Goal: Task Accomplishment & Management: Manage account settings

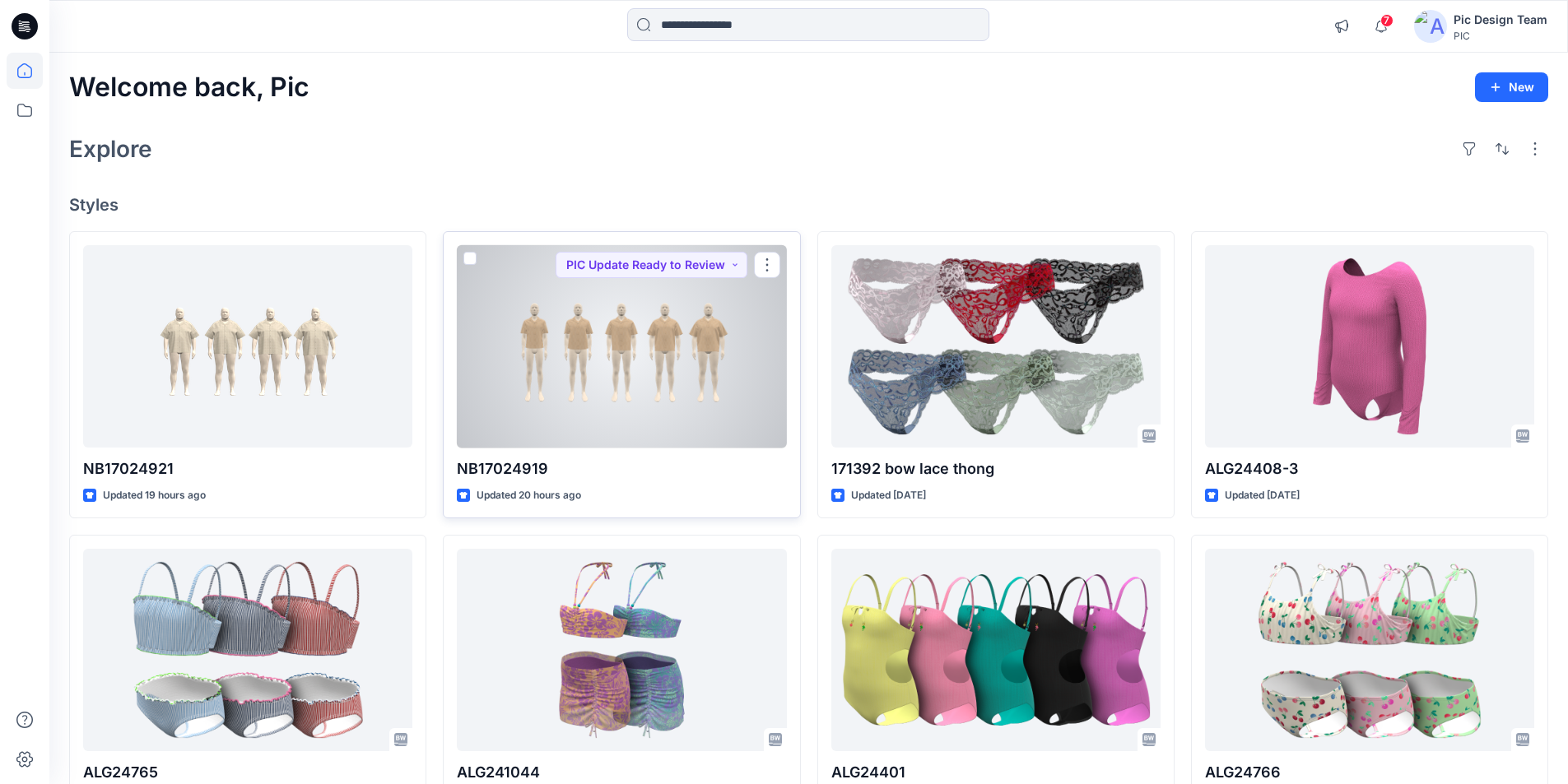
click at [603, 289] on div at bounding box center [622, 347] width 330 height 203
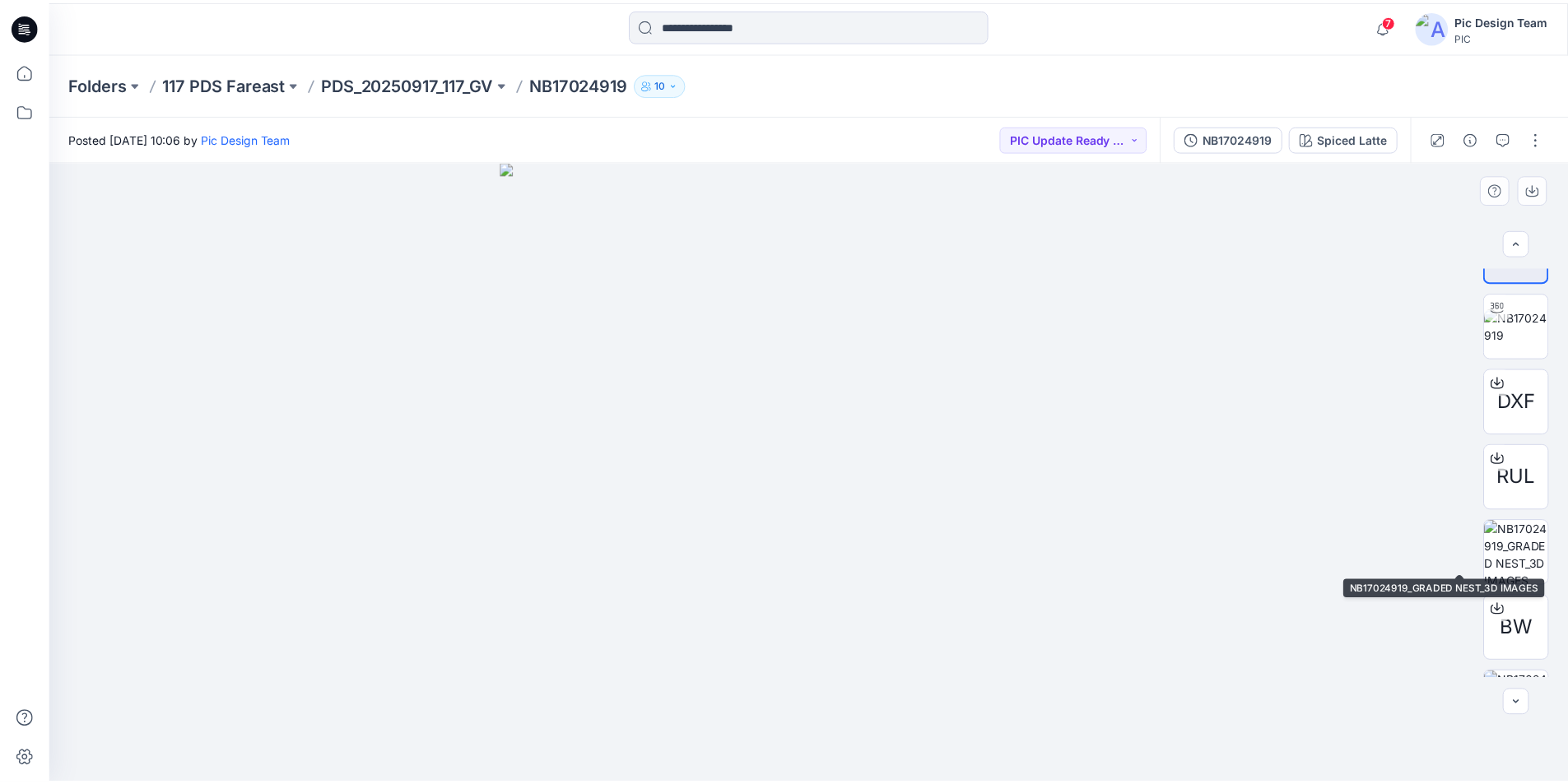
scroll to position [109, 0]
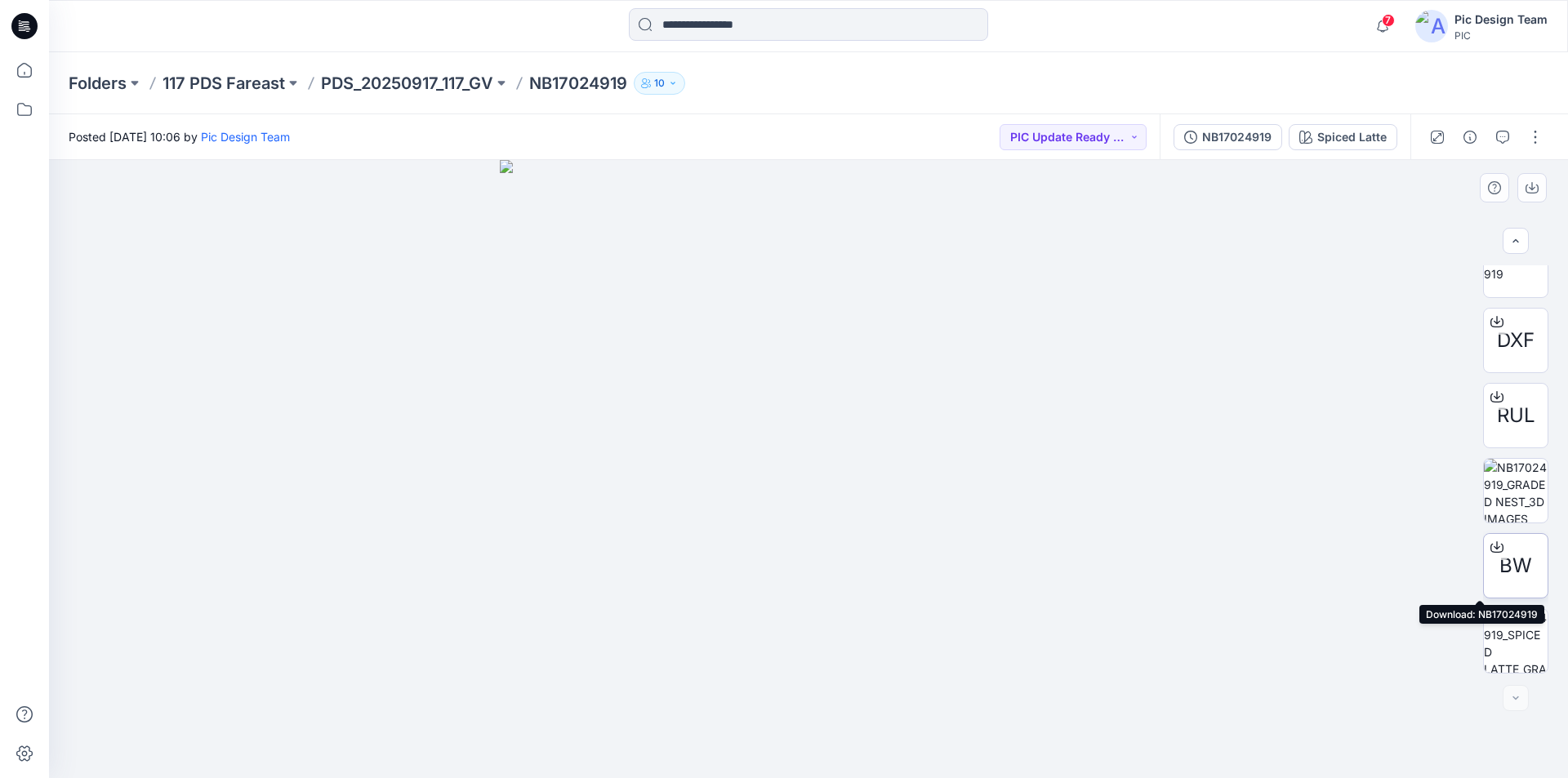
click at [1493, 544] on icon at bounding box center [1496, 544] width 7 height 9
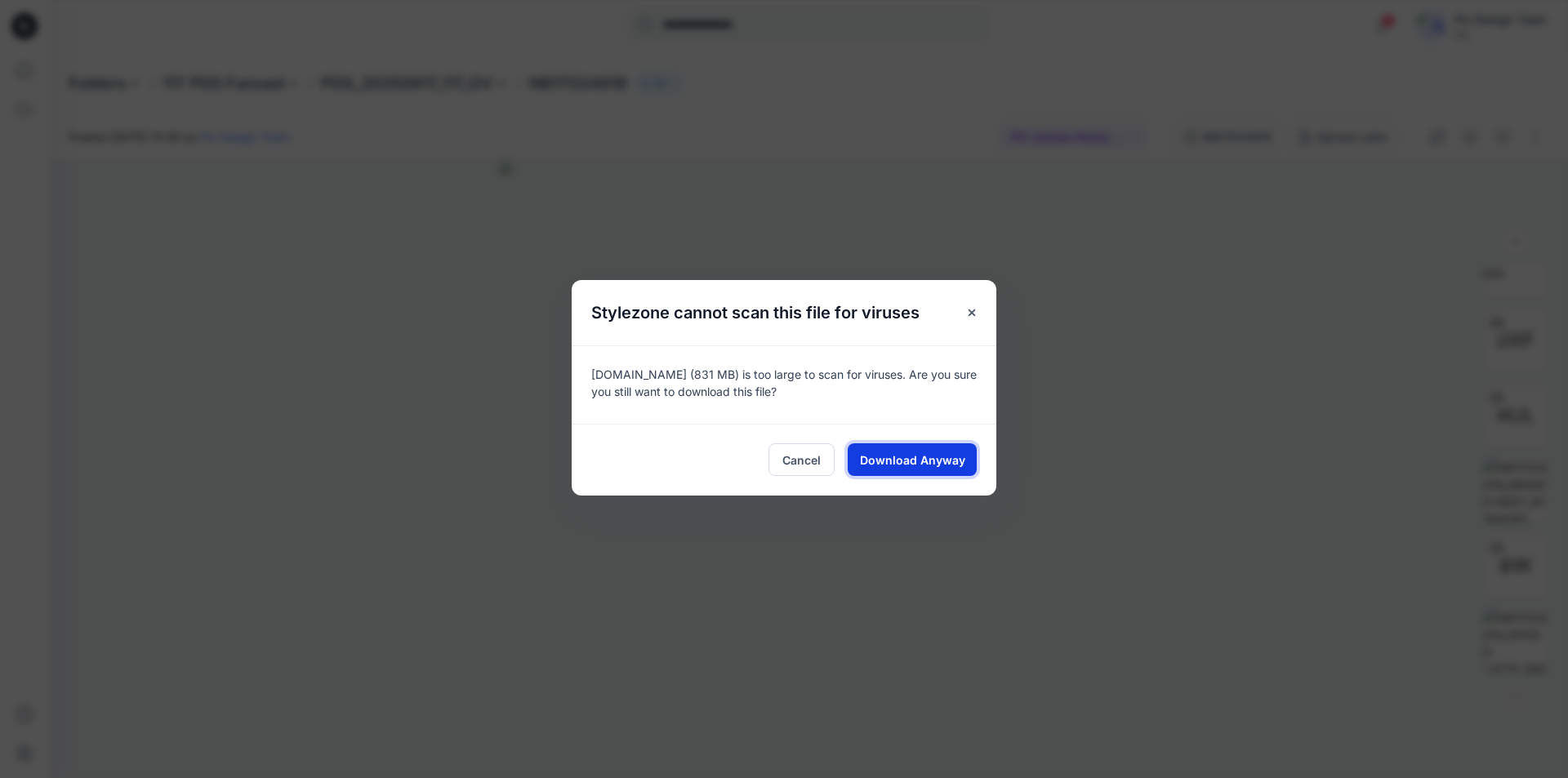
click at [932, 451] on span "Download Anyway" at bounding box center [912, 460] width 105 height 17
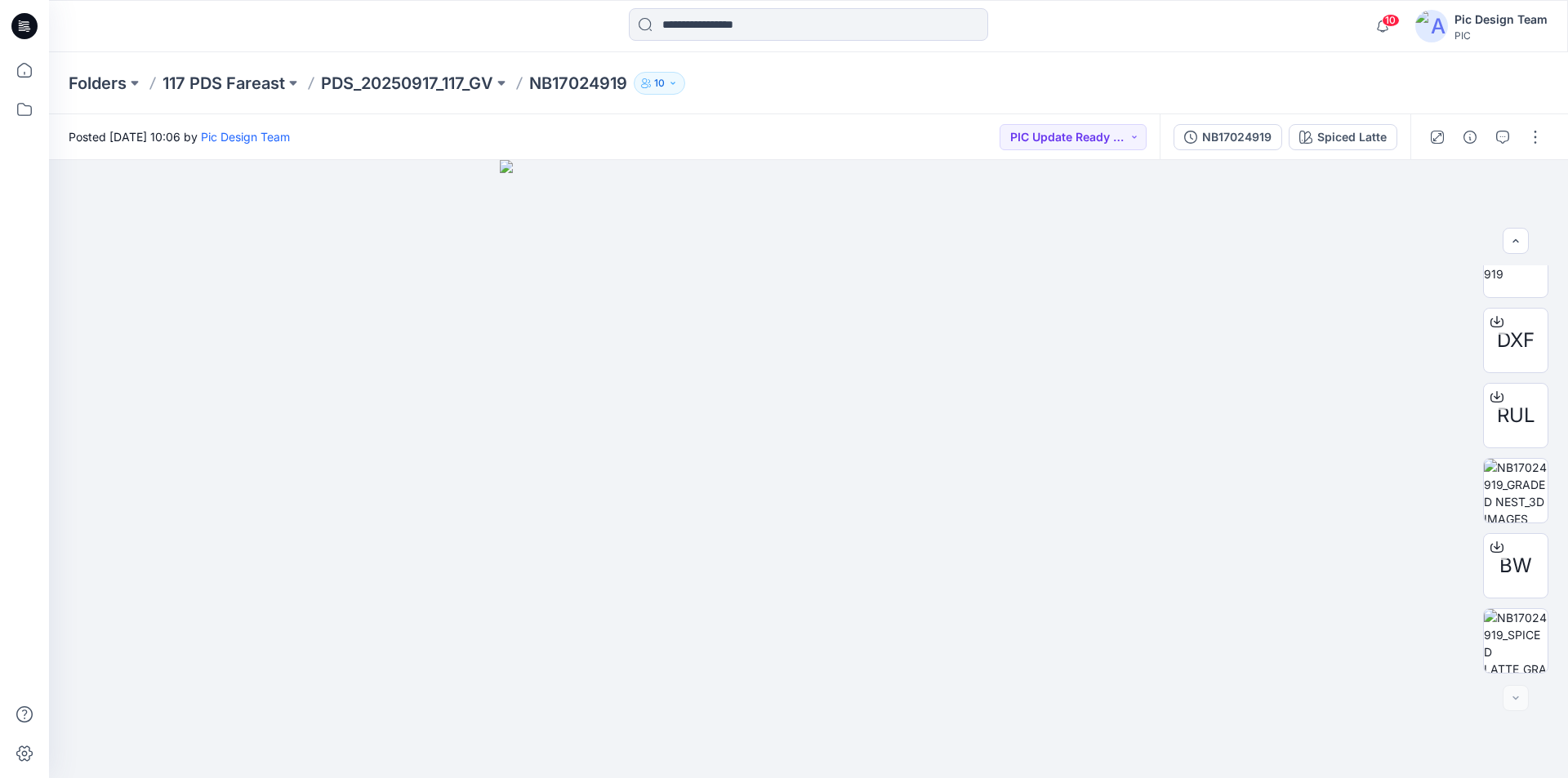
click at [32, 27] on icon at bounding box center [24, 26] width 26 height 26
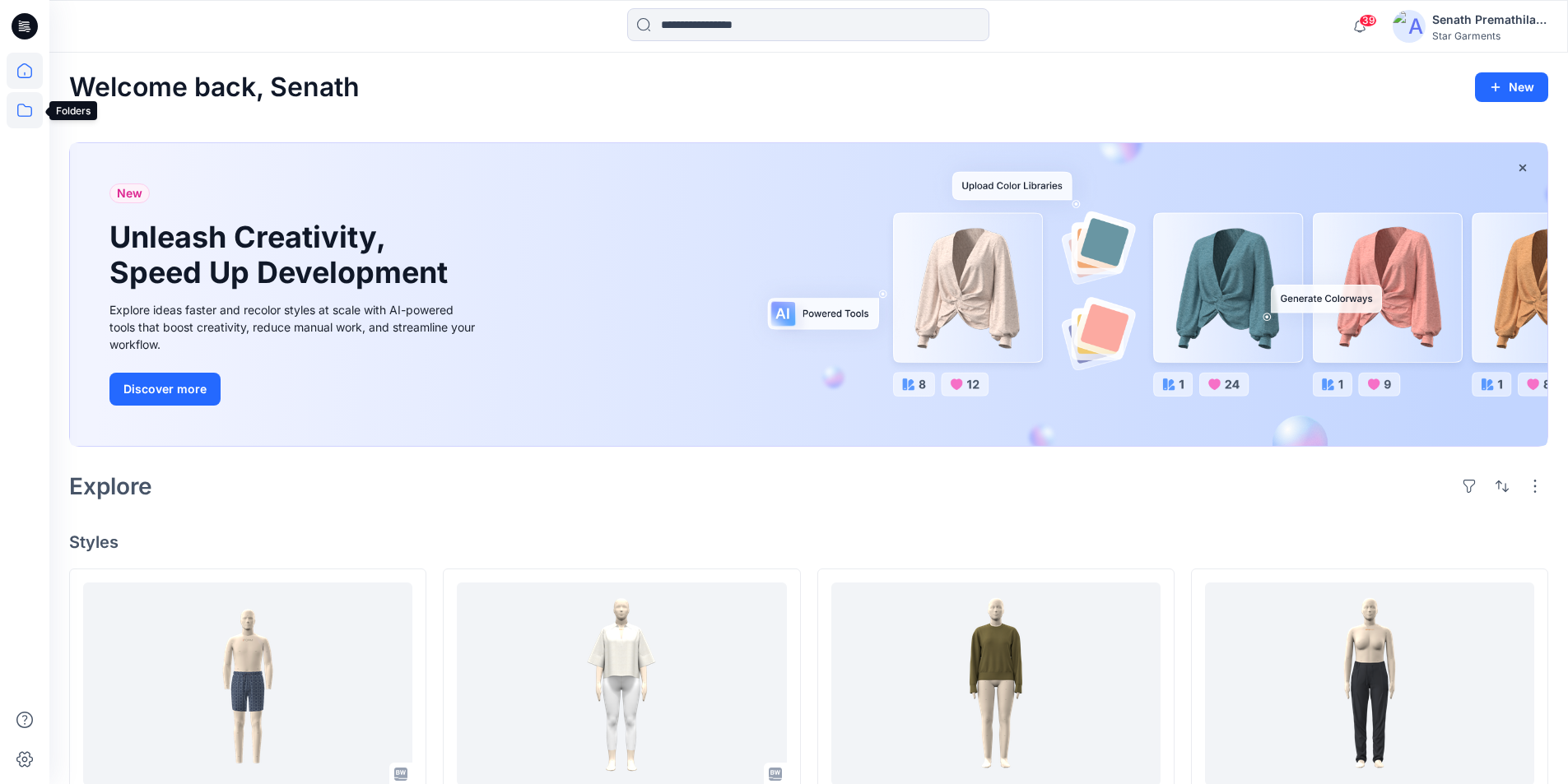
click at [19, 101] on icon at bounding box center [25, 111] width 37 height 37
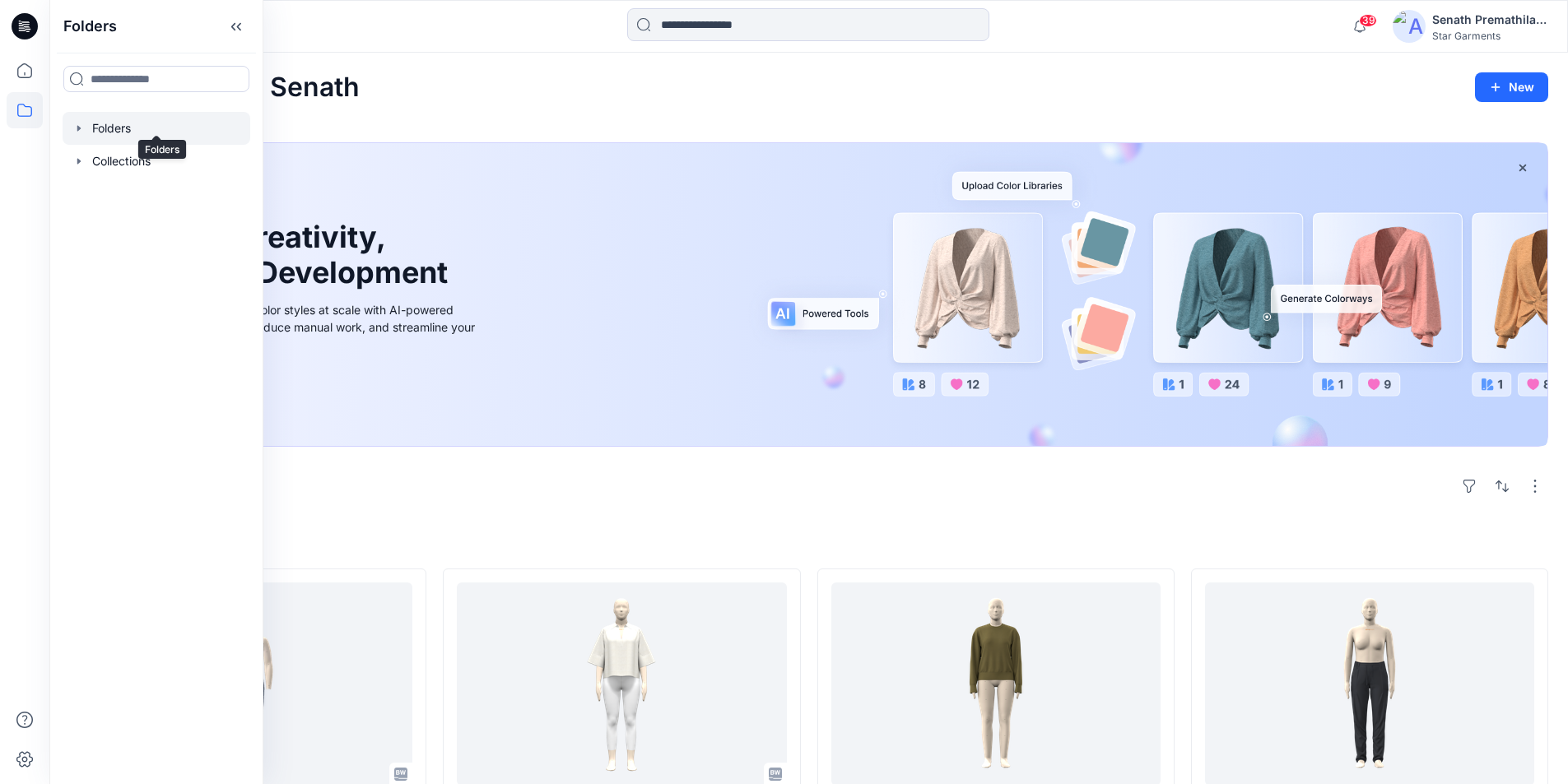
click at [110, 116] on div at bounding box center [156, 128] width 188 height 33
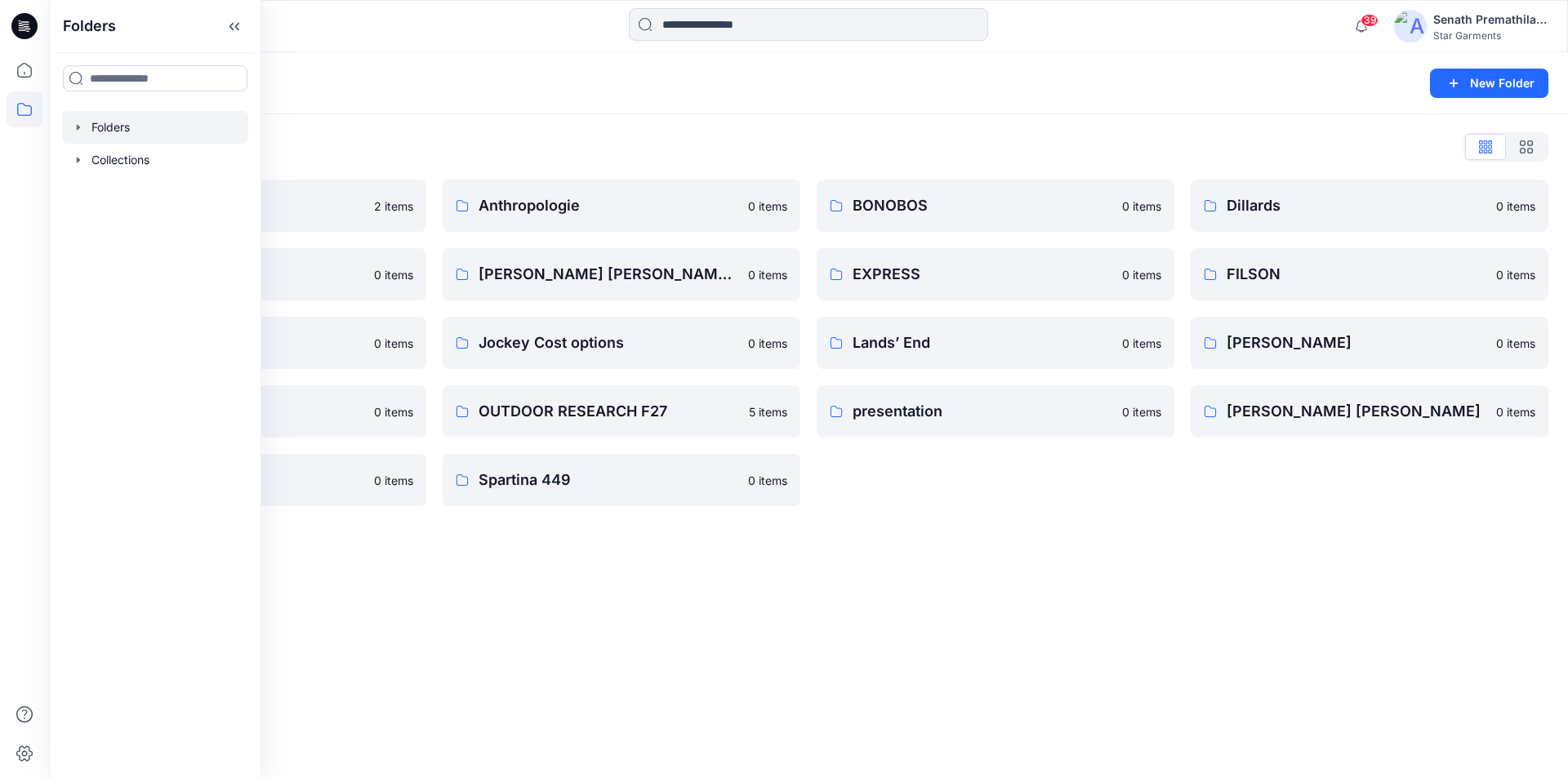
click at [714, 139] on div "Folders List" at bounding box center [809, 146] width 1480 height 26
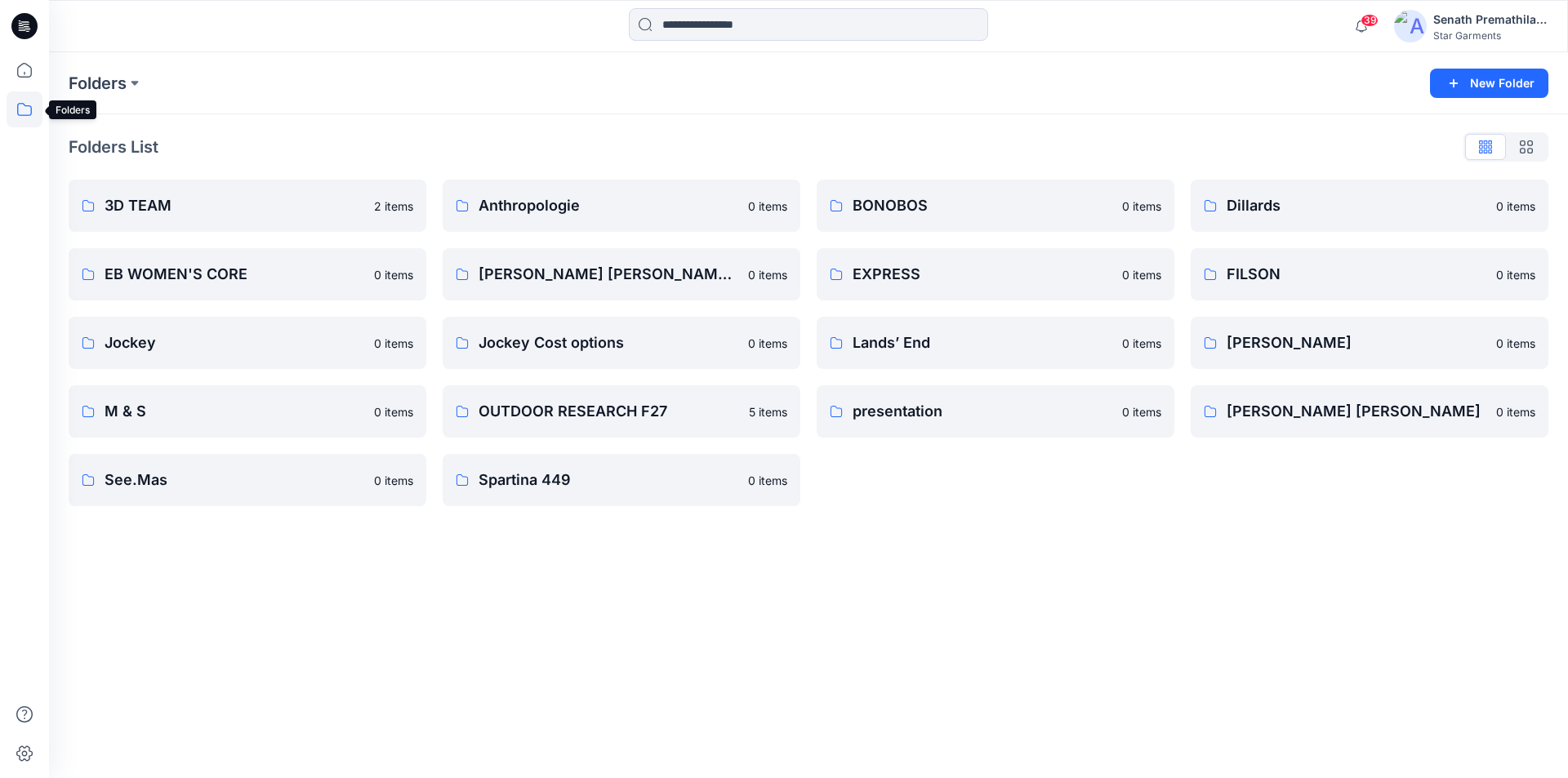
click at [19, 103] on icon at bounding box center [24, 110] width 14 height 13
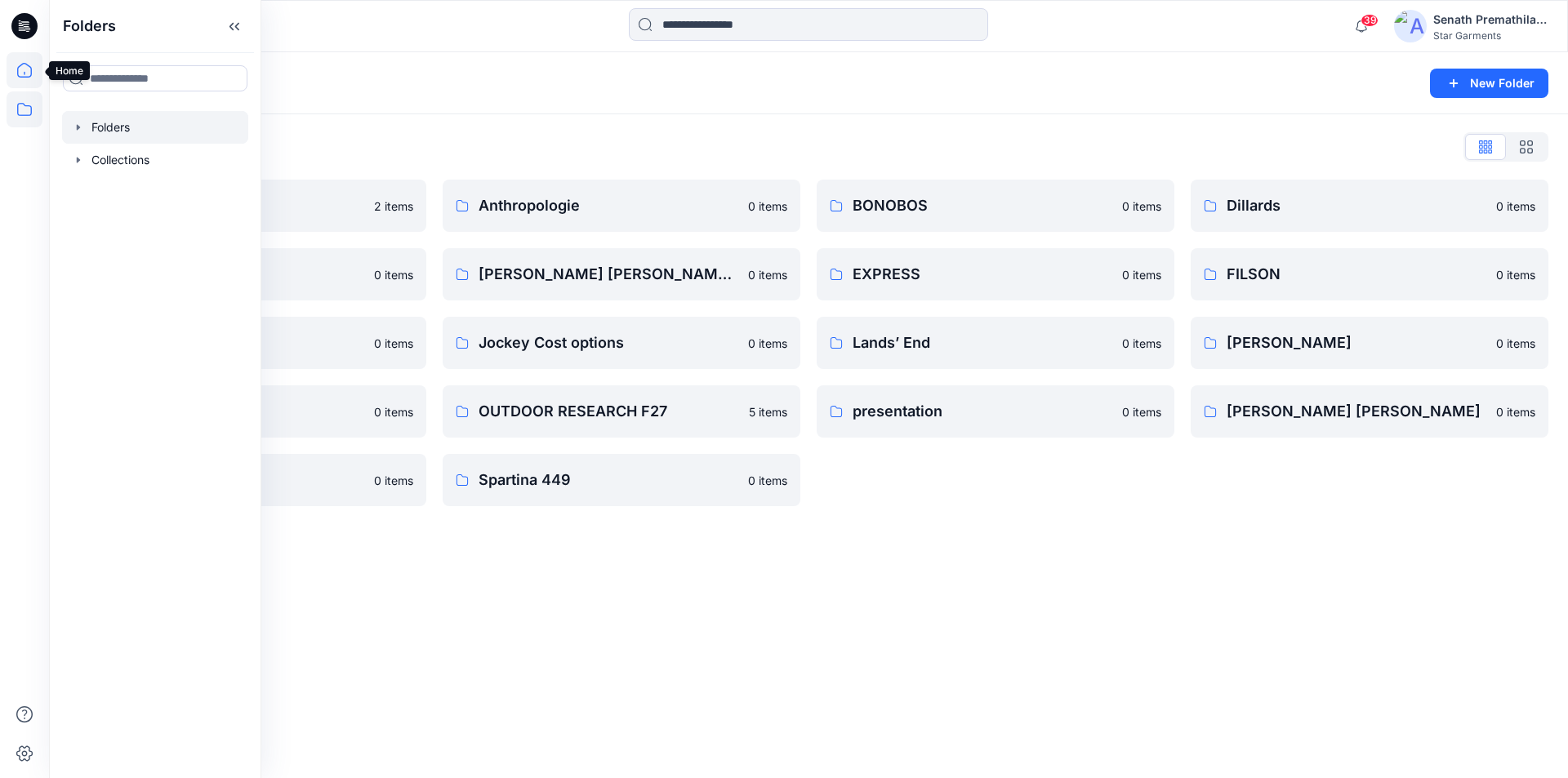
click at [17, 64] on icon at bounding box center [25, 71] width 36 height 36
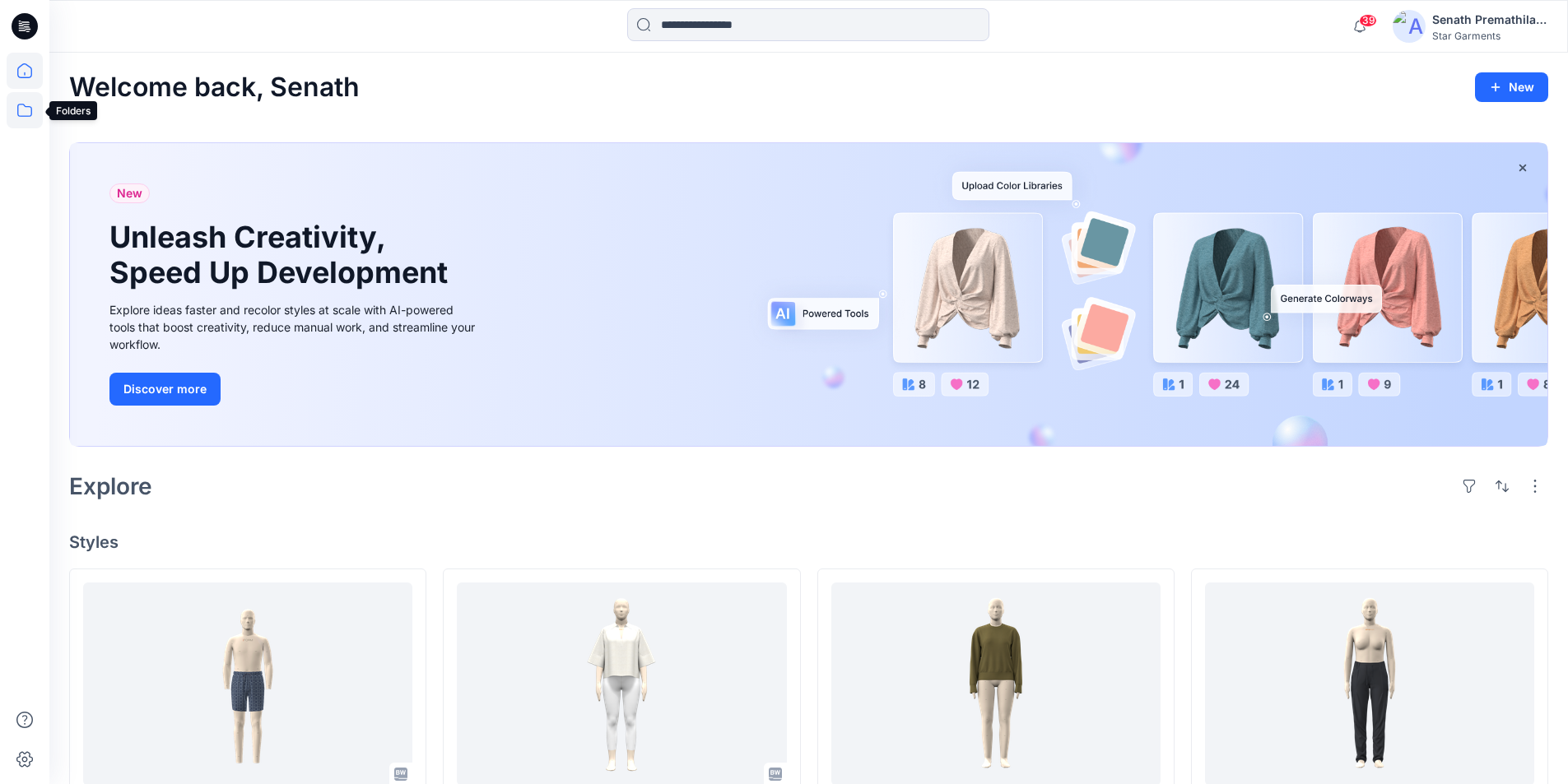
click at [28, 116] on icon at bounding box center [25, 111] width 37 height 37
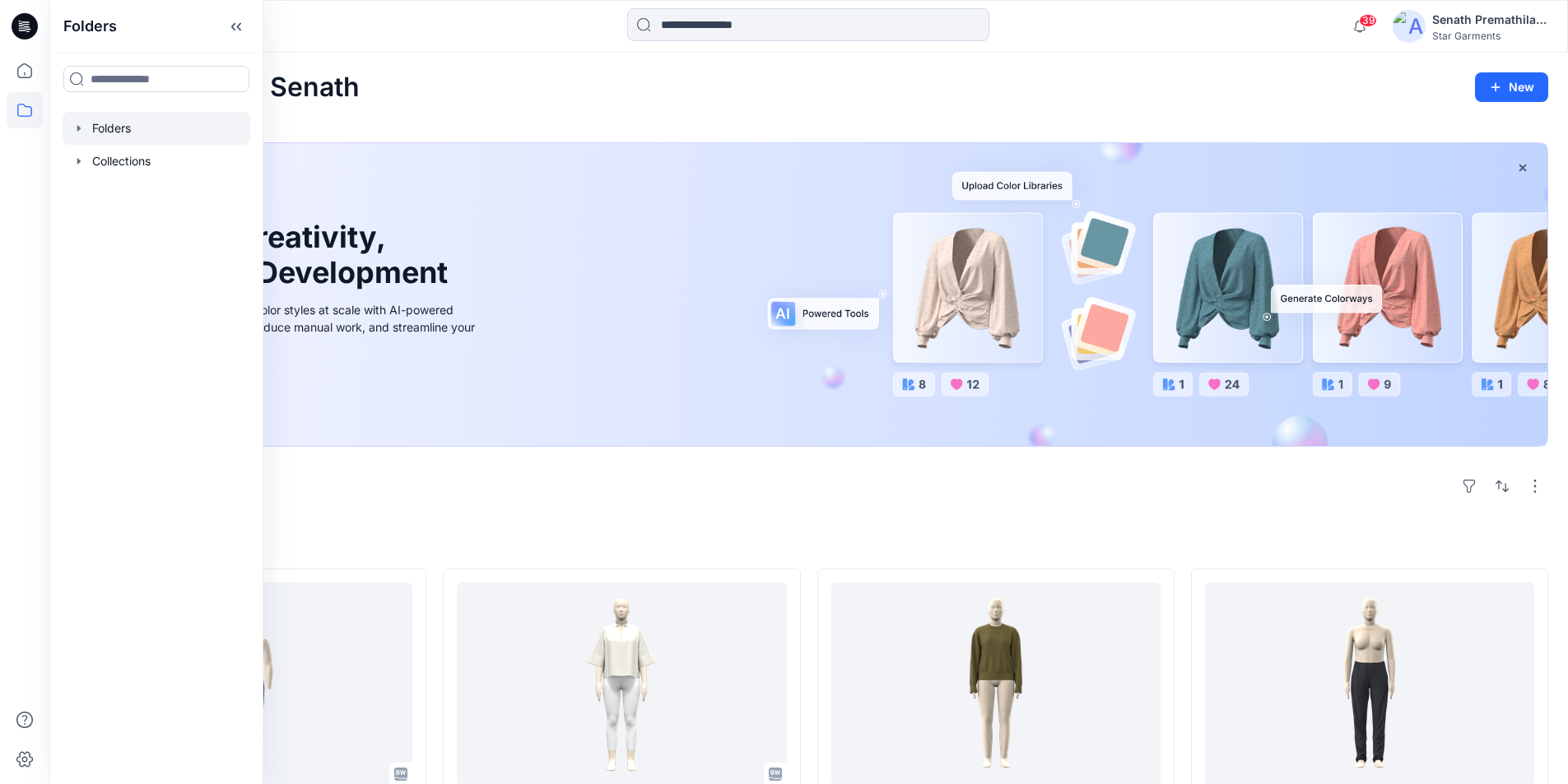
click at [104, 121] on div at bounding box center [156, 128] width 188 height 33
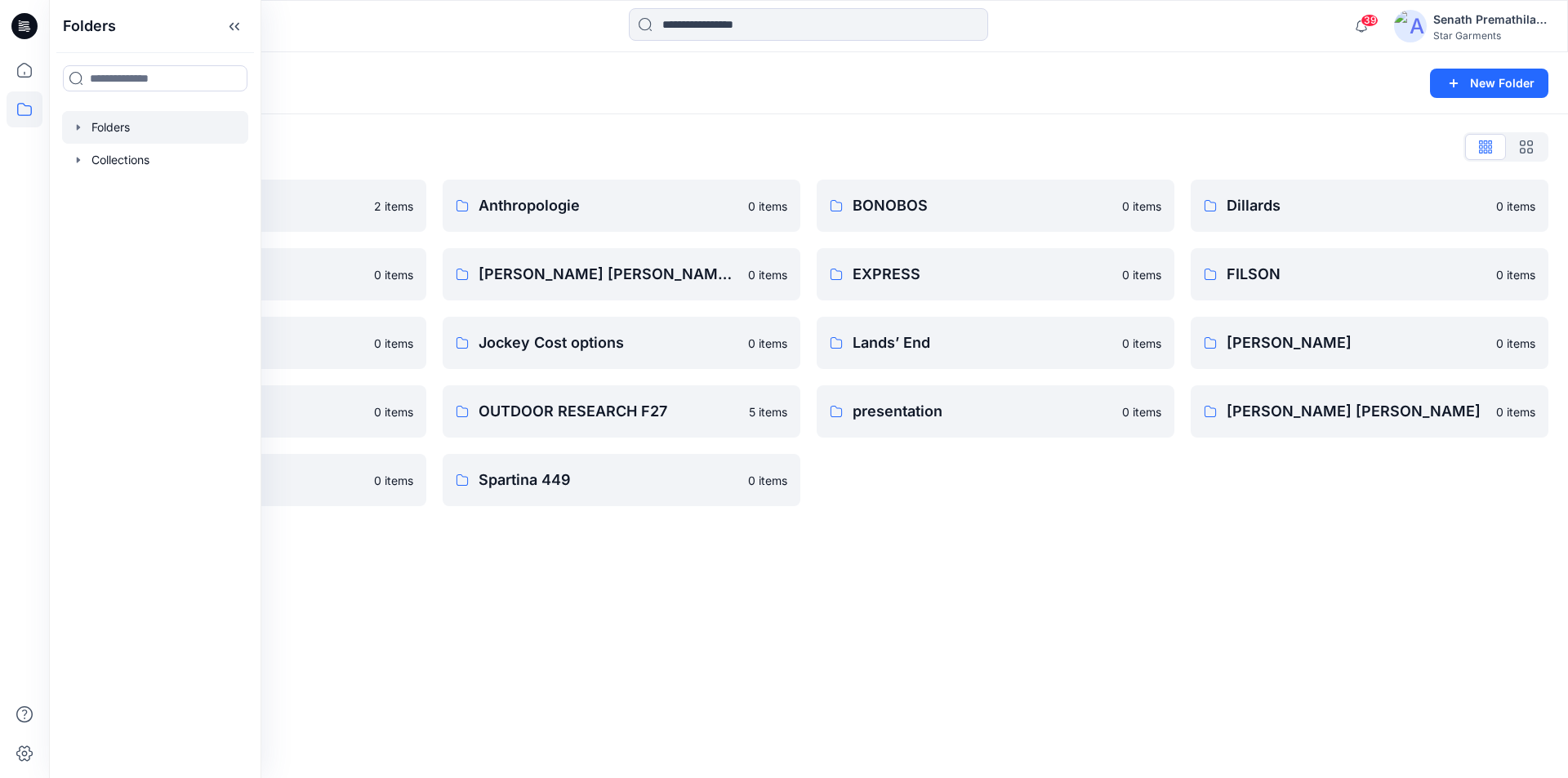
click at [438, 120] on div "Folders List 3D TEAM 2 items EB WOMEN'S CORE 0 items Jockey 0 items M & S 0 ite…" at bounding box center [808, 320] width 1519 height 411
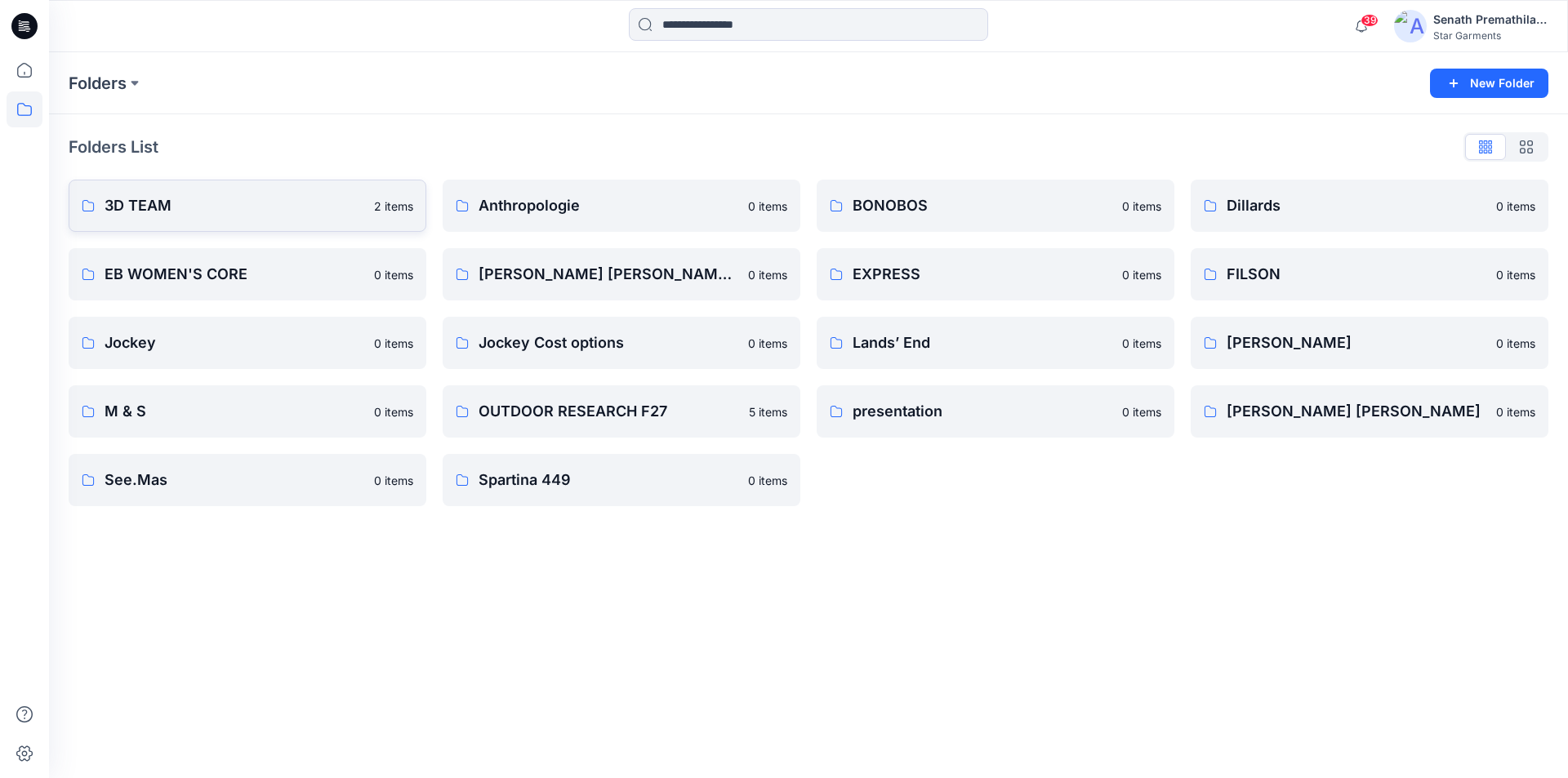
click at [265, 205] on p "3D TEAM" at bounding box center [234, 205] width 260 height 23
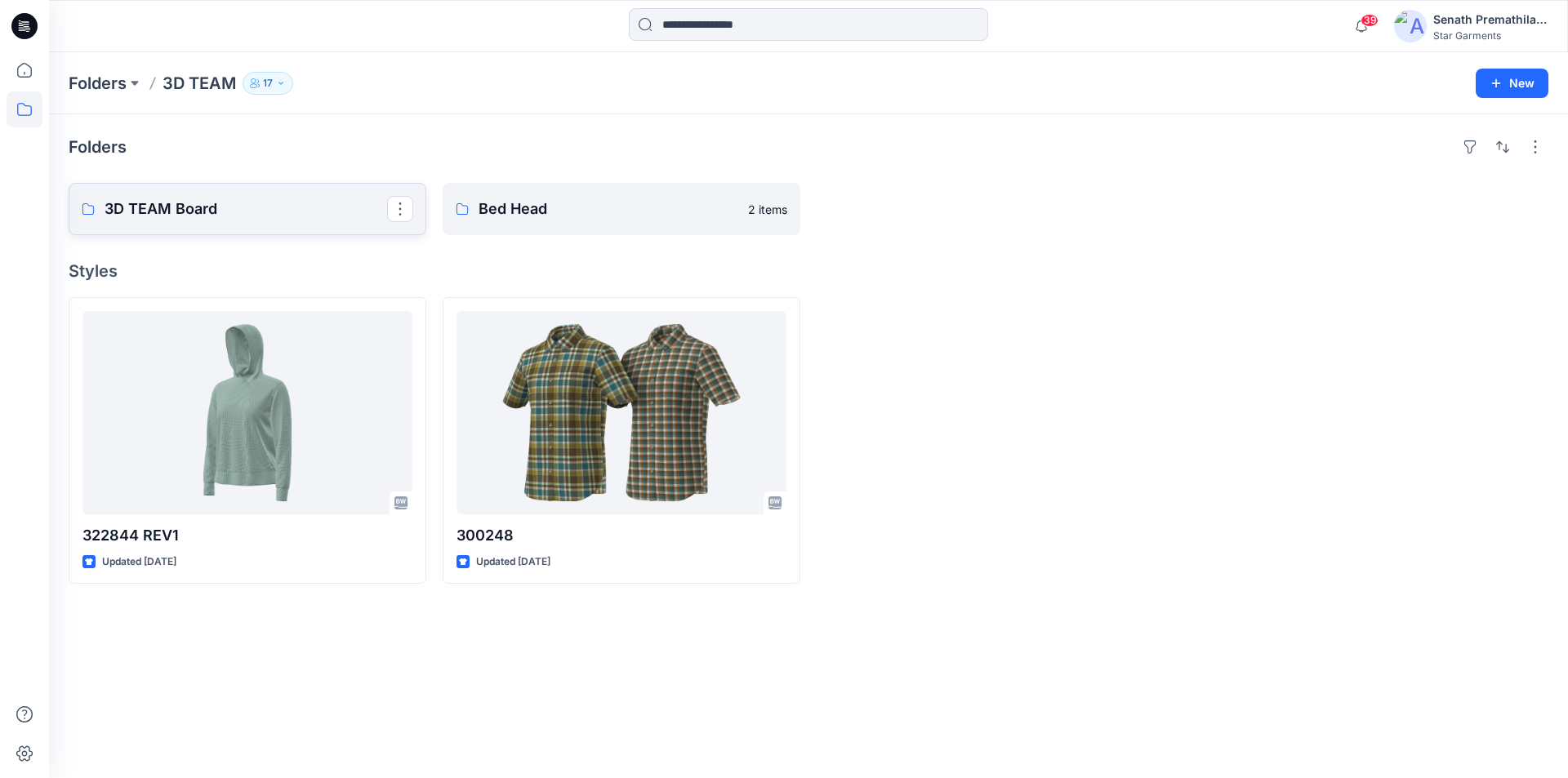
click at [247, 198] on p "3D TEAM Board" at bounding box center [246, 209] width 283 height 23
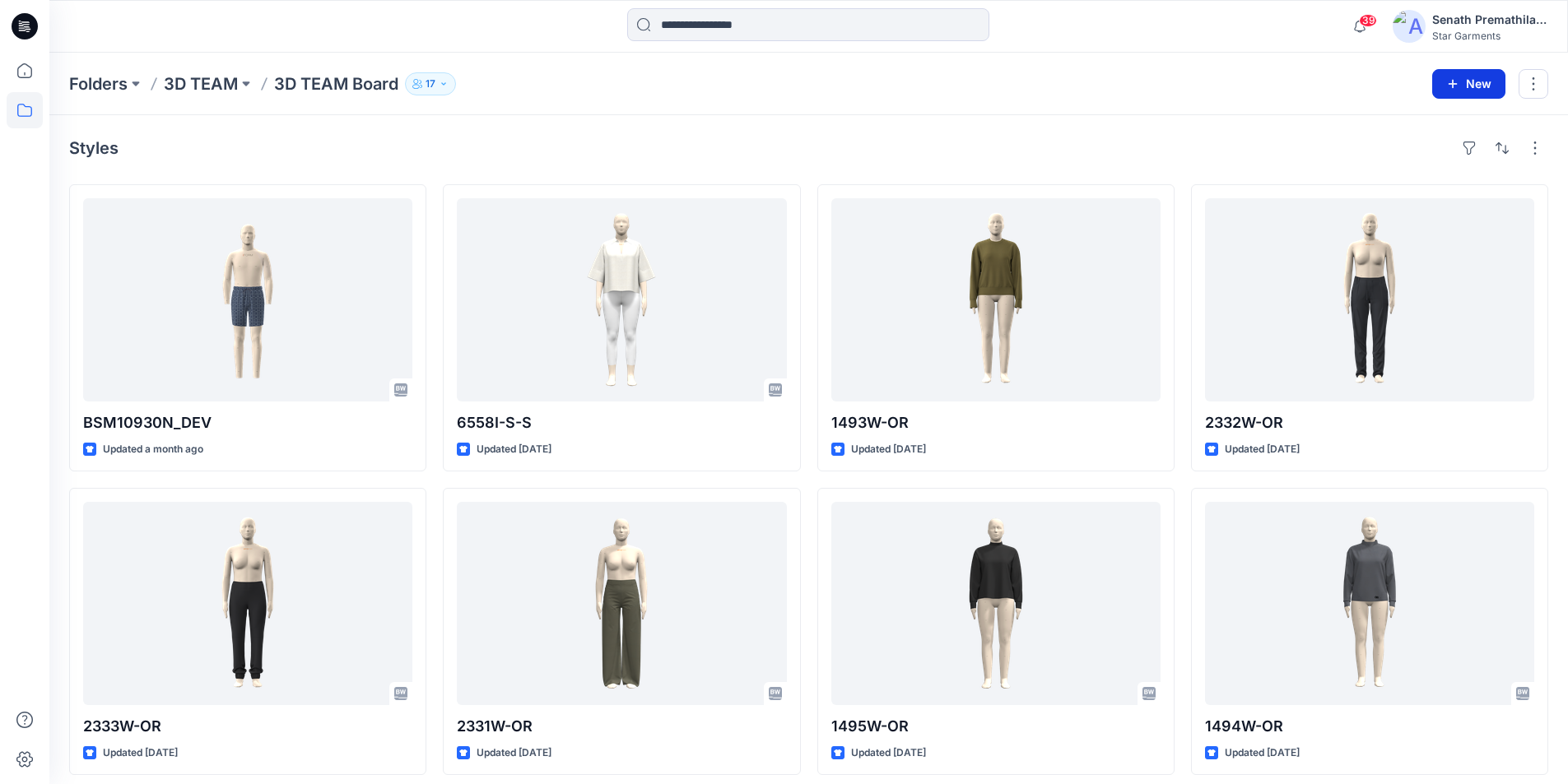
click at [1485, 82] on button "New" at bounding box center [1469, 84] width 73 height 30
click at [1423, 118] on p "New Style" at bounding box center [1429, 125] width 55 height 19
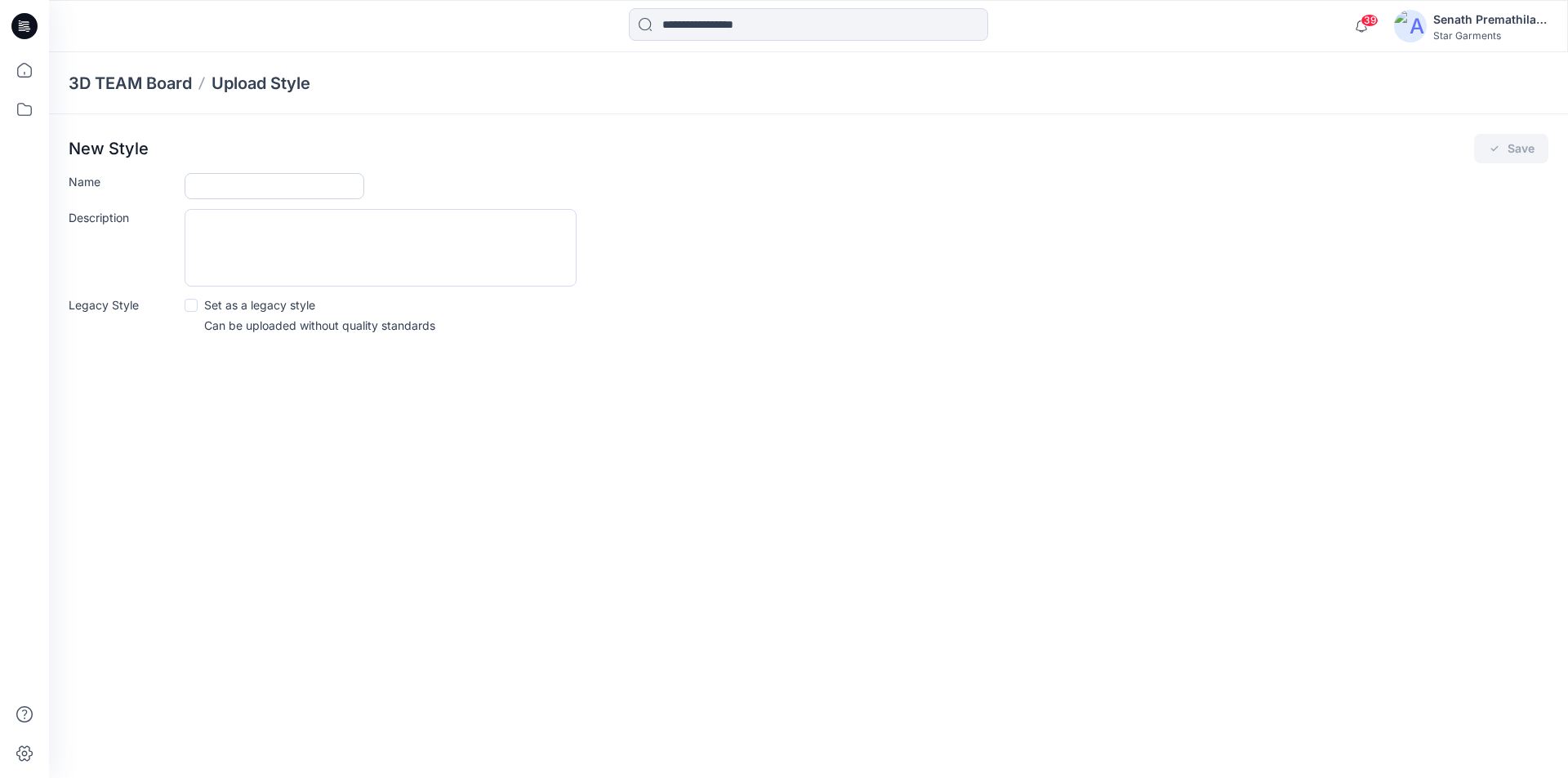
click at [314, 176] on input "Name" at bounding box center [274, 185] width 180 height 26
type input "**********"
click at [1519, 141] on button "Save" at bounding box center [1512, 148] width 75 height 30
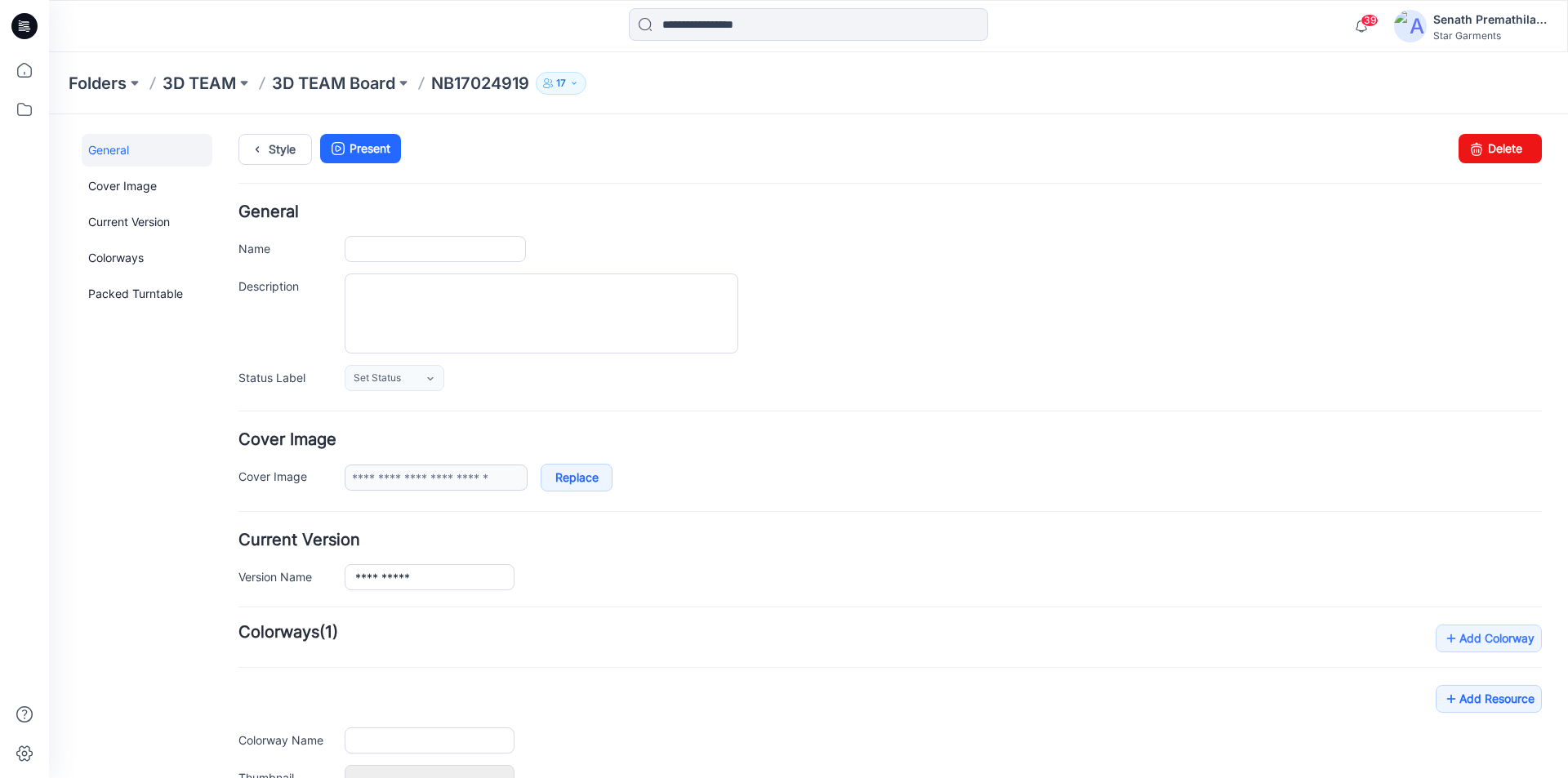
type input "**********"
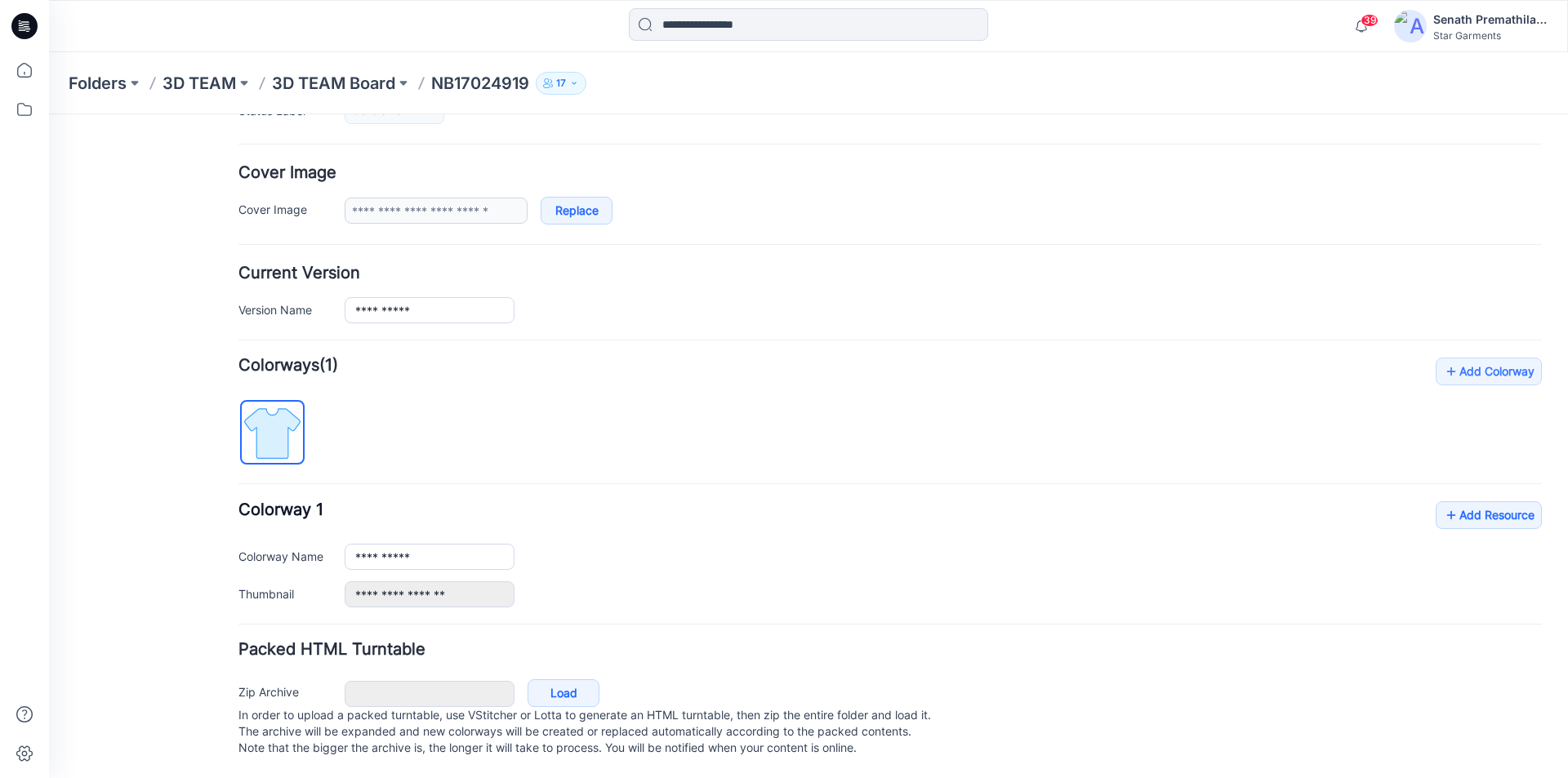
scroll to position [283, 0]
click at [568, 680] on link "Load" at bounding box center [563, 693] width 72 height 28
click at [1480, 503] on link "Add Resource" at bounding box center [1489, 516] width 106 height 28
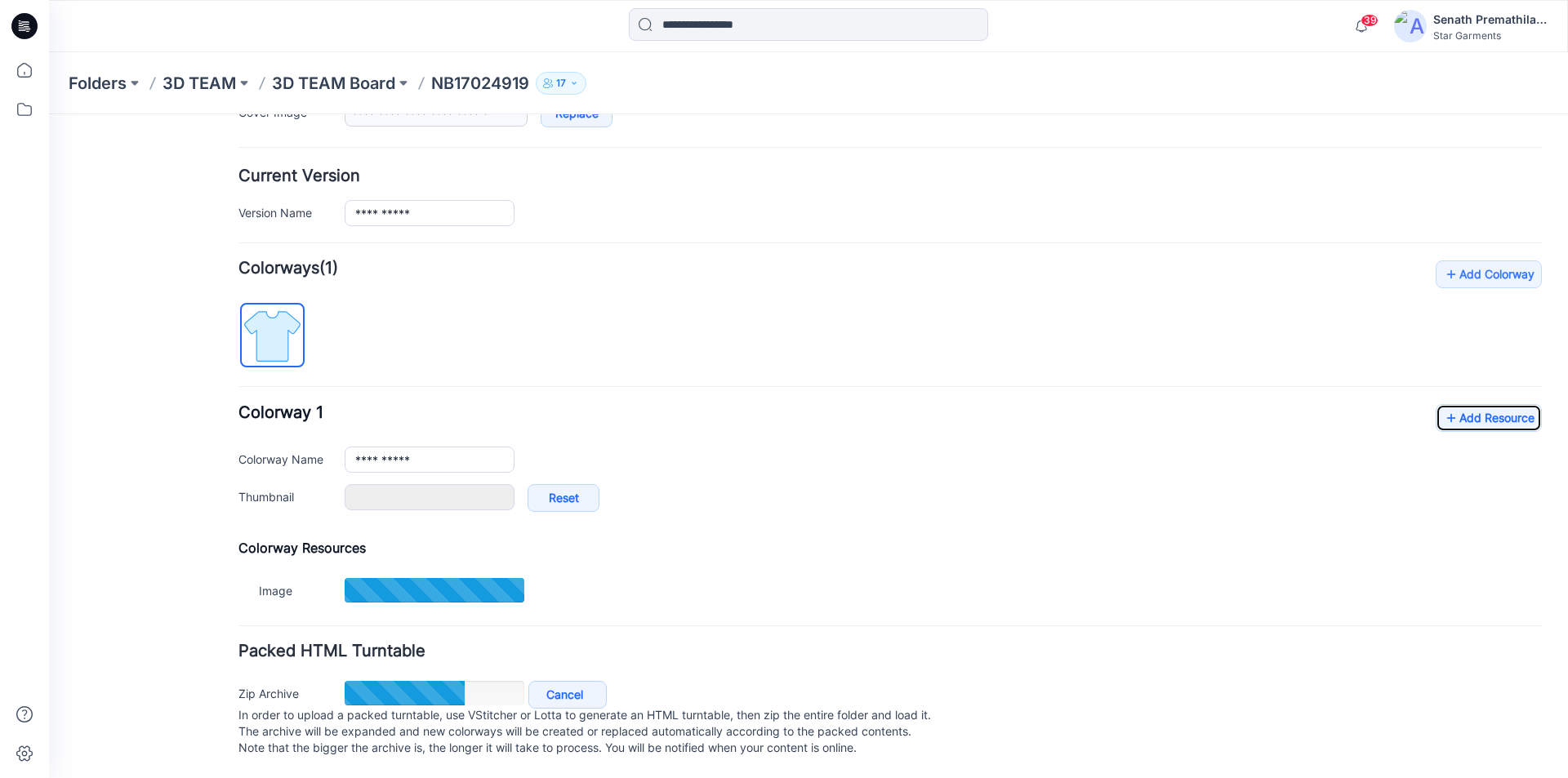
scroll to position [380, 0]
type input "*"
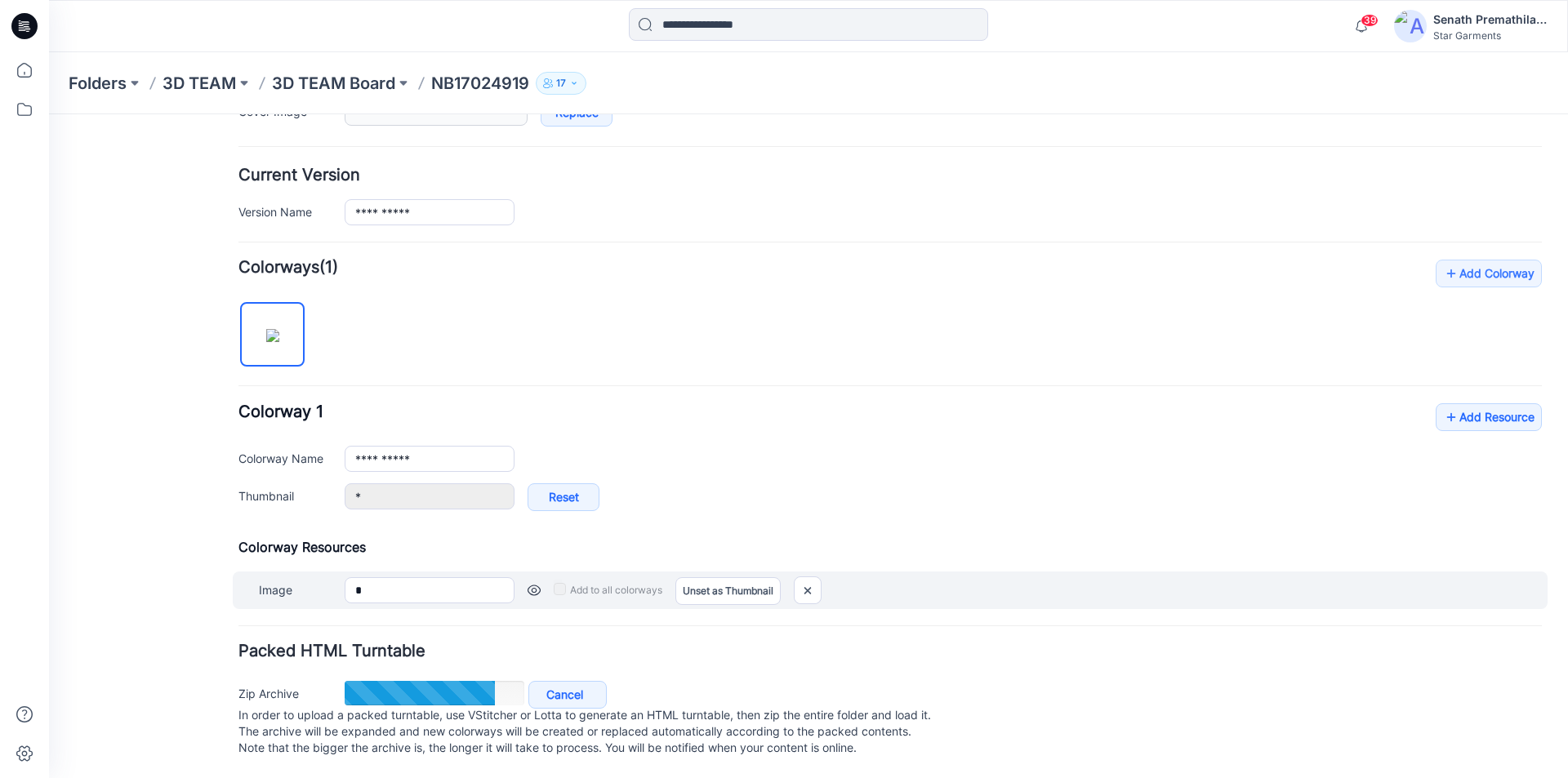
click at [530, 584] on link at bounding box center [534, 591] width 13 height 13
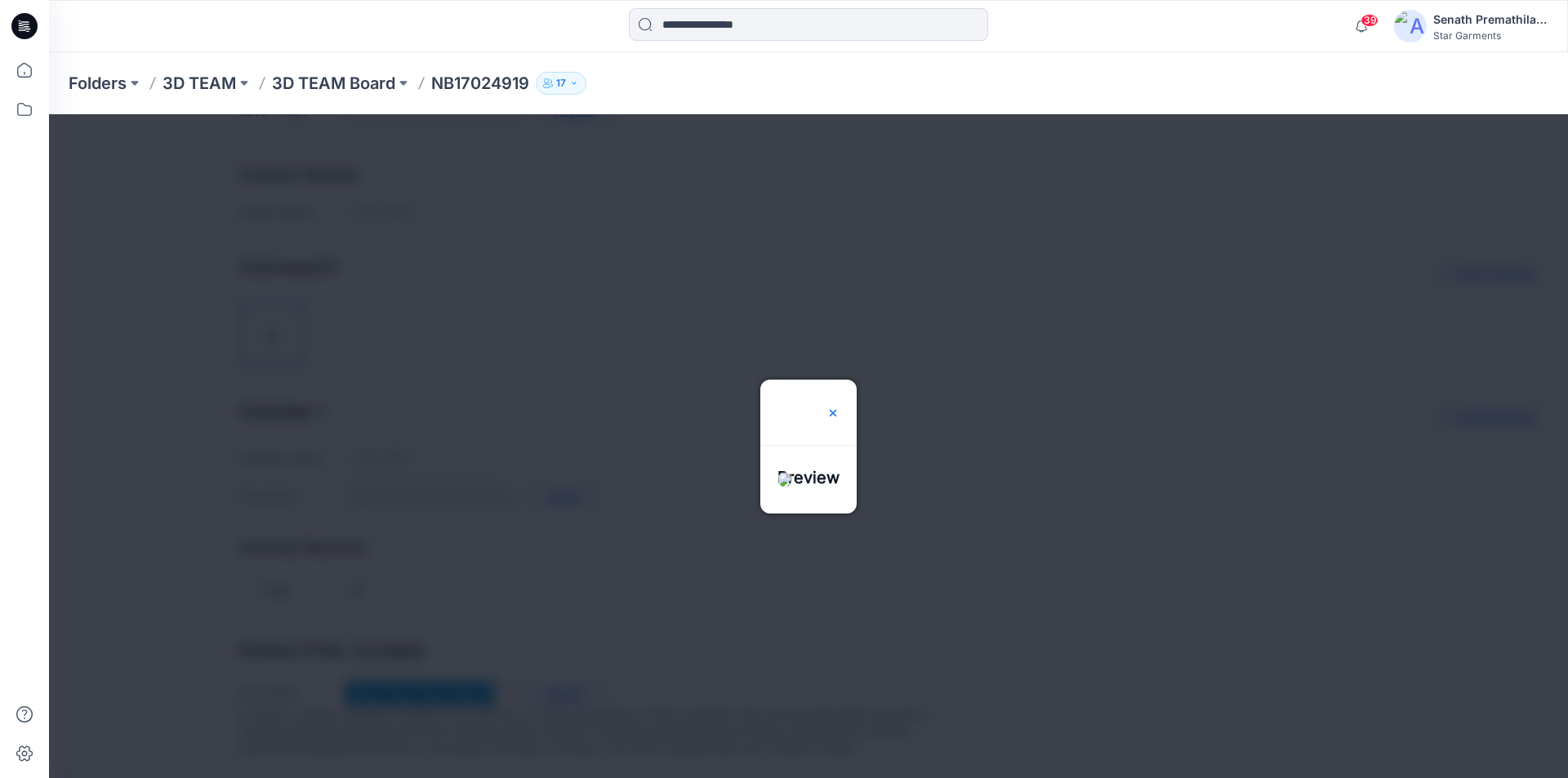
click at [839, 406] on img at bounding box center [833, 413] width 13 height 13
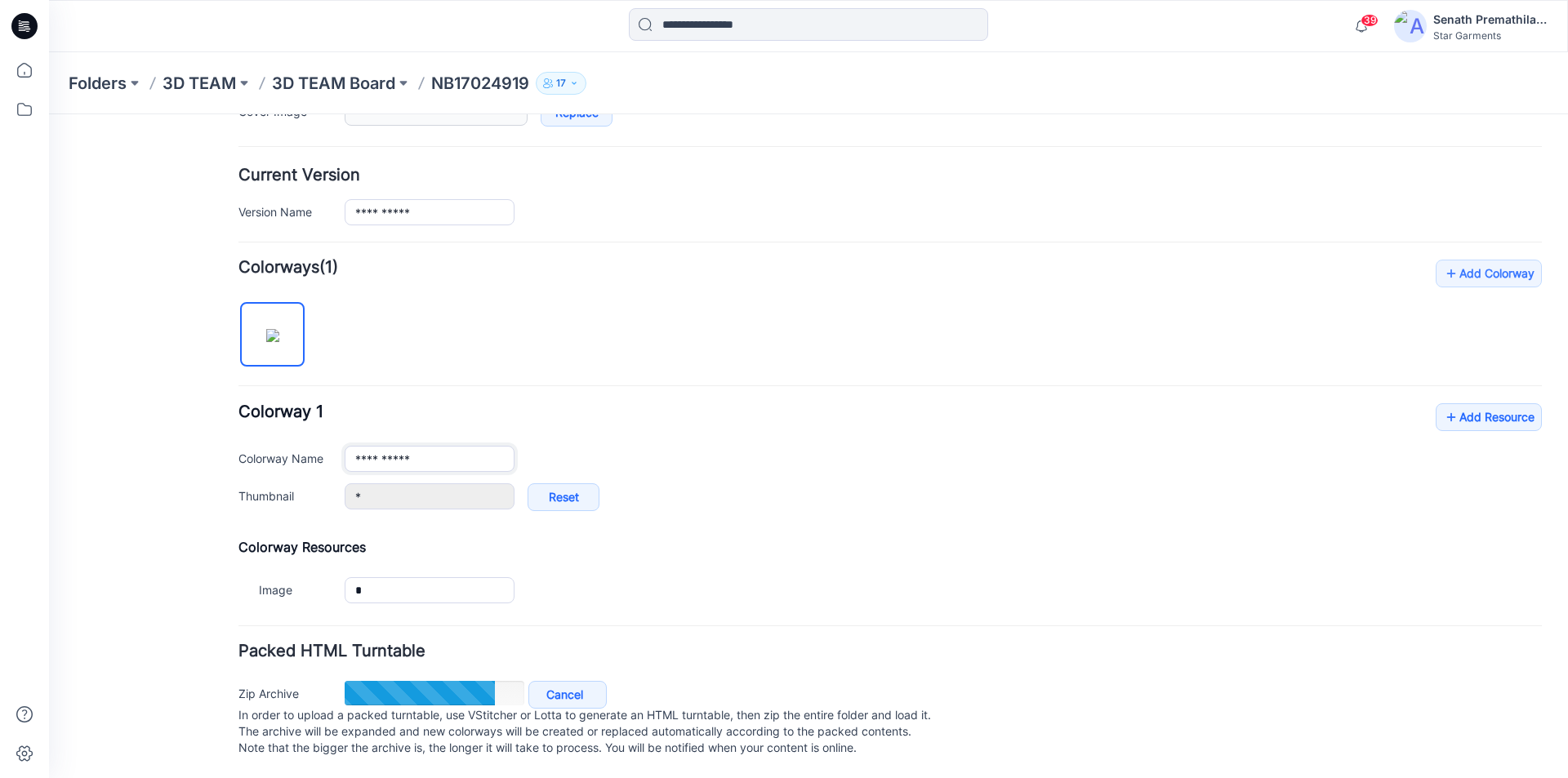
drag, startPoint x: 428, startPoint y: 443, endPoint x: 349, endPoint y: 442, distance: 79.0
click at [349, 445] on input "**********" at bounding box center [429, 458] width 170 height 26
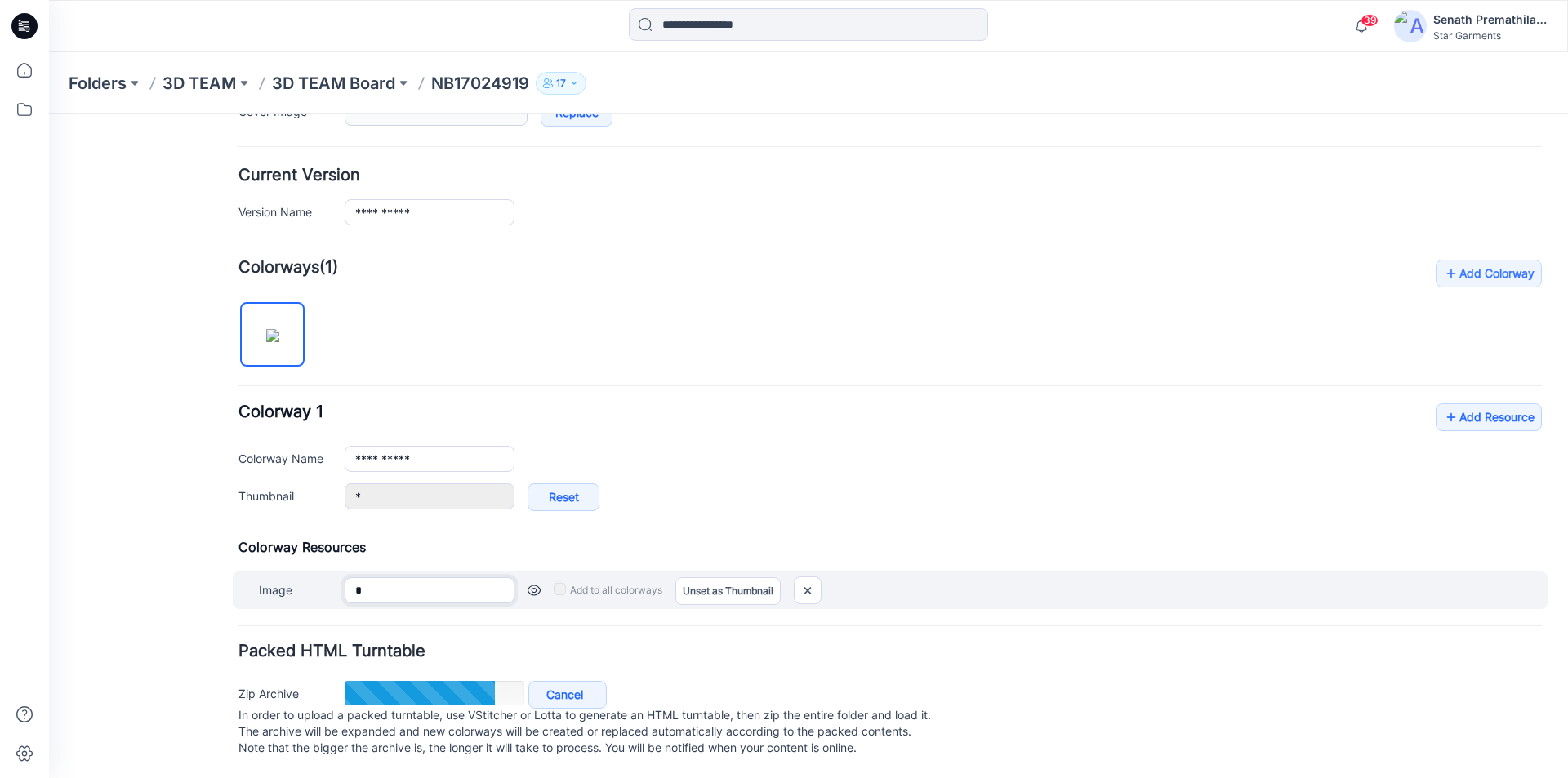
drag, startPoint x: 399, startPoint y: 580, endPoint x: 349, endPoint y: 580, distance: 50.0
click at [349, 580] on input "*" at bounding box center [429, 590] width 170 height 26
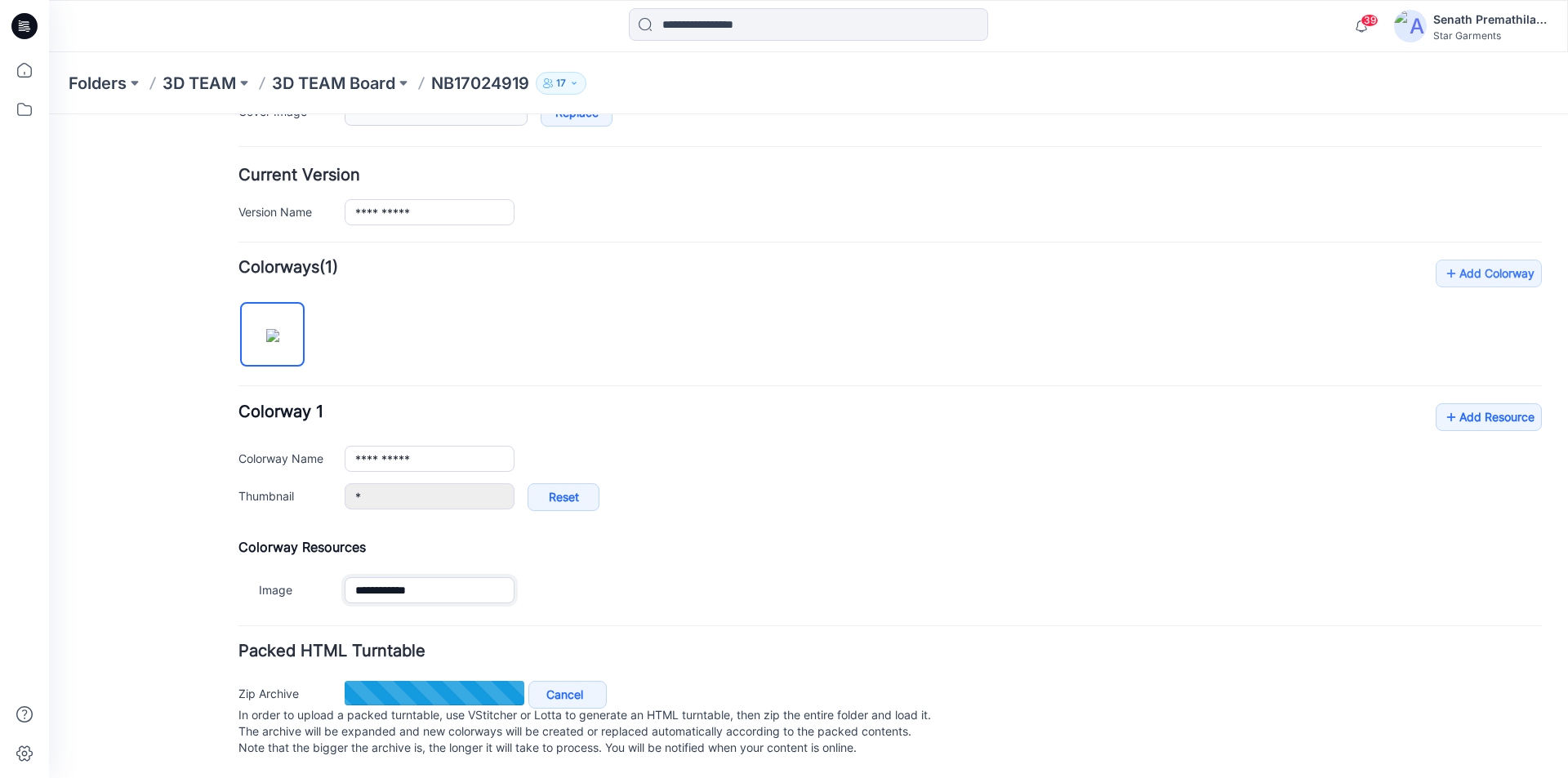
type input "**********"
click at [567, 290] on div "**********" at bounding box center [889, 433] width 1303 height 350
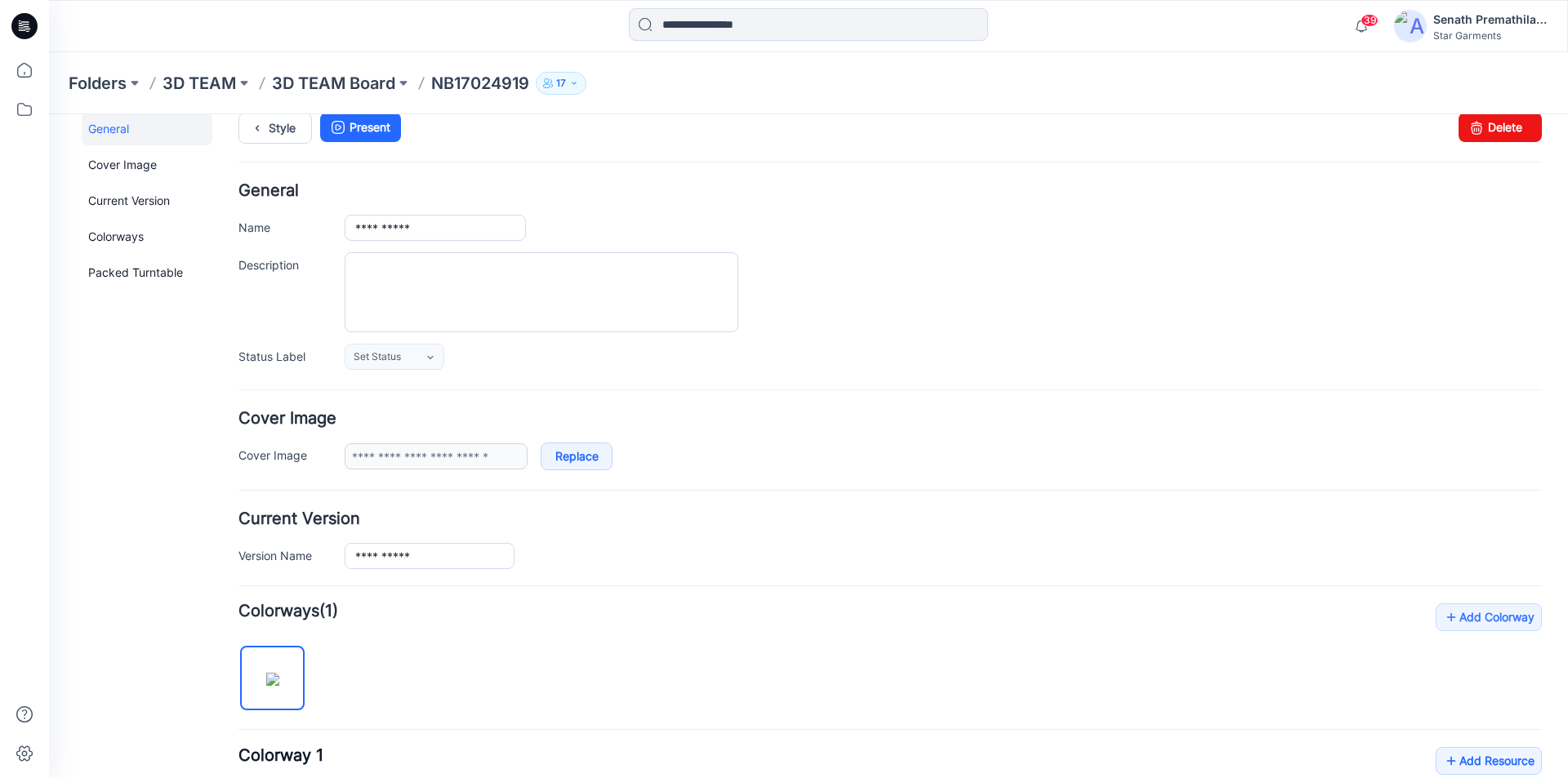
scroll to position [0, 0]
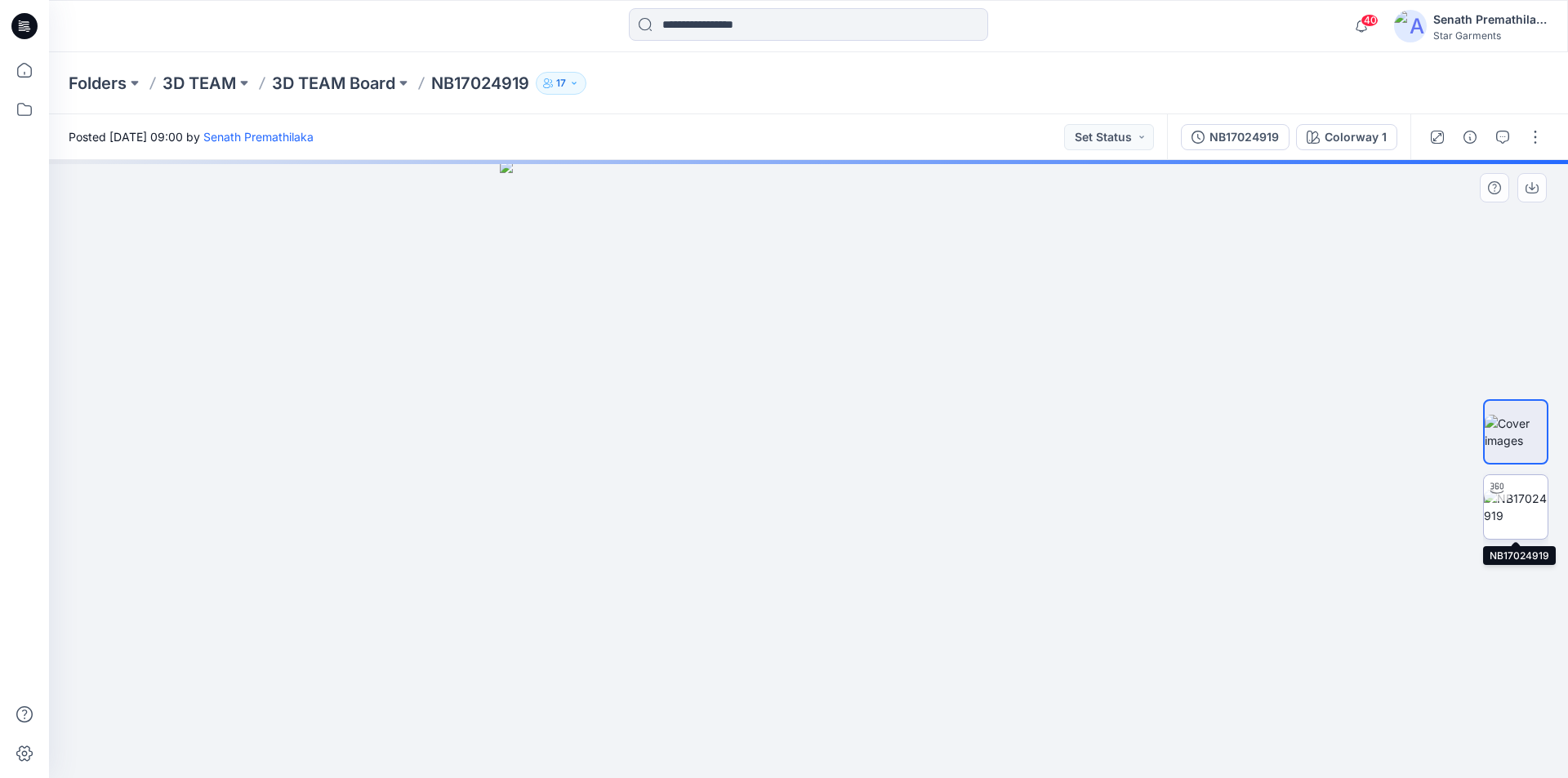
click at [1520, 507] on img at bounding box center [1515, 507] width 64 height 34
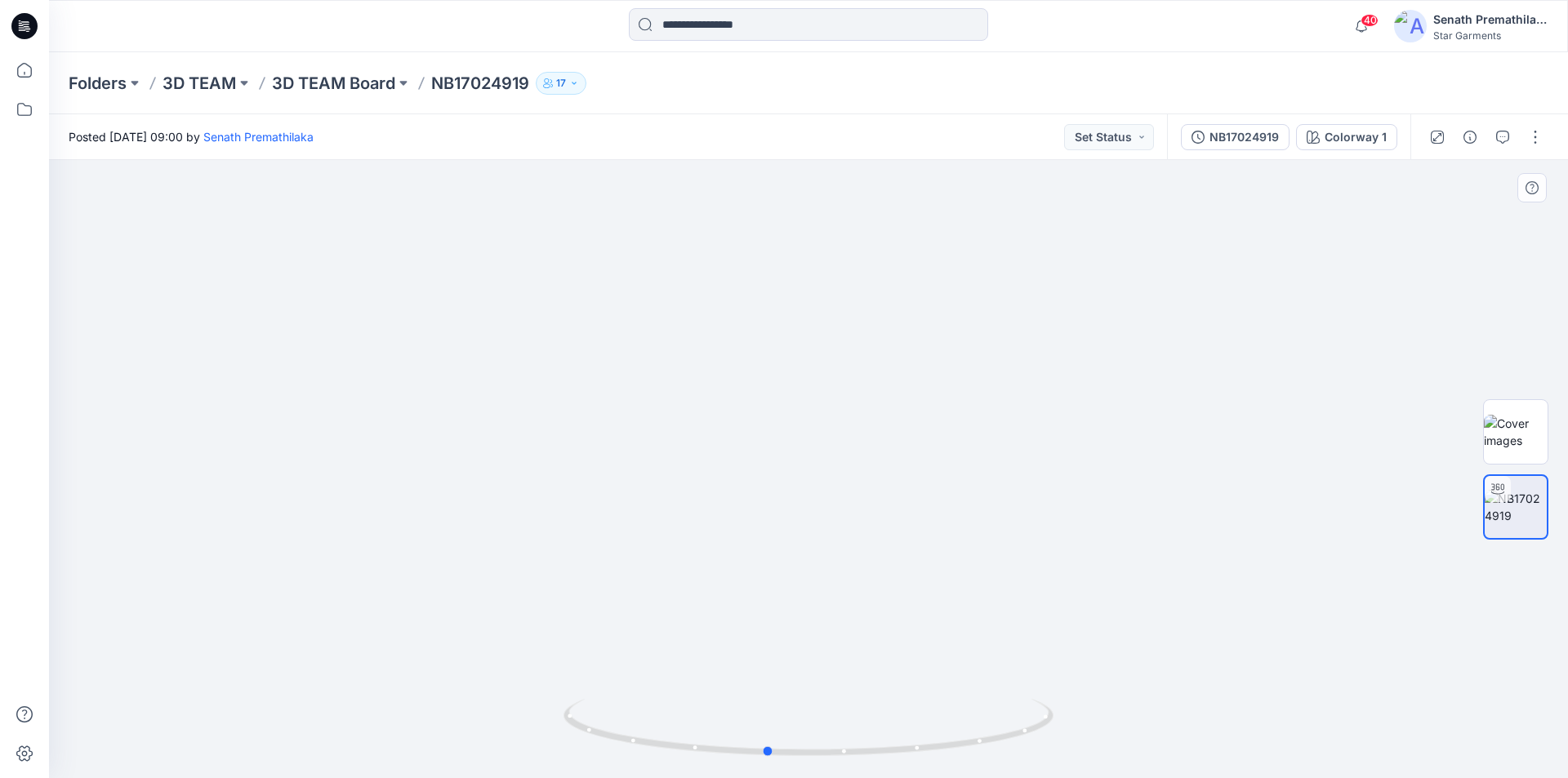
drag, startPoint x: 1004, startPoint y: 738, endPoint x: 962, endPoint y: 654, distance: 93.9
click at [962, 654] on div at bounding box center [808, 468] width 1519 height 618
drag, startPoint x: 924, startPoint y: 746, endPoint x: 1044, endPoint y: 762, distance: 121.1
click at [1044, 762] on div at bounding box center [808, 737] width 490 height 81
drag, startPoint x: 1018, startPoint y: 736, endPoint x: 972, endPoint y: 747, distance: 47.3
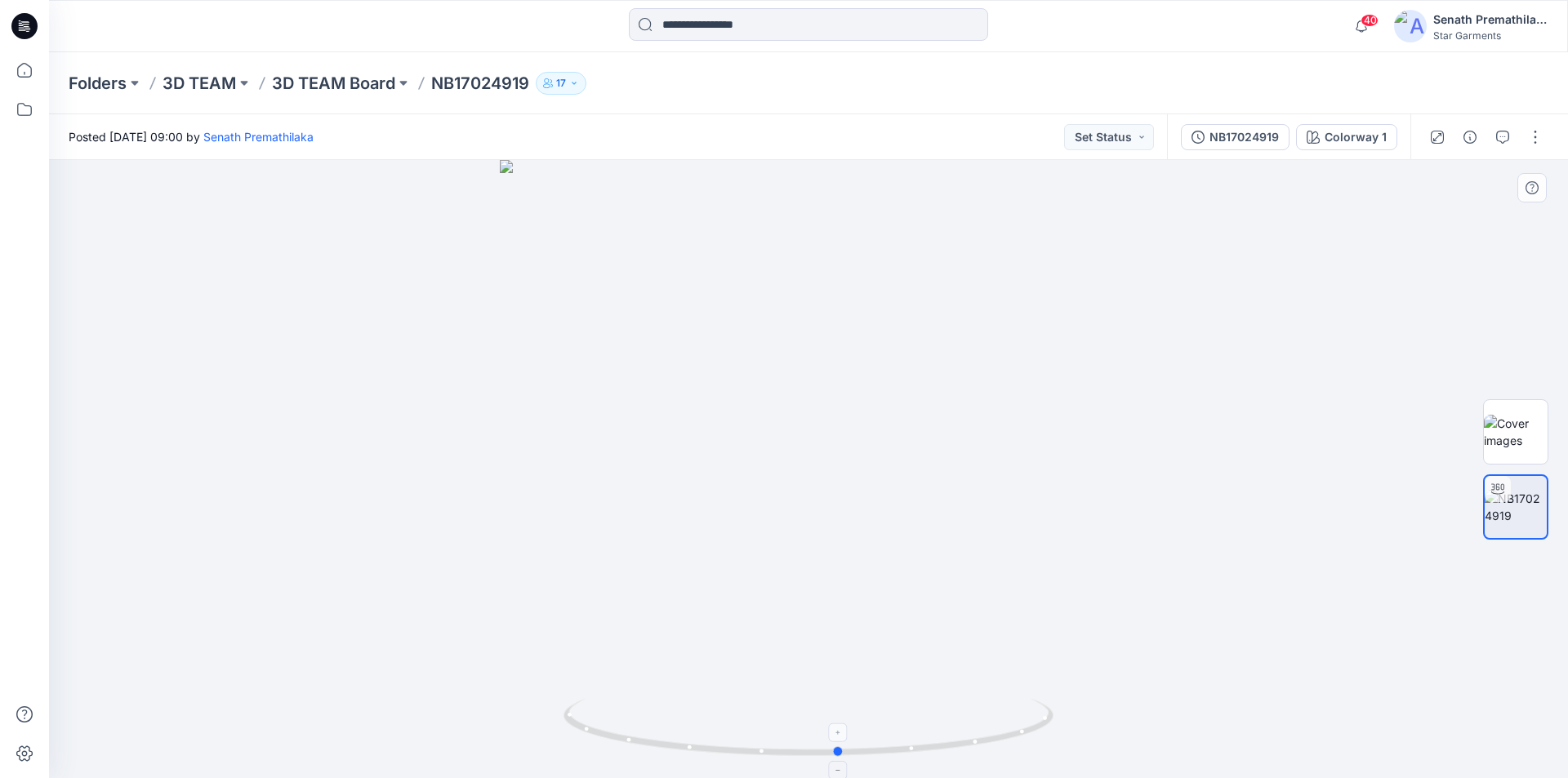
click at [971, 747] on icon at bounding box center [810, 729] width 494 height 61
click at [344, 83] on p "3D TEAM Board" at bounding box center [333, 83] width 123 height 23
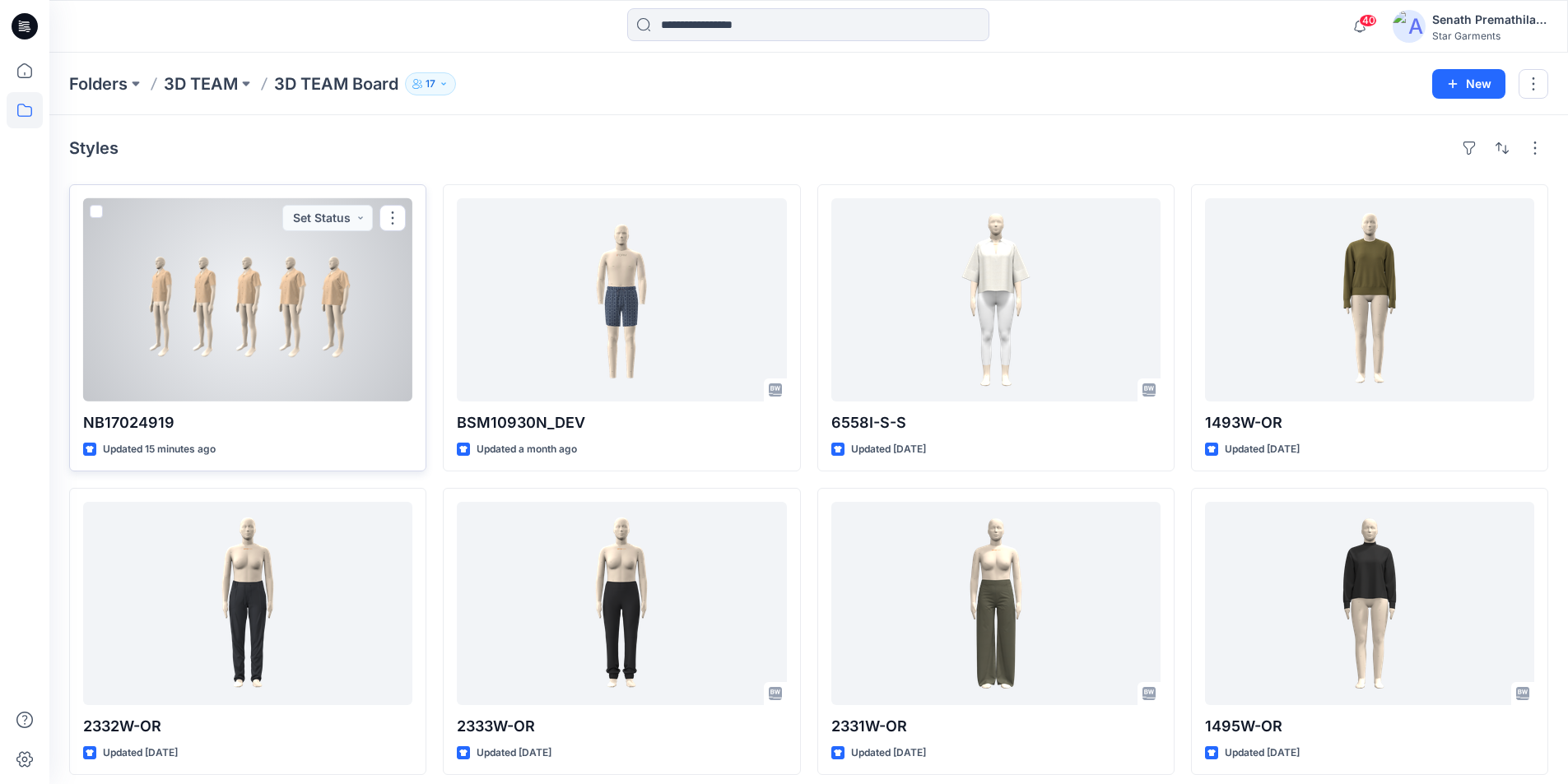
click at [277, 307] on div at bounding box center [248, 300] width 330 height 203
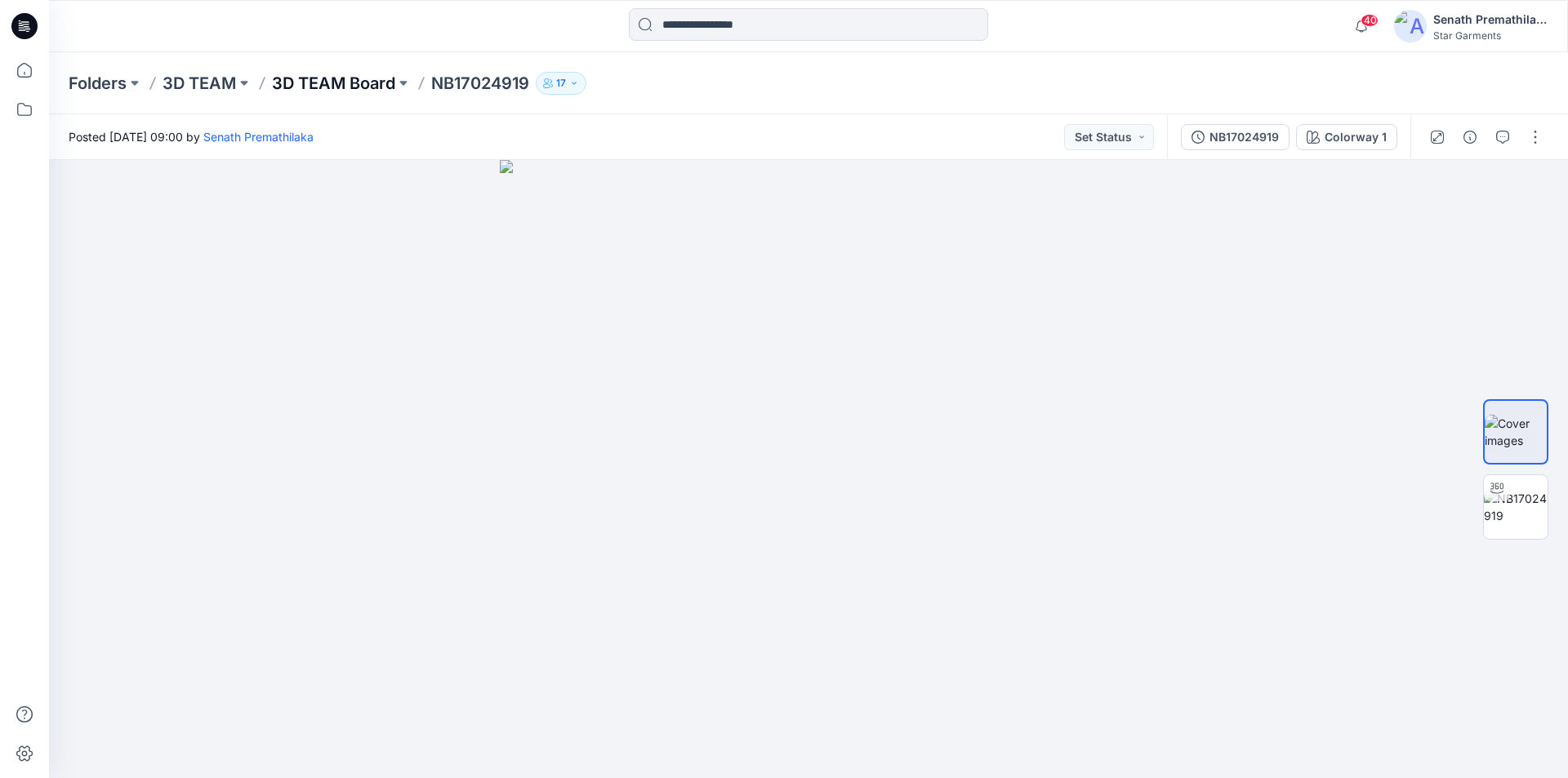
click at [354, 82] on p "3D TEAM Board" at bounding box center [333, 83] width 123 height 23
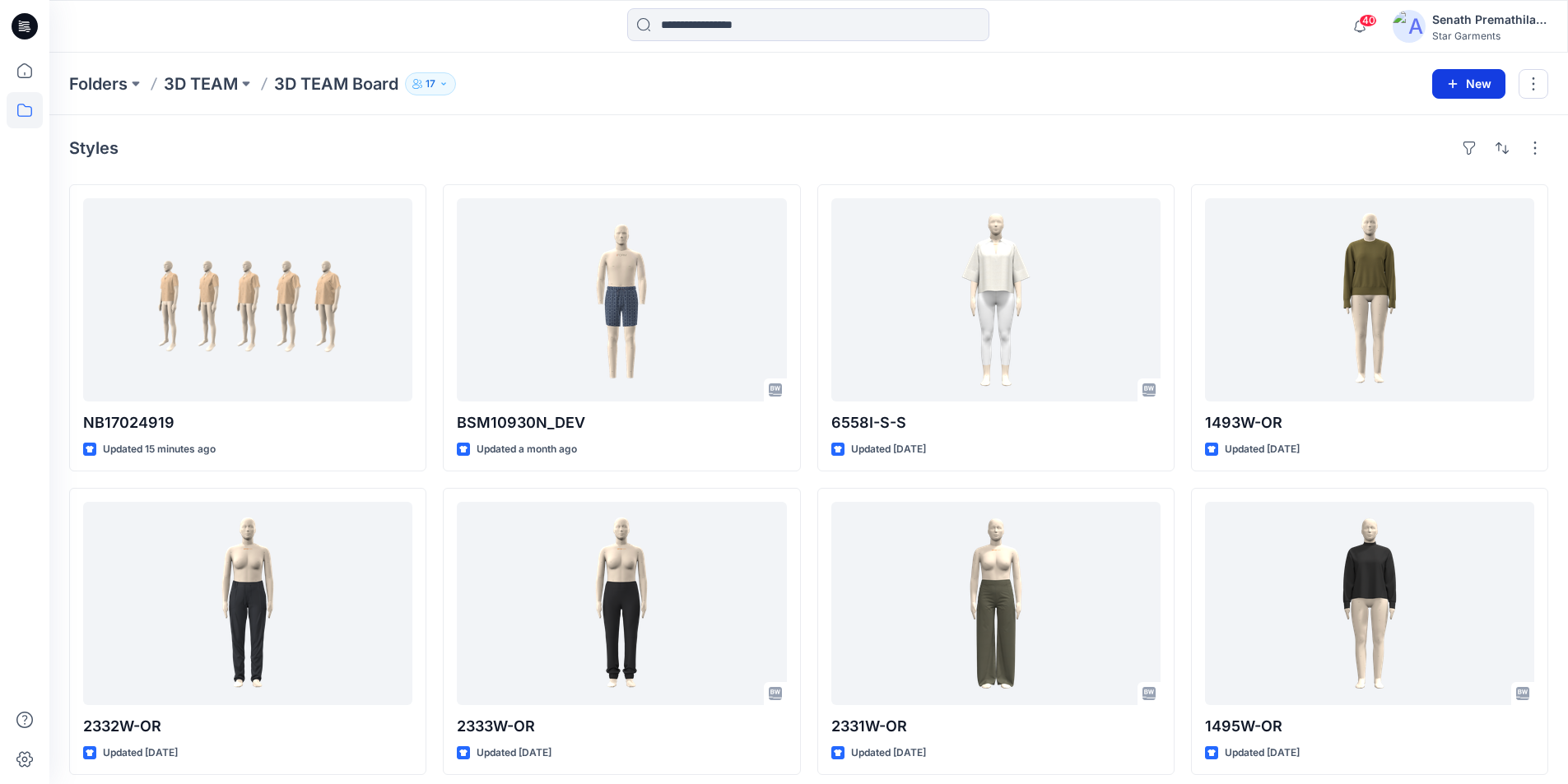
click at [1459, 82] on icon "button" at bounding box center [1453, 84] width 13 height 13
click at [1422, 118] on p "New Style" at bounding box center [1429, 125] width 55 height 19
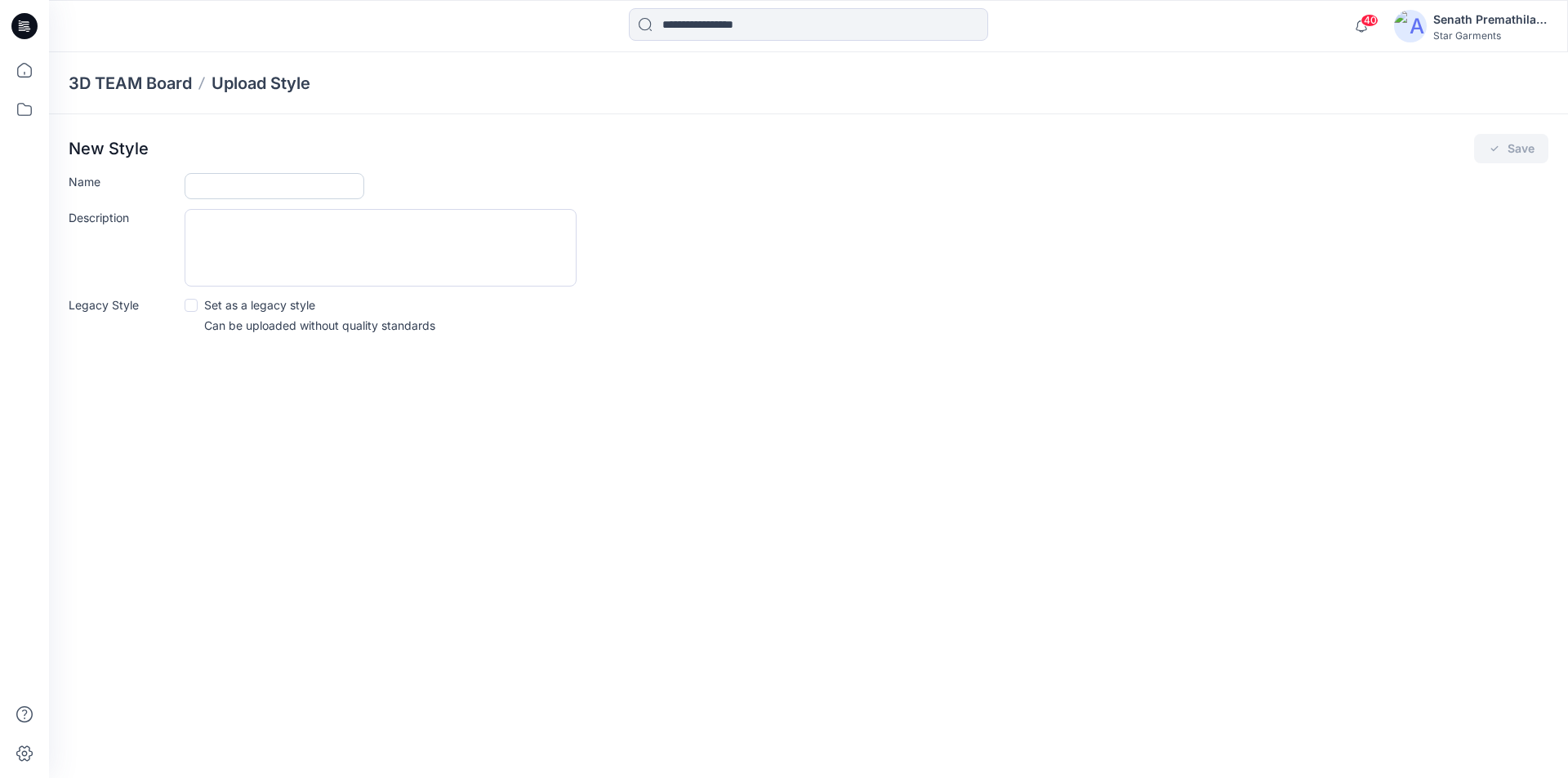
click at [245, 177] on input "Name" at bounding box center [274, 185] width 180 height 26
click at [146, 82] on p "3D TEAM Board" at bounding box center [130, 83] width 123 height 23
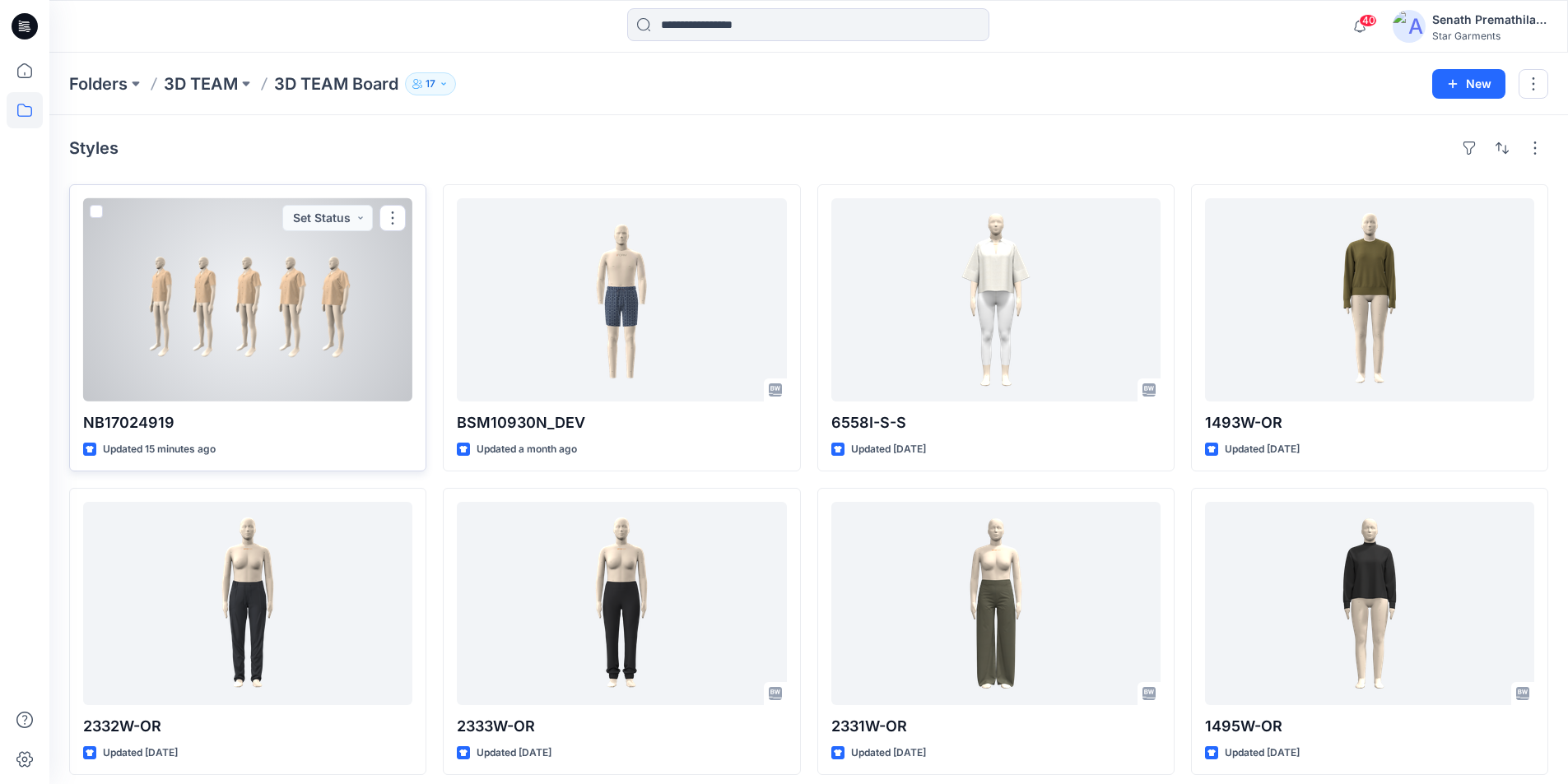
click at [222, 251] on div at bounding box center [248, 300] width 330 height 203
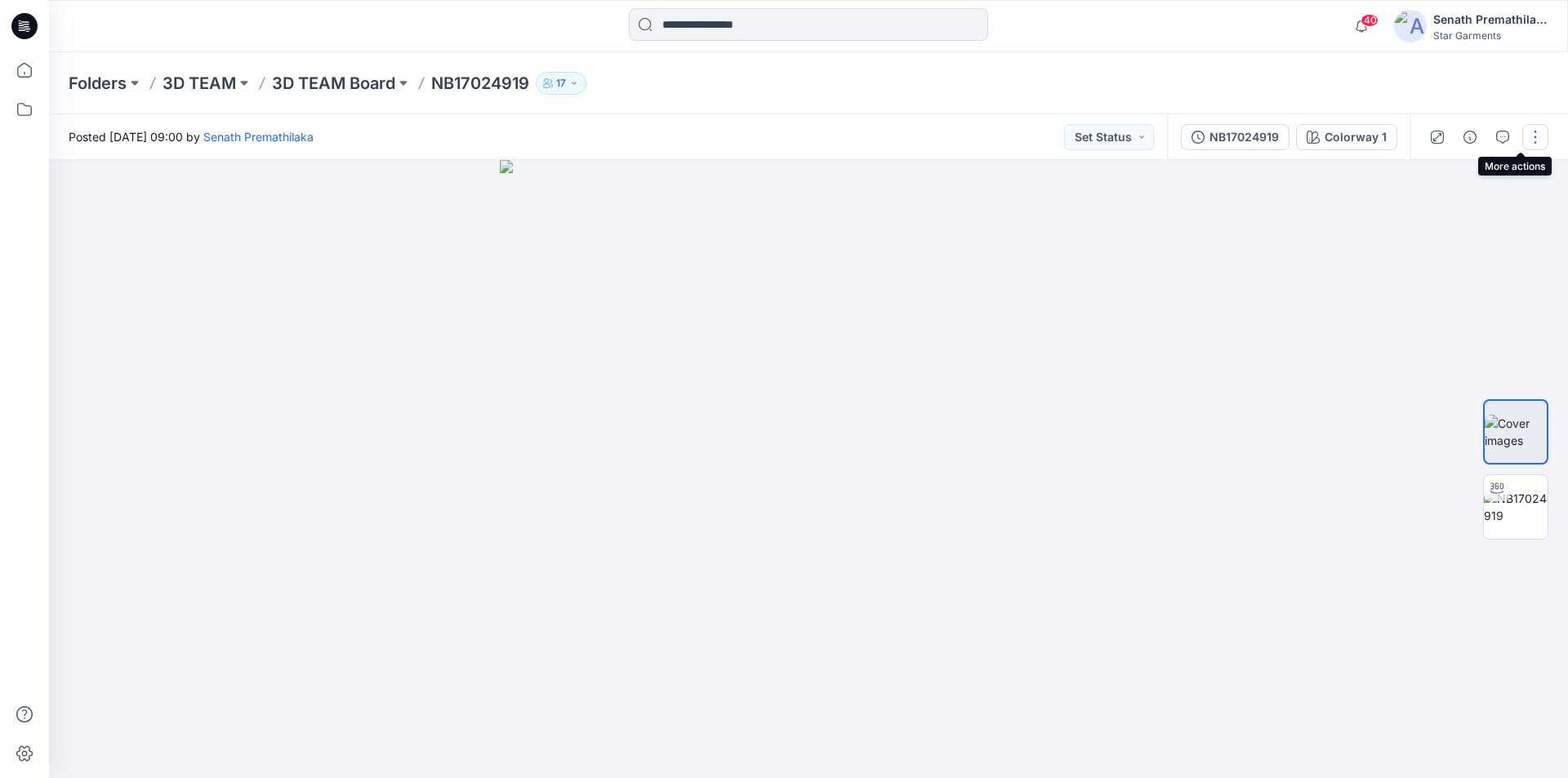
click at [1536, 135] on button "button" at bounding box center [1535, 137] width 26 height 26
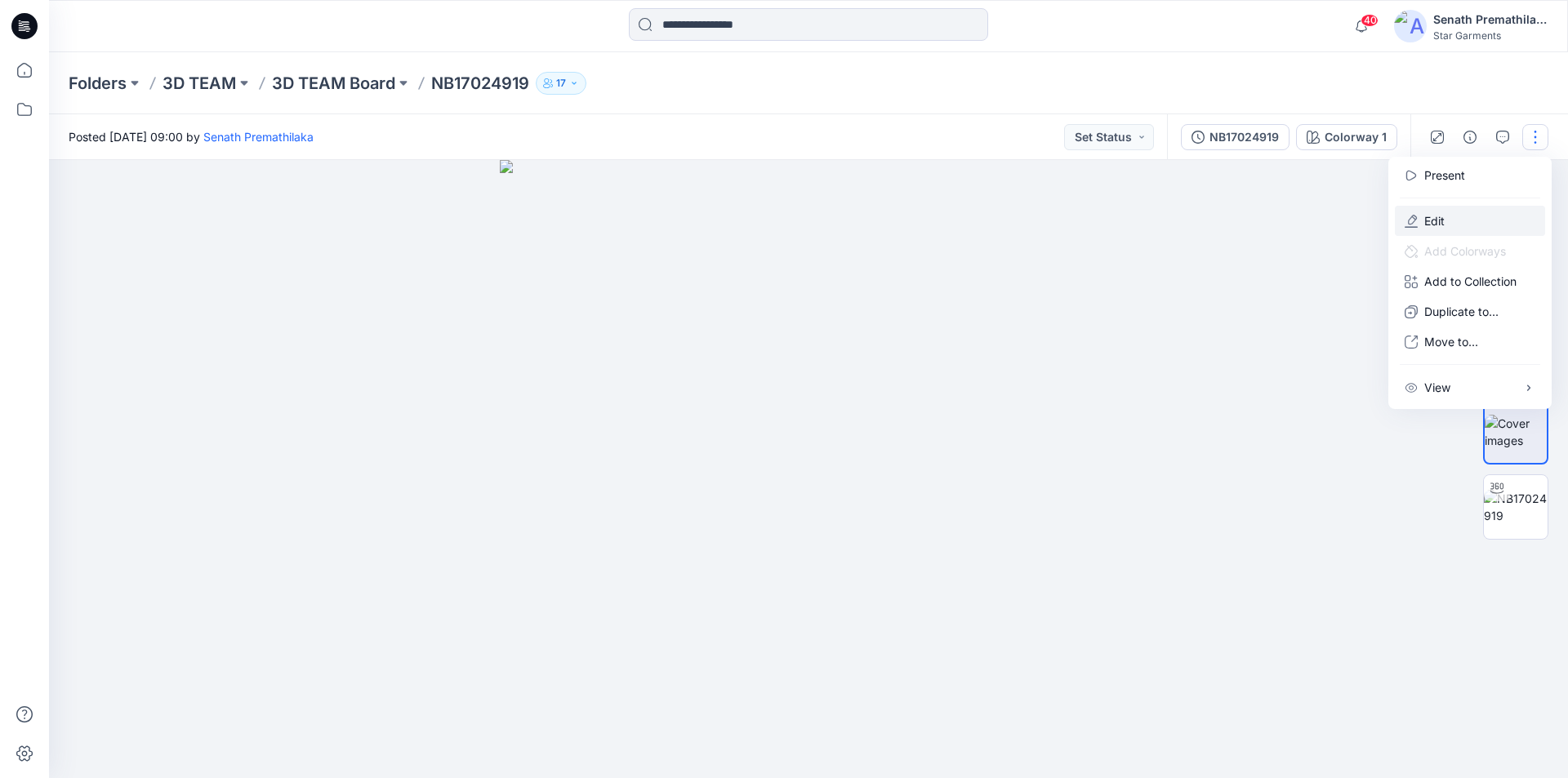
click at [1425, 212] on p "Edit" at bounding box center [1434, 221] width 20 height 17
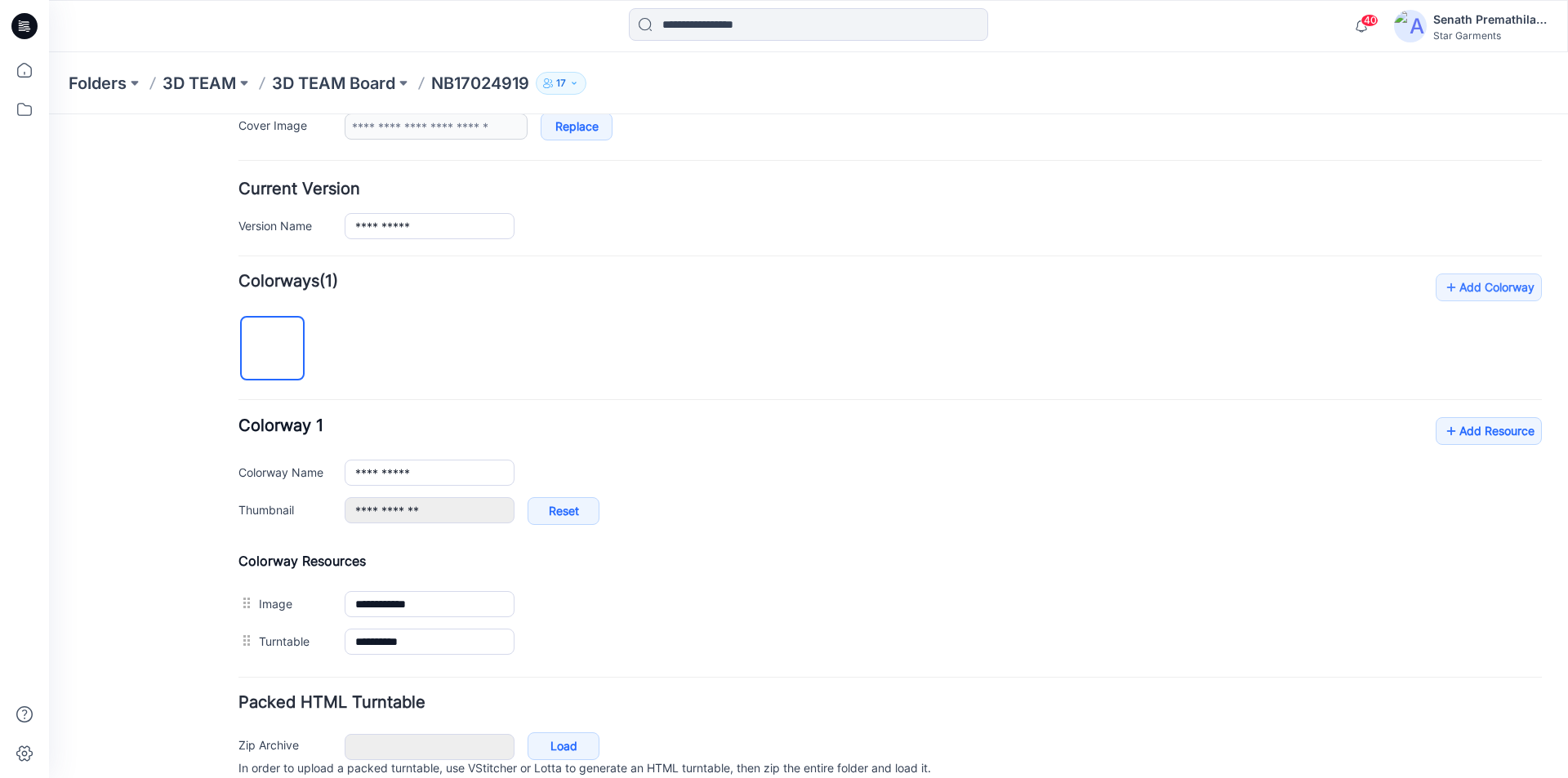
scroll to position [421, 0]
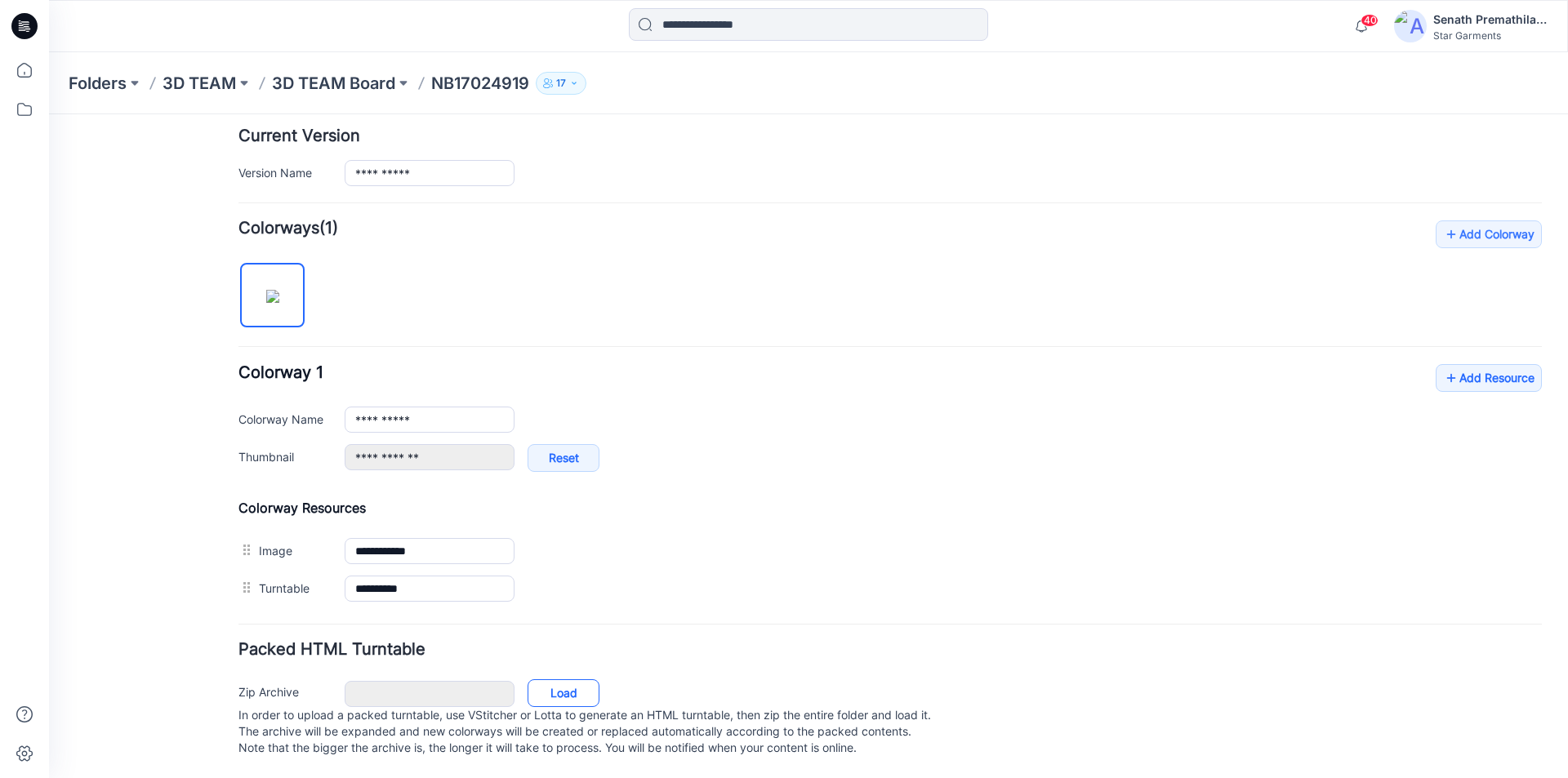
click at [559, 680] on link "Load" at bounding box center [563, 693] width 72 height 28
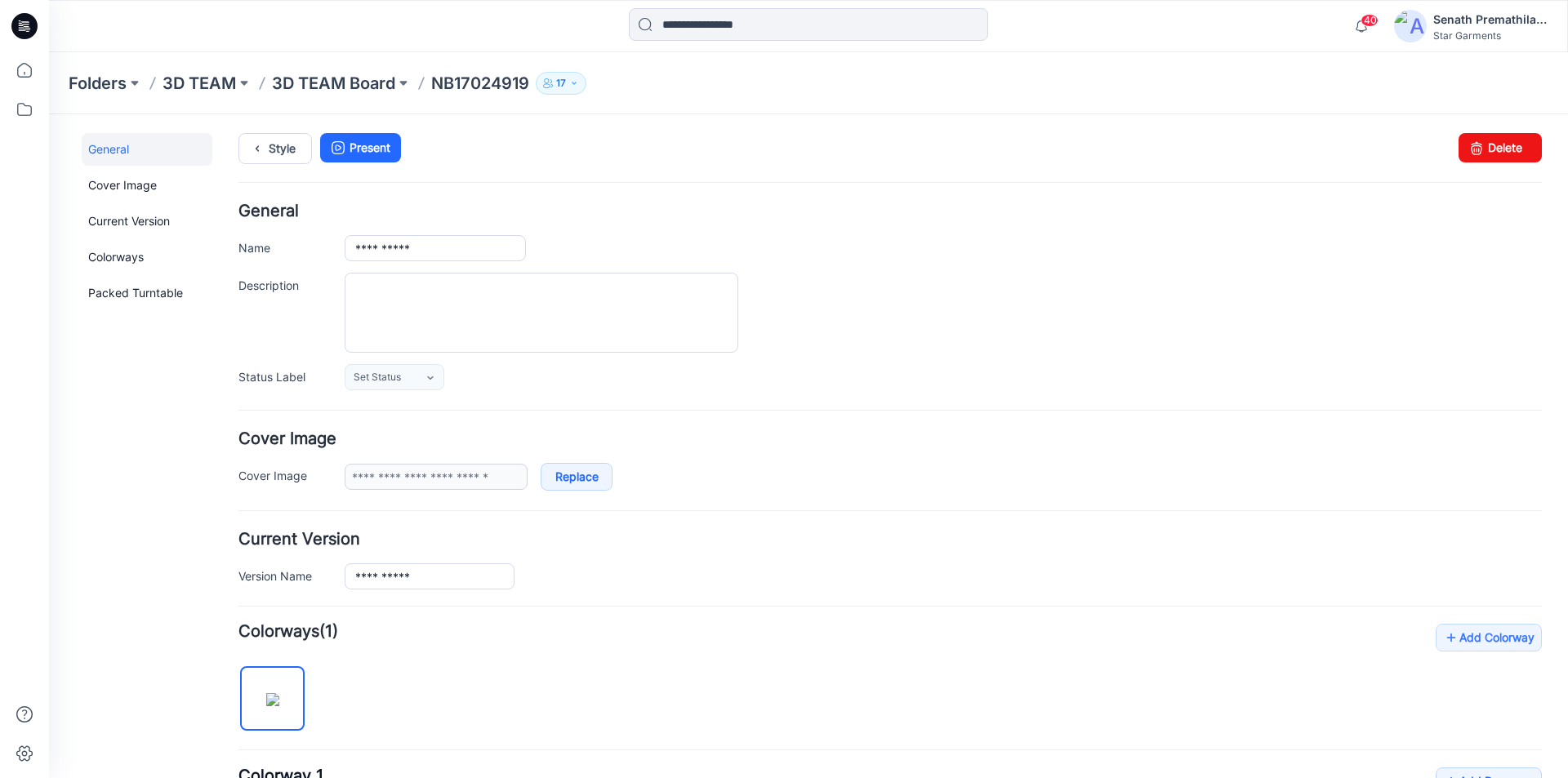
scroll to position [0, 0]
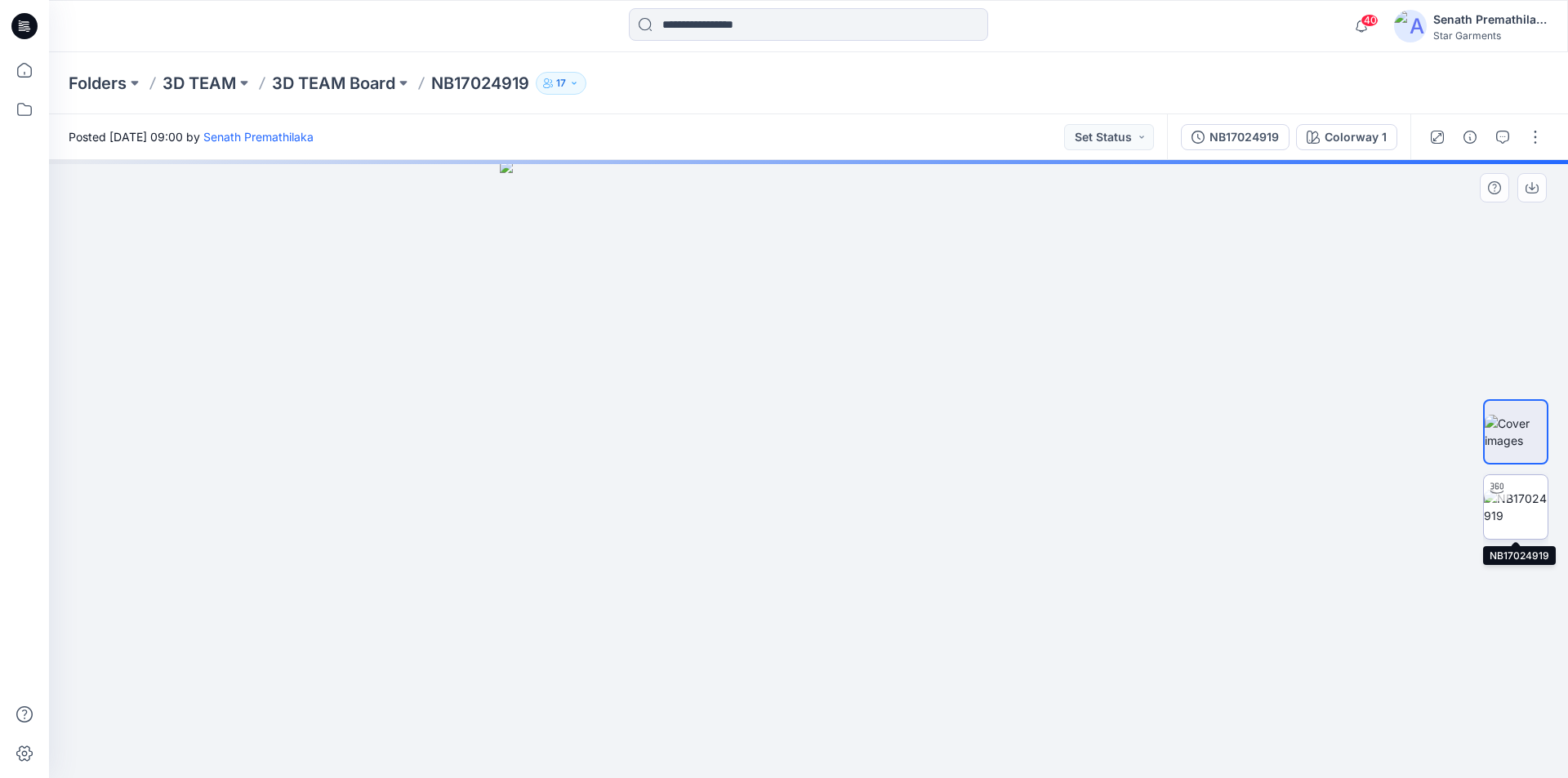
click at [1511, 493] on img at bounding box center [1515, 507] width 64 height 34
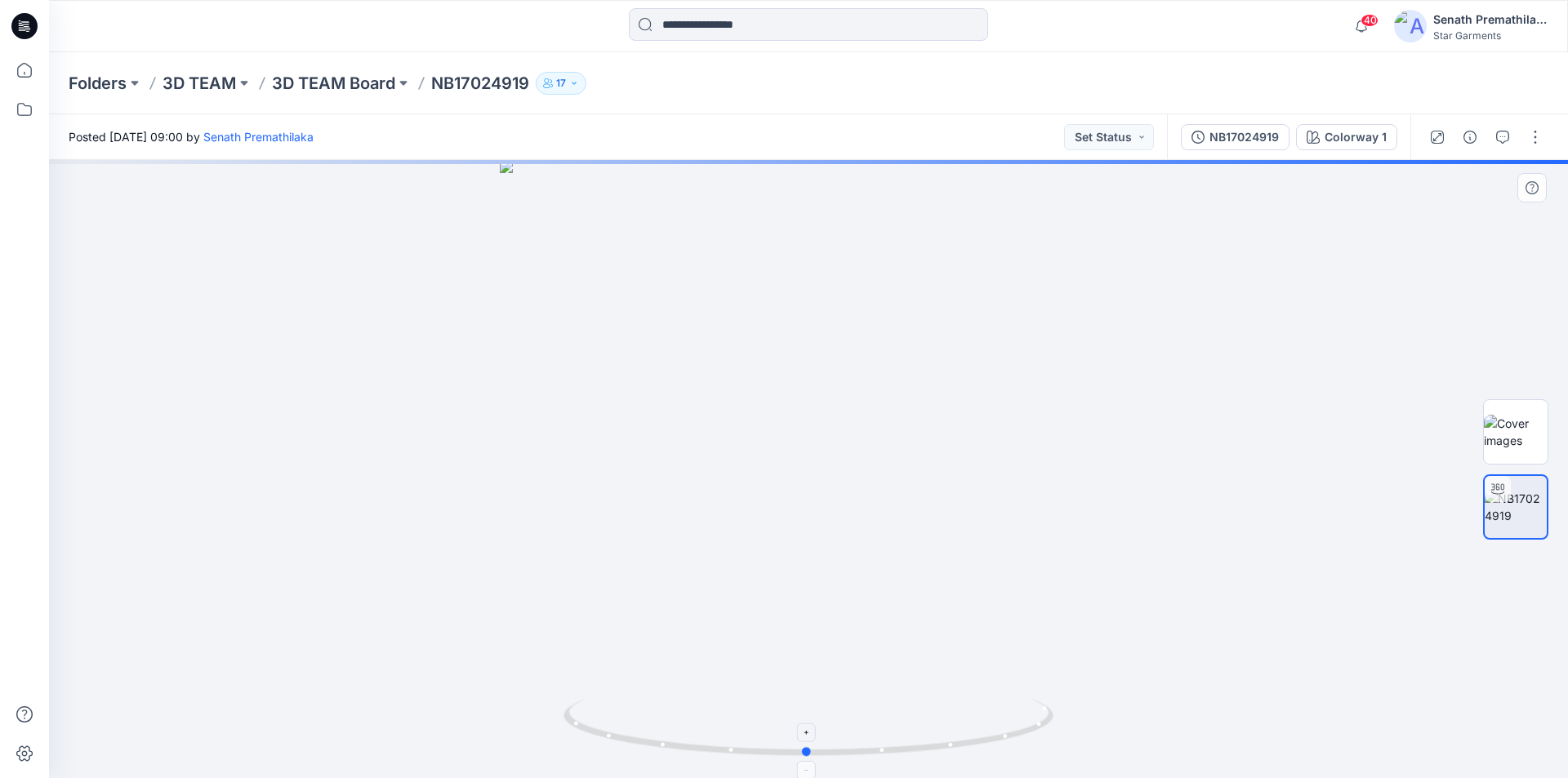
click at [1043, 730] on icon at bounding box center [810, 729] width 494 height 61
click at [1537, 132] on button "button" at bounding box center [1535, 137] width 26 height 26
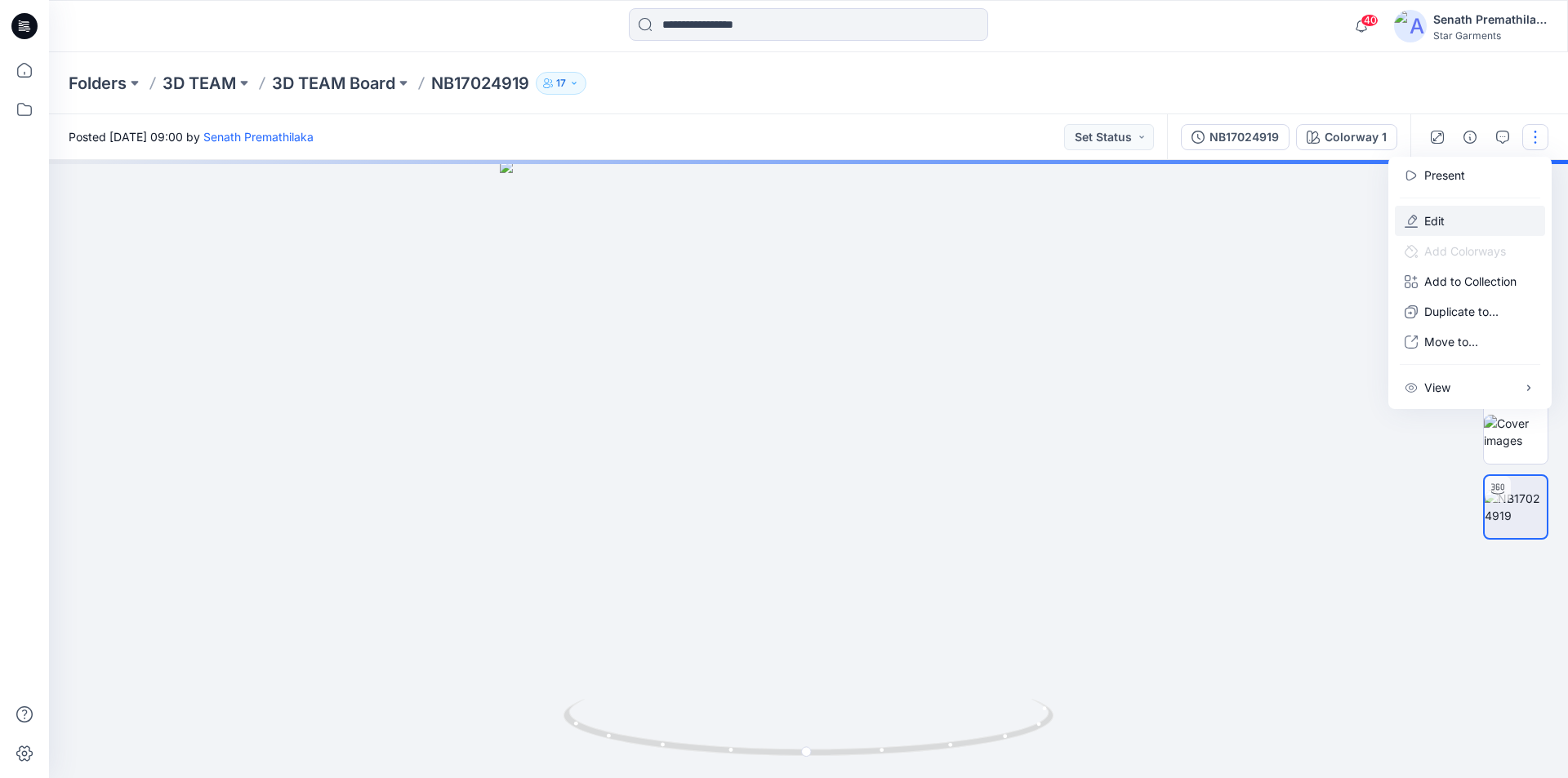
click at [1447, 214] on button "Edit" at bounding box center [1470, 221] width 150 height 31
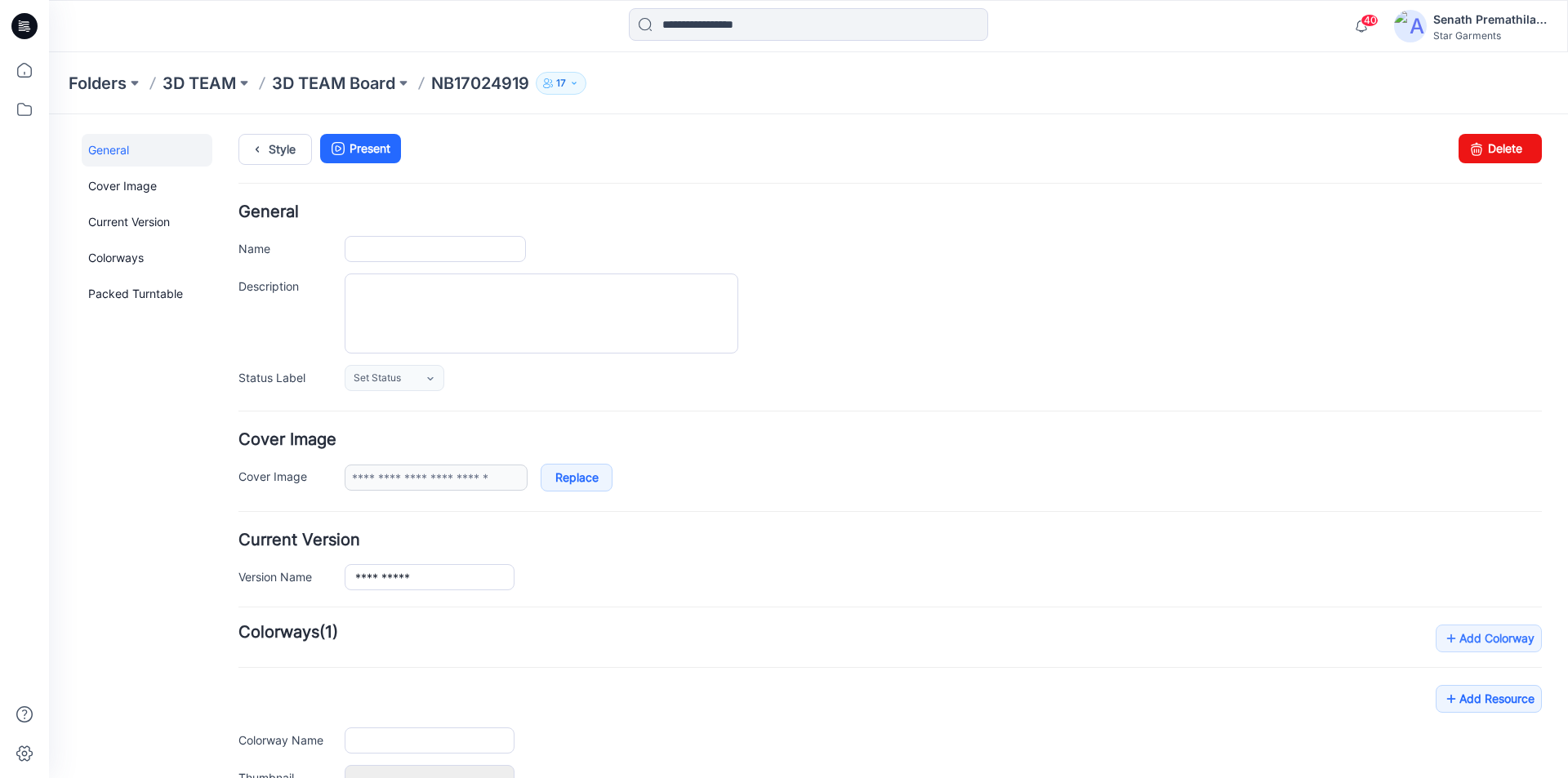
type input "**********"
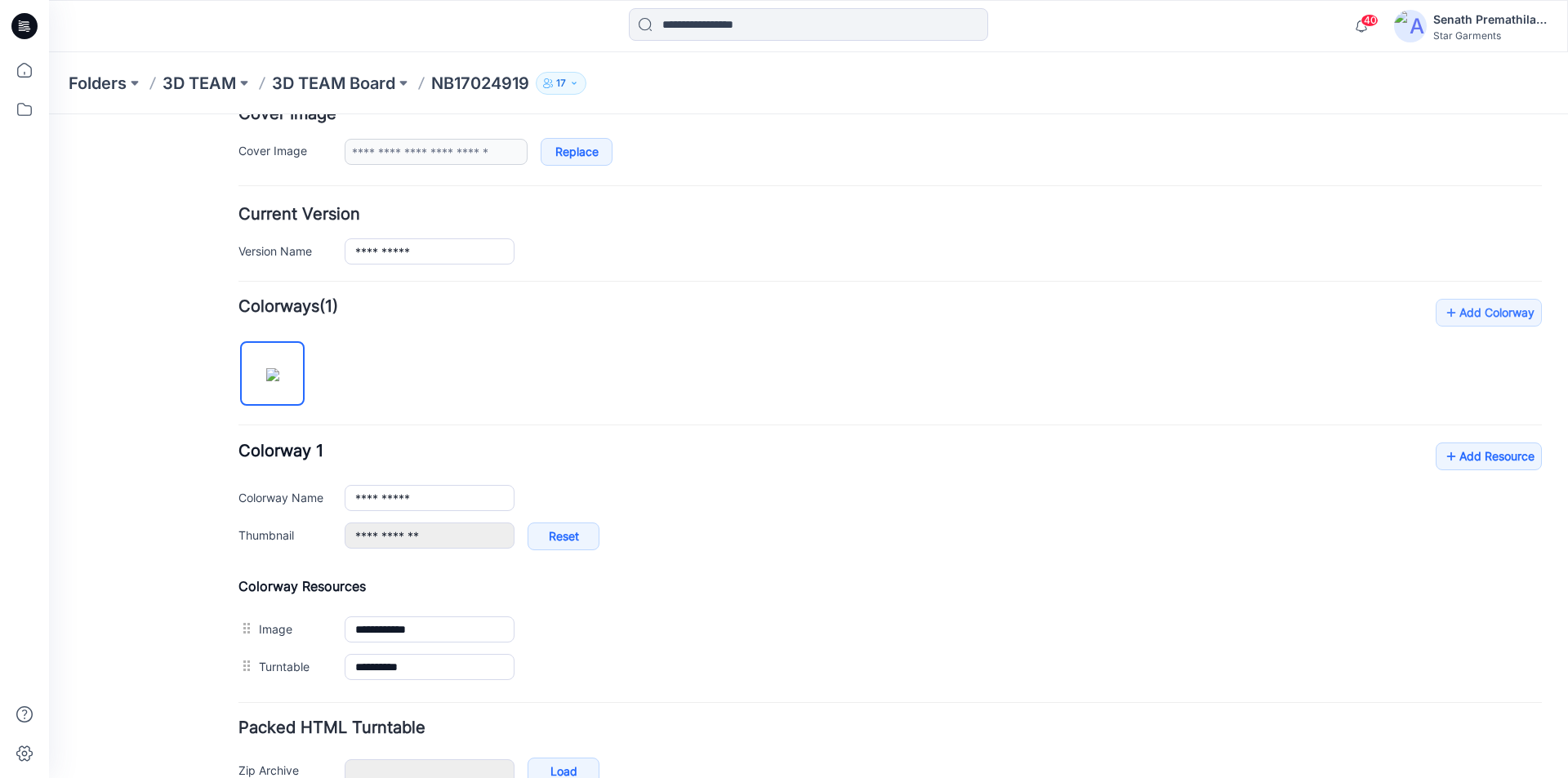
scroll to position [408, 0]
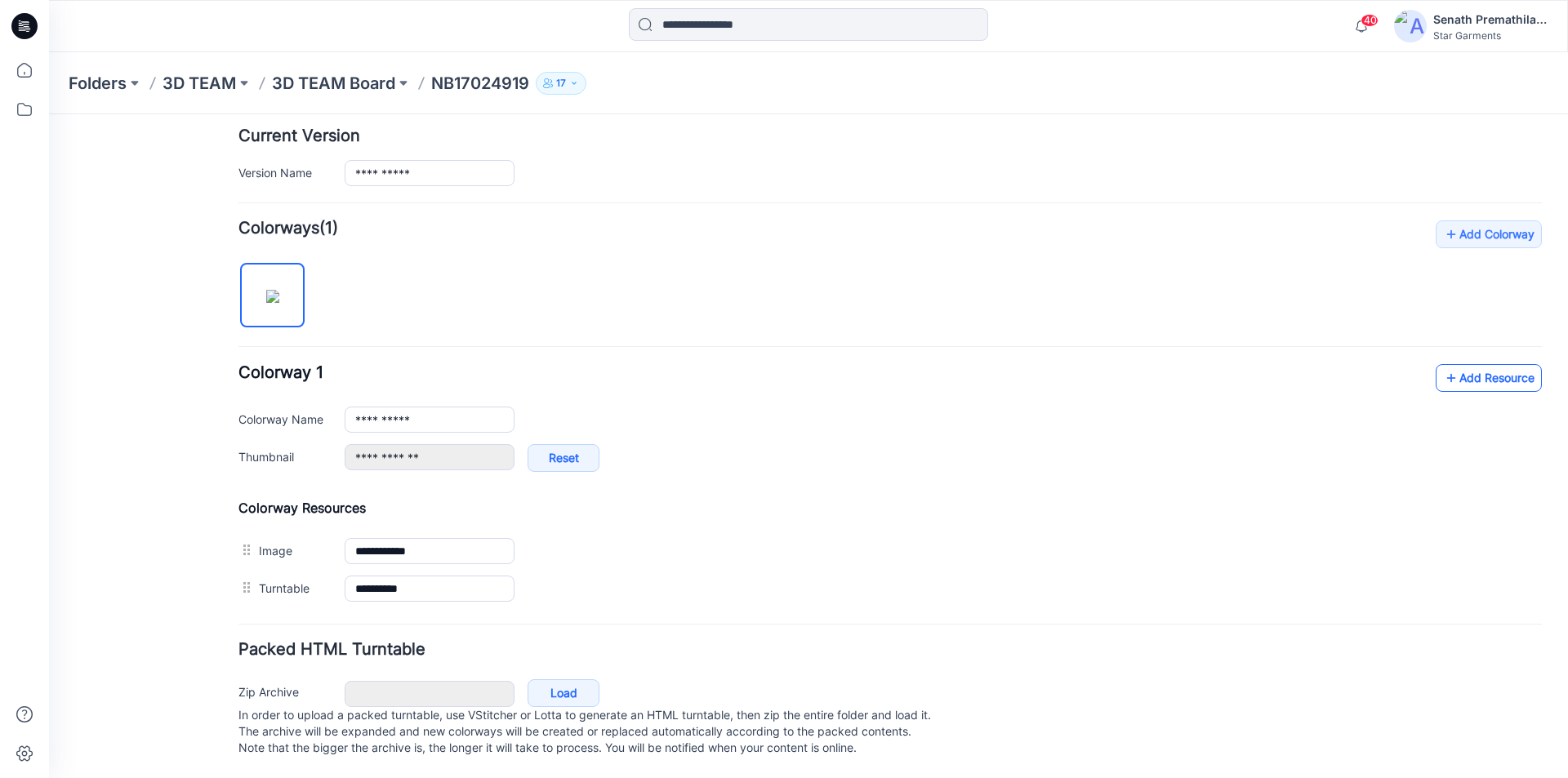
click at [1478, 372] on link "Add Resource" at bounding box center [1489, 378] width 106 height 28
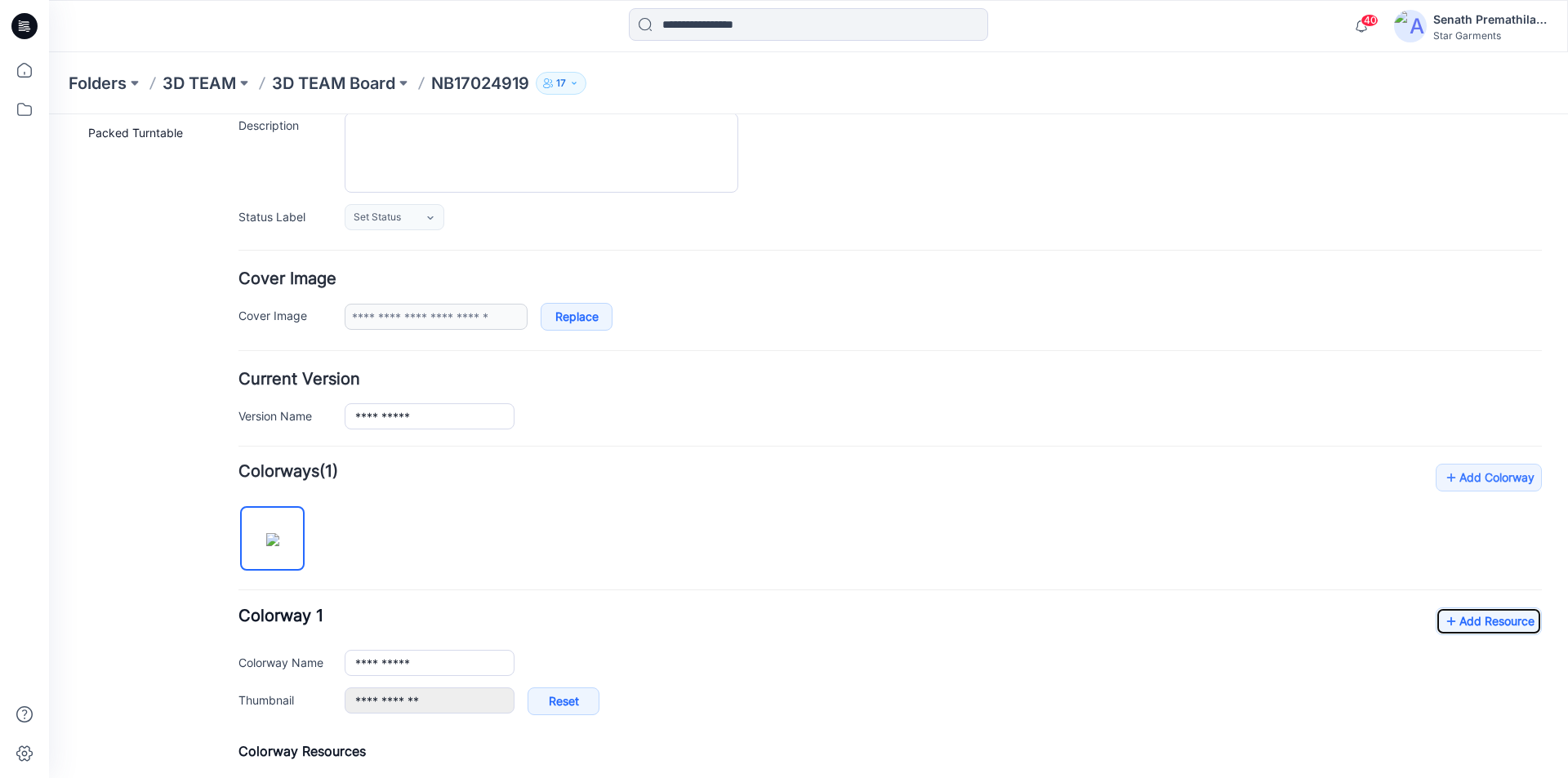
scroll to position [0, 0]
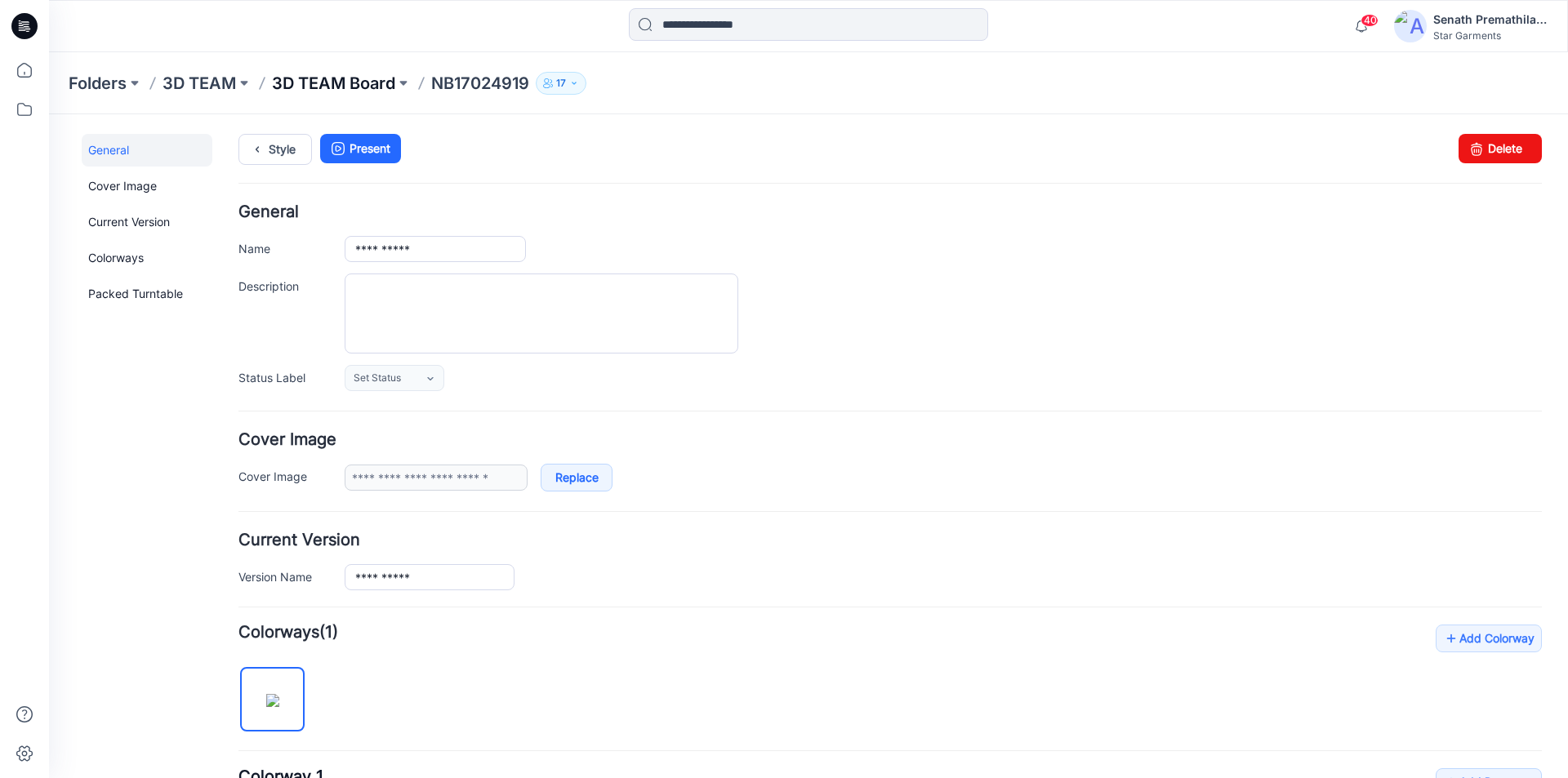
click at [316, 77] on p "3D TEAM Board" at bounding box center [333, 83] width 123 height 23
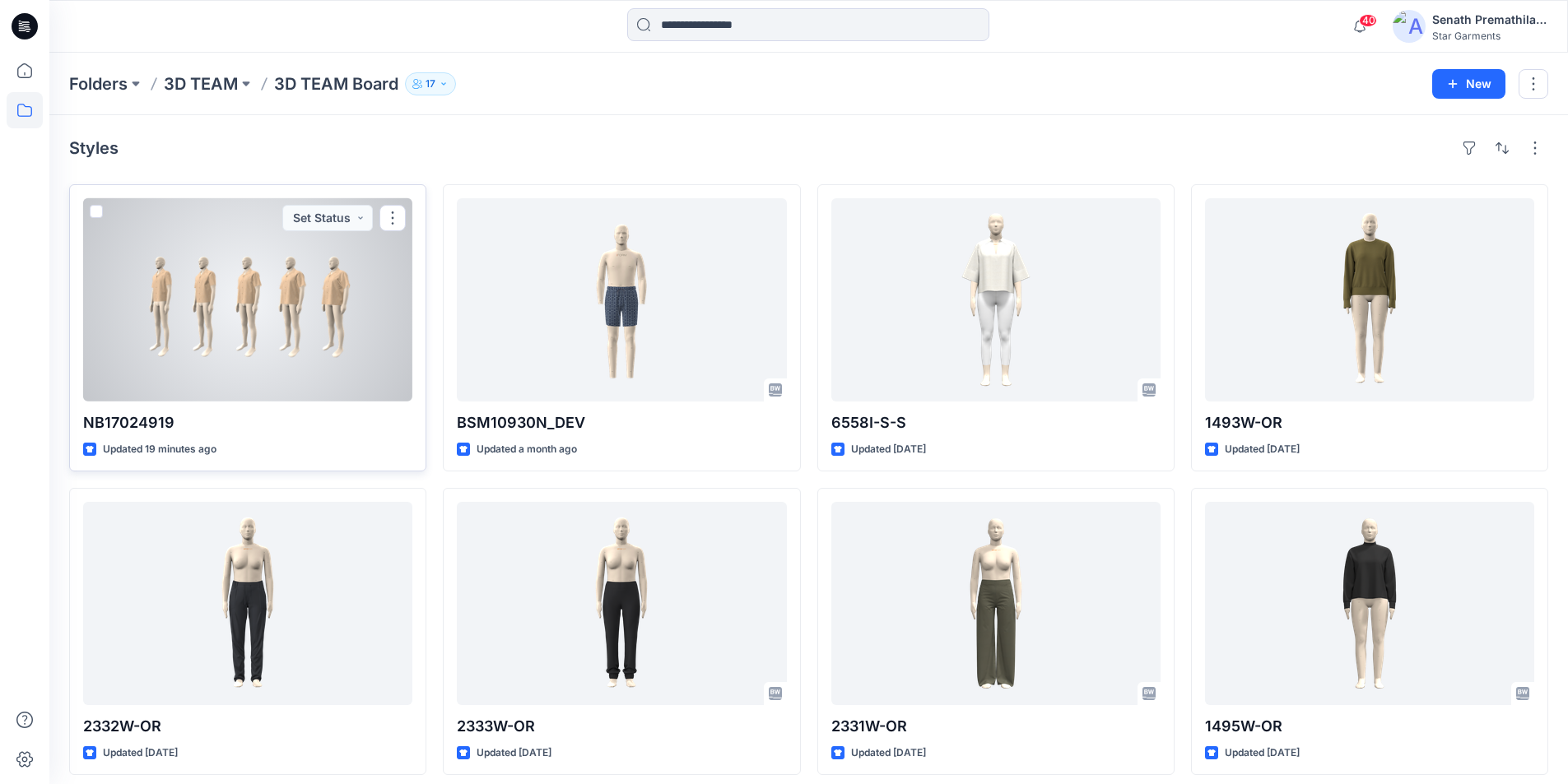
click at [279, 285] on div at bounding box center [248, 300] width 330 height 203
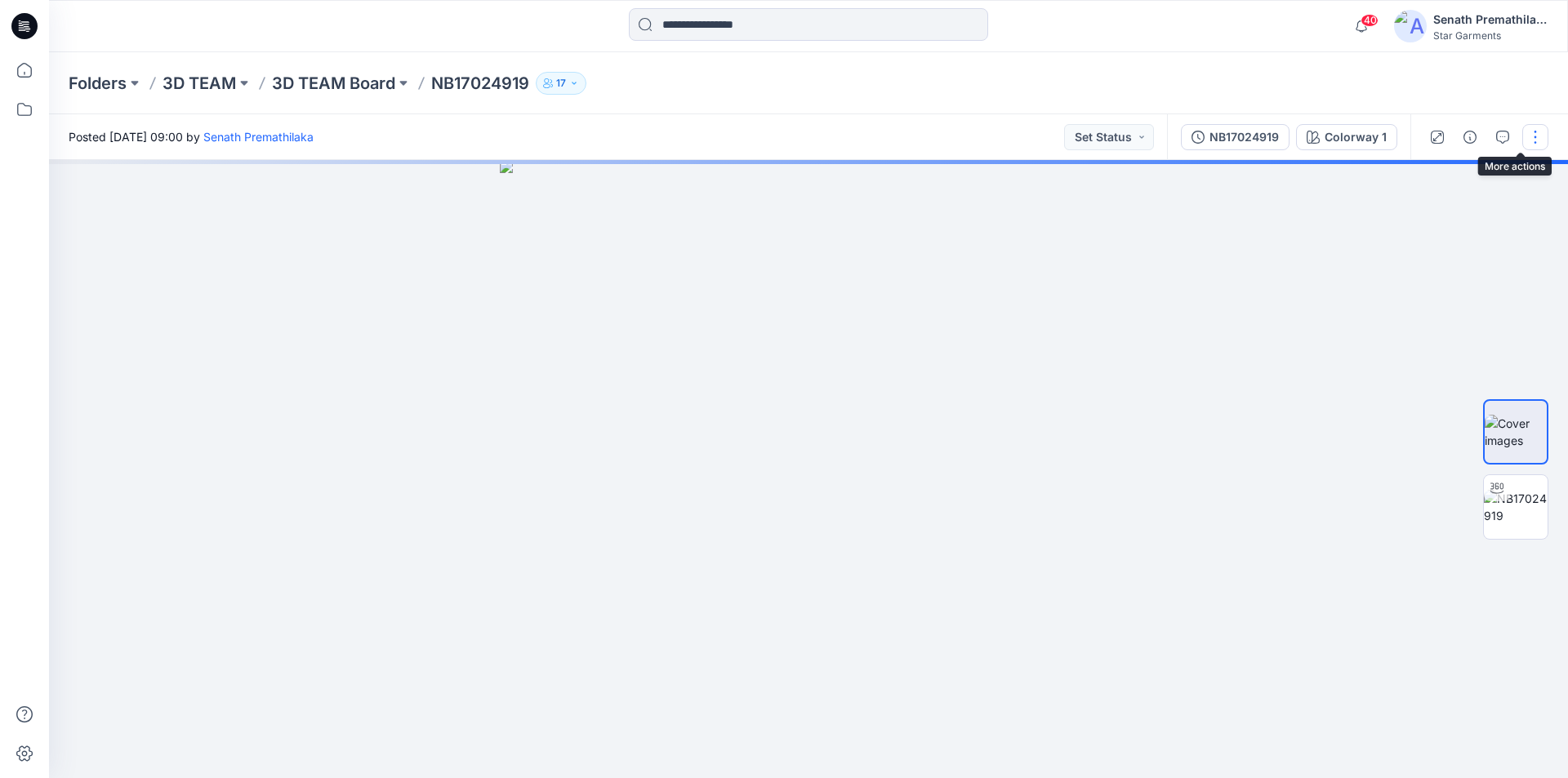
click at [1539, 134] on button "button" at bounding box center [1535, 137] width 26 height 26
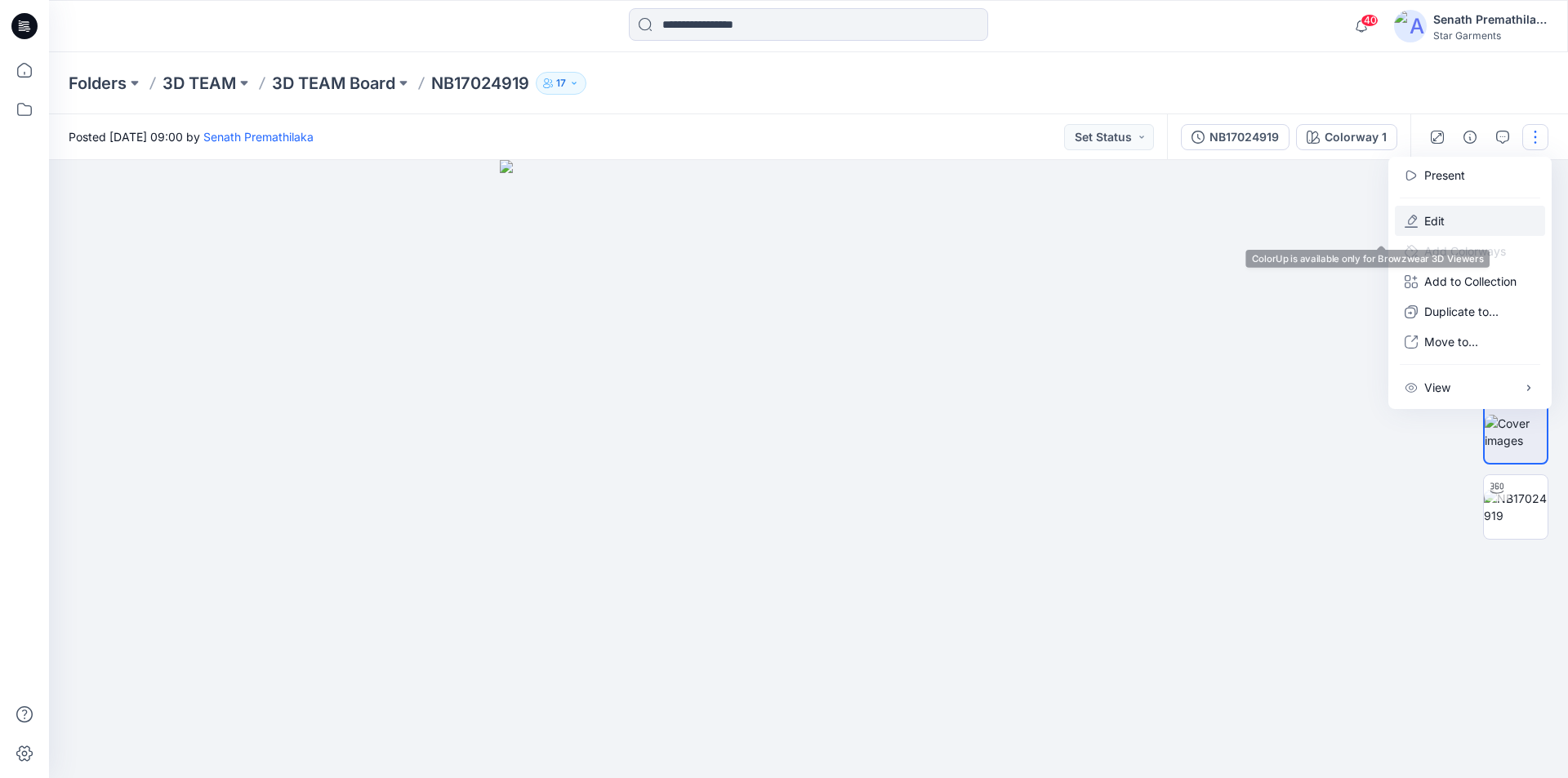
click at [1430, 212] on p "Edit" at bounding box center [1434, 221] width 20 height 17
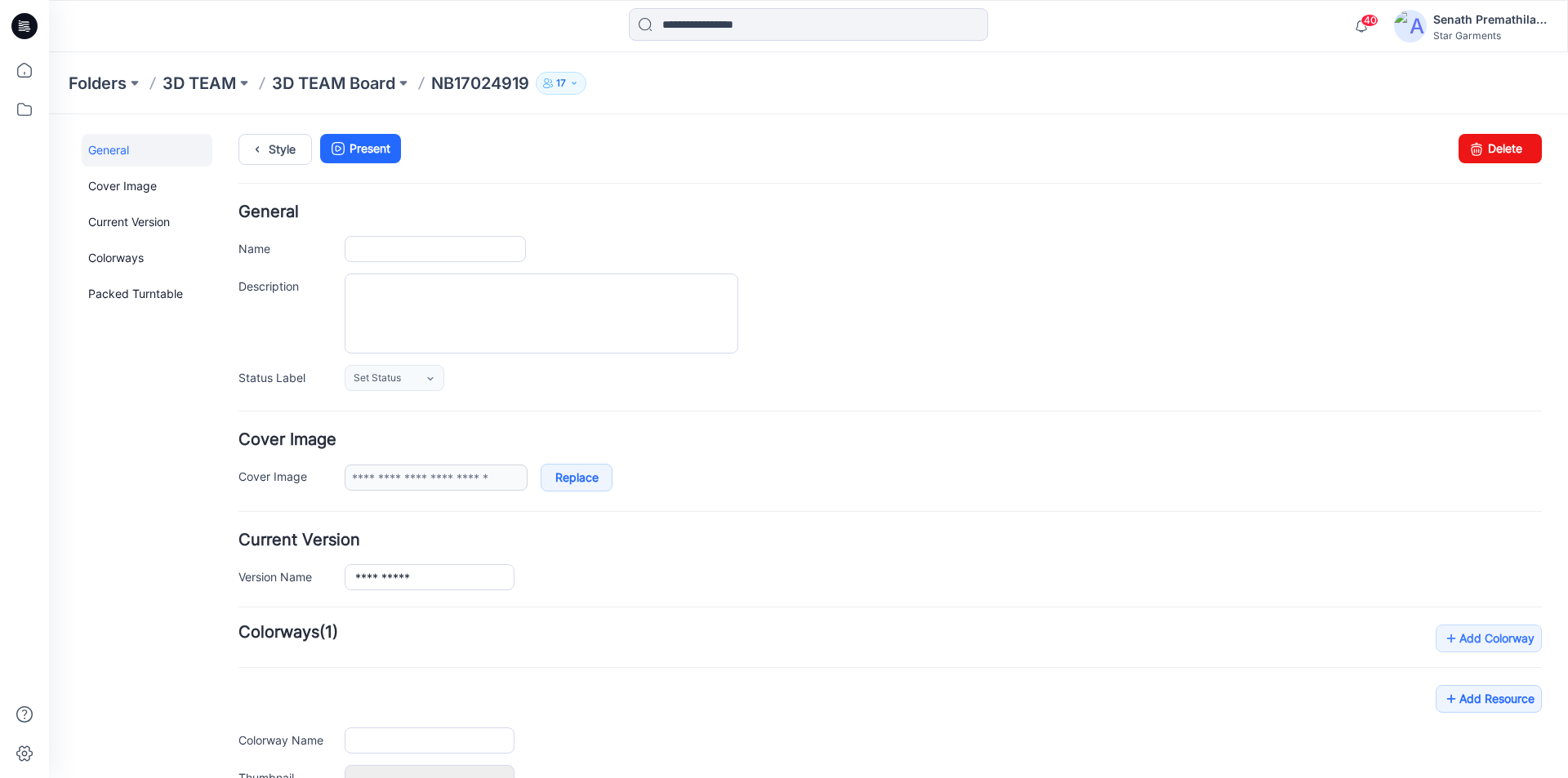
type input "**********"
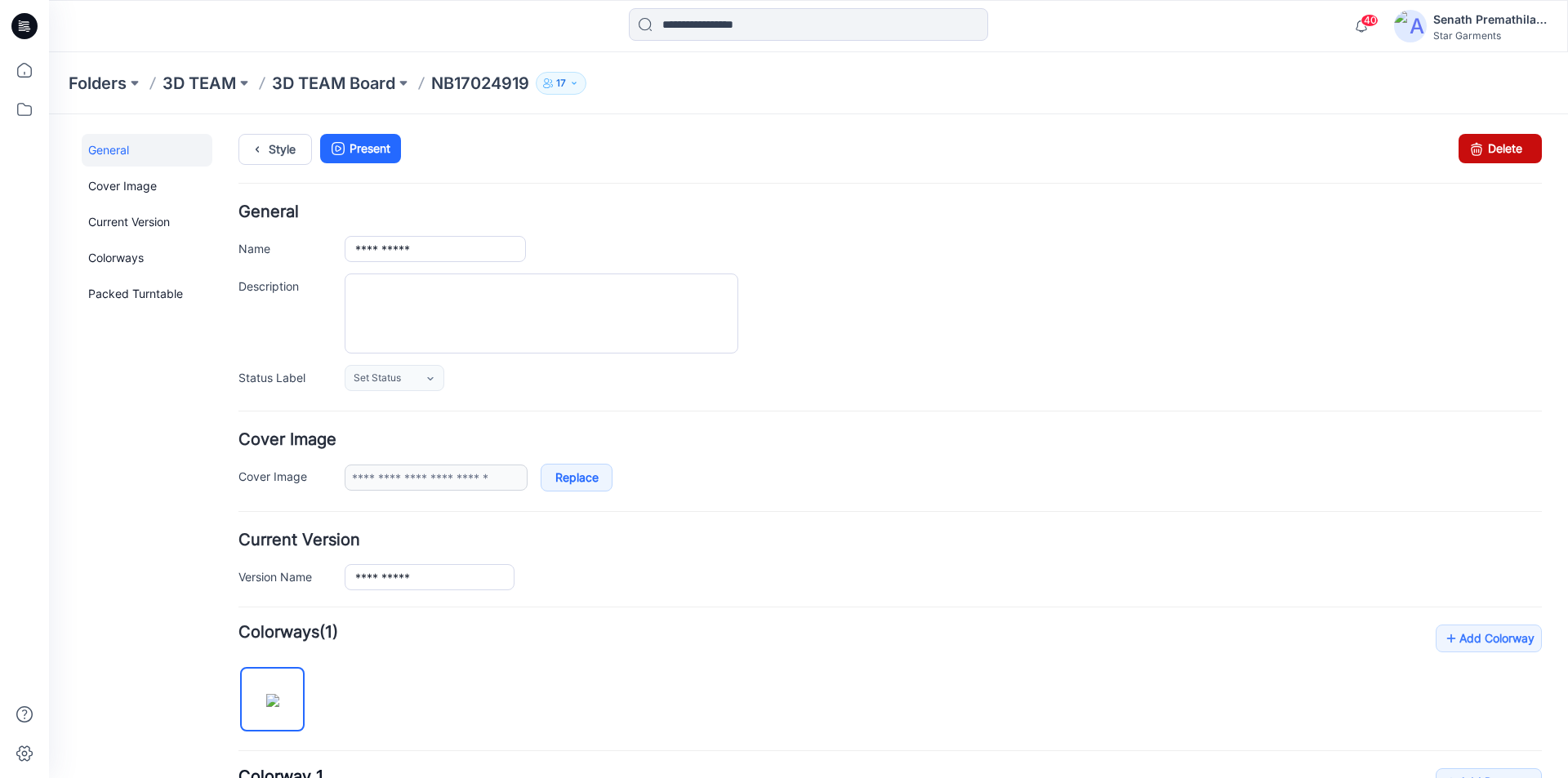
click at [1494, 148] on link "Delete" at bounding box center [1499, 148] width 83 height 30
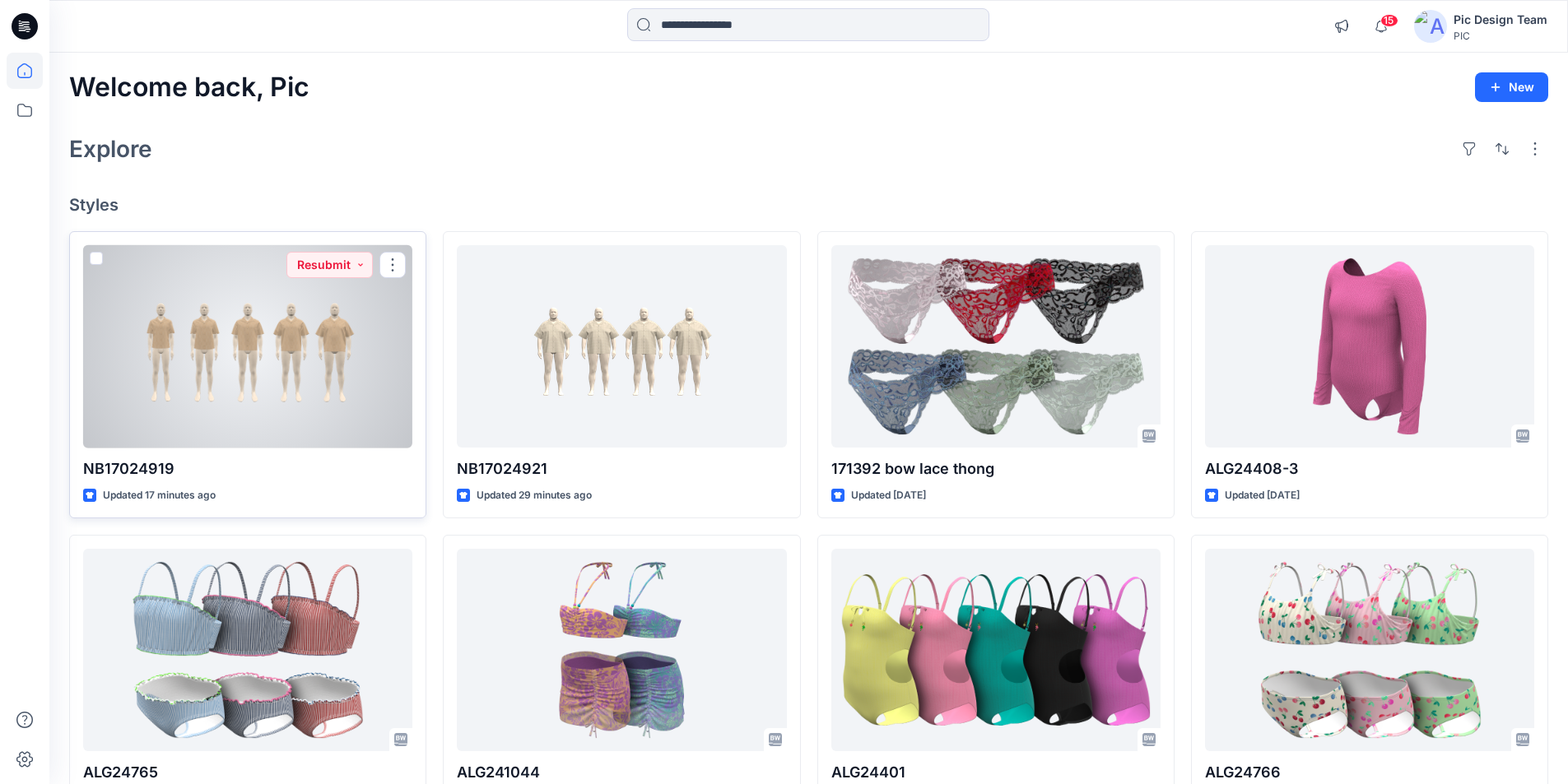
click at [313, 349] on div at bounding box center [248, 347] width 330 height 203
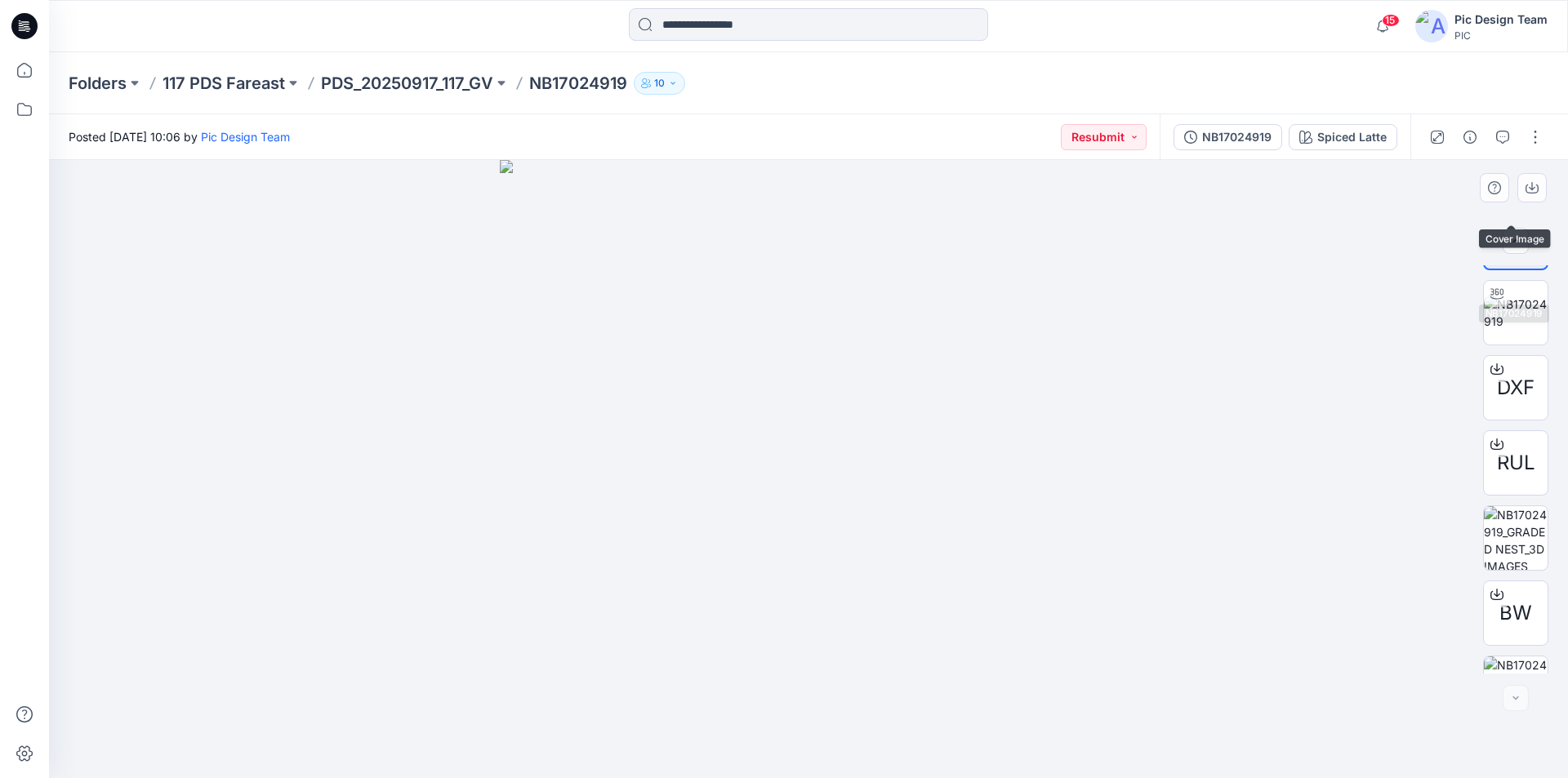
scroll to position [108, 0]
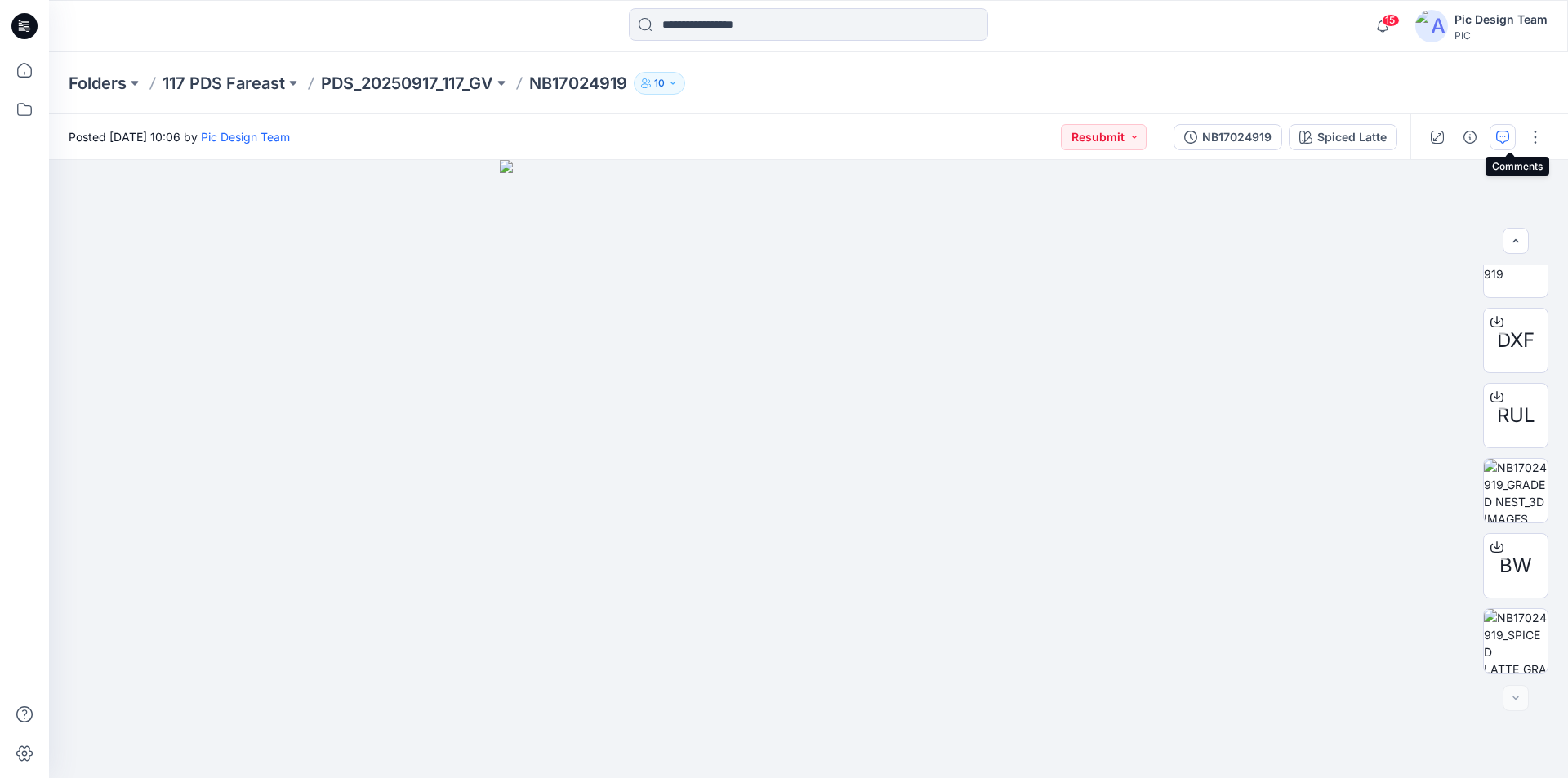
click at [1503, 133] on button "button" at bounding box center [1502, 137] width 26 height 26
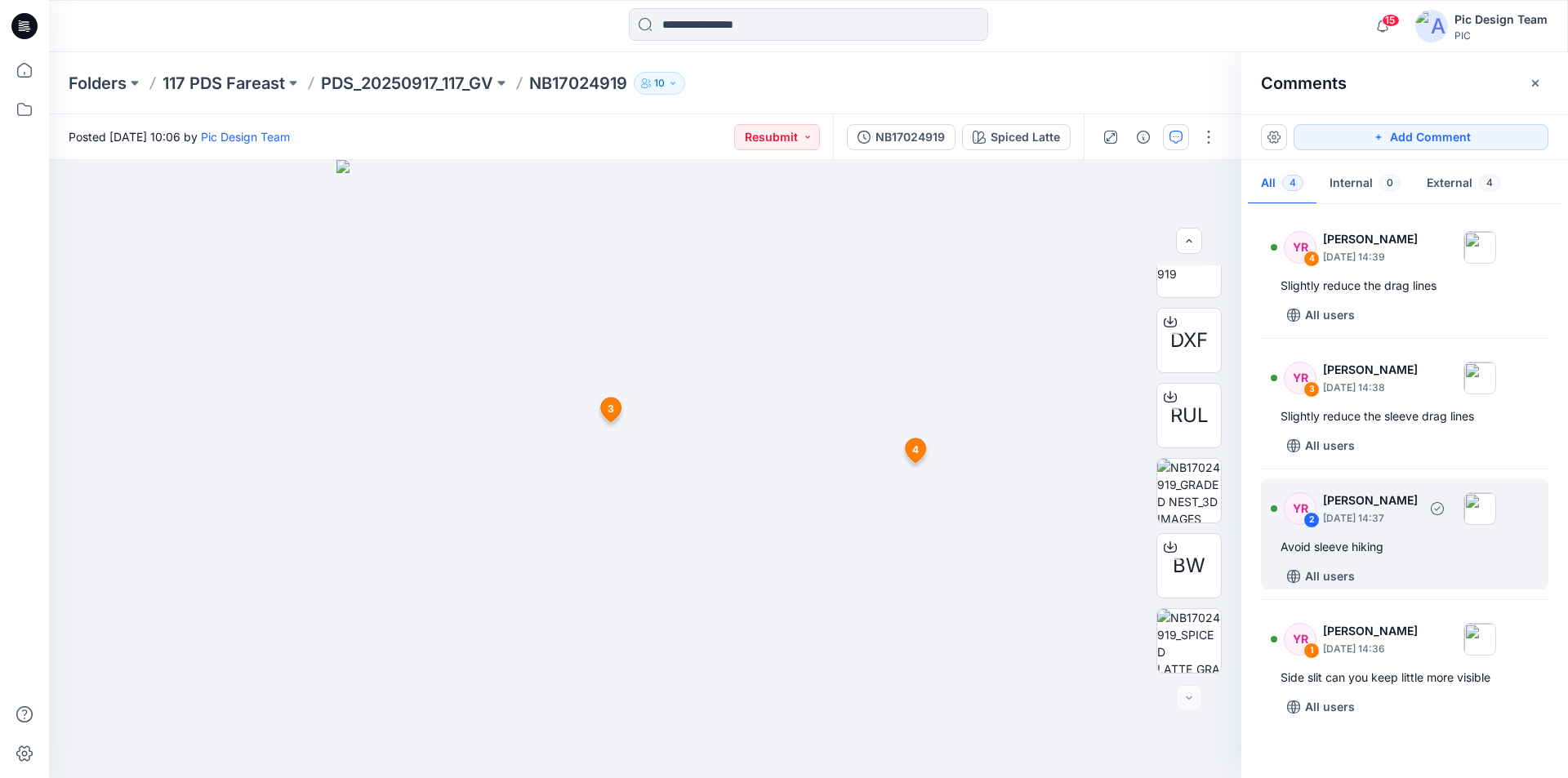
click at [1353, 549] on div "Avoid sleeve hiking" at bounding box center [1405, 547] width 249 height 19
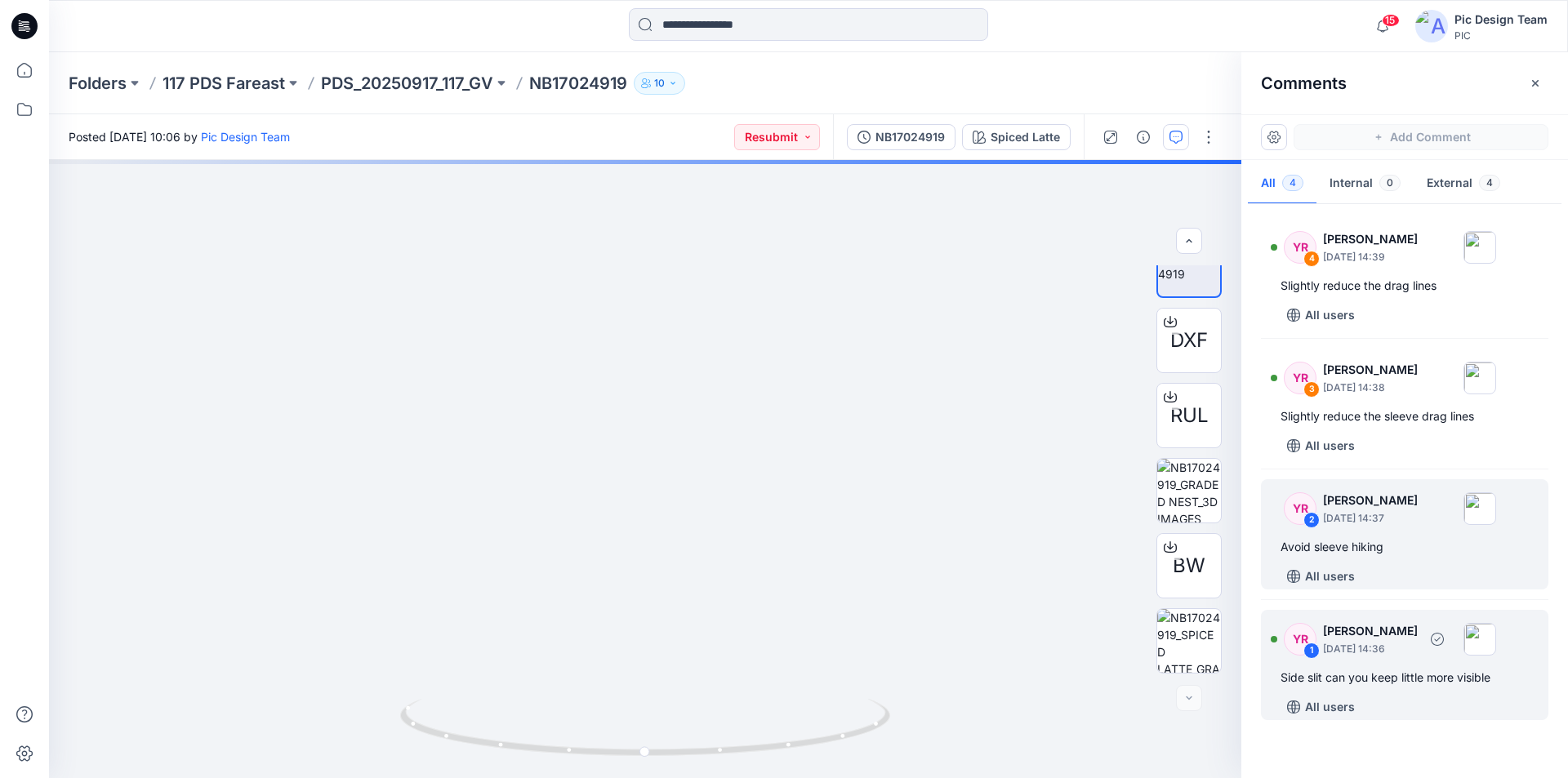
click at [1389, 673] on div "Side slit can you keep little more visible" at bounding box center [1405, 678] width 249 height 19
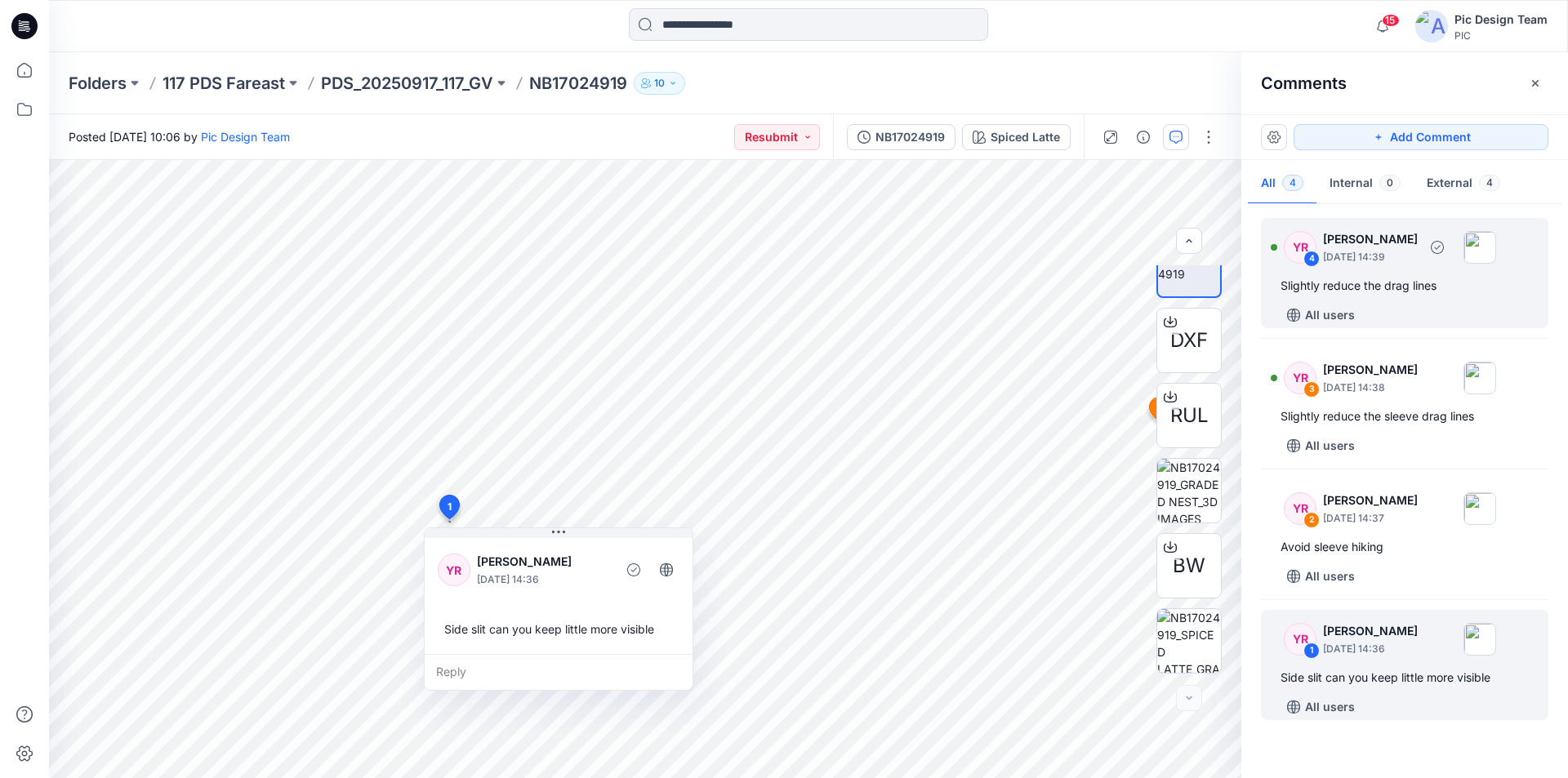
click at [1408, 292] on div "Slightly reduce the drag lines" at bounding box center [1405, 286] width 249 height 19
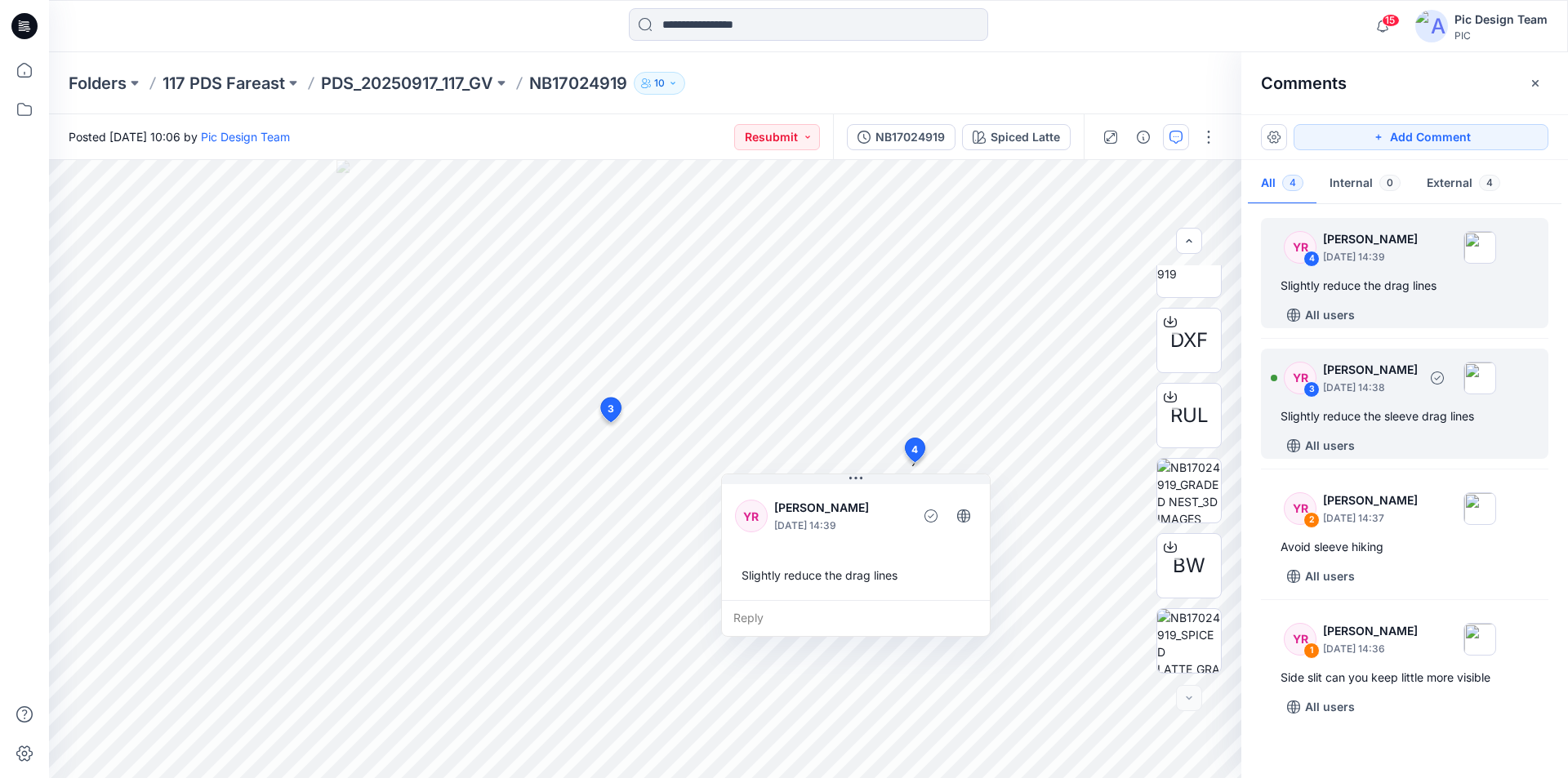
click at [1377, 428] on div "YR 3 [PERSON_NAME] [DATE] 14:38 Slightly reduce the sleeve drag lines All users" at bounding box center [1405, 403] width 288 height 110
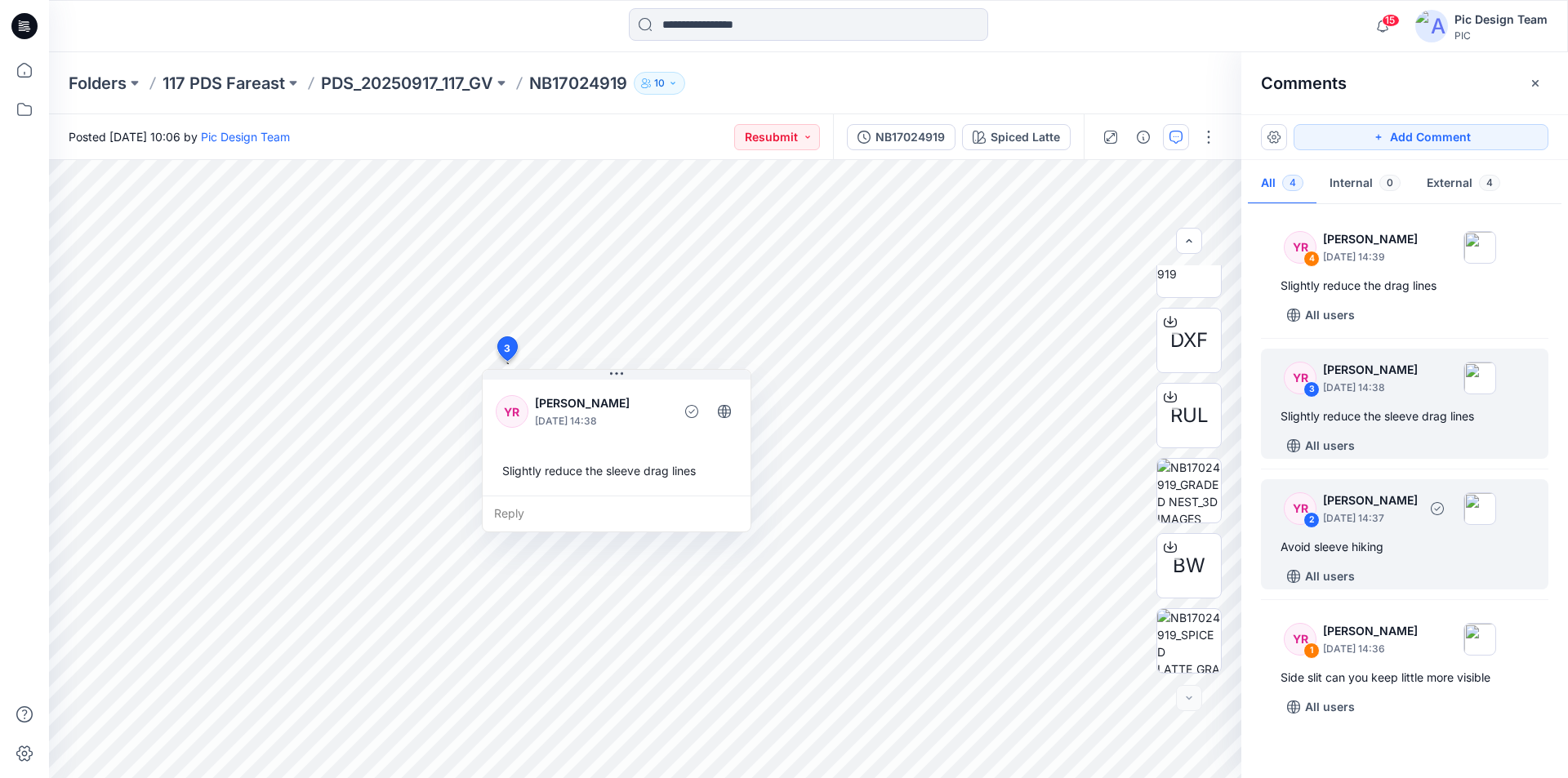
click at [1409, 550] on div "Avoid sleeve hiking" at bounding box center [1405, 547] width 249 height 19
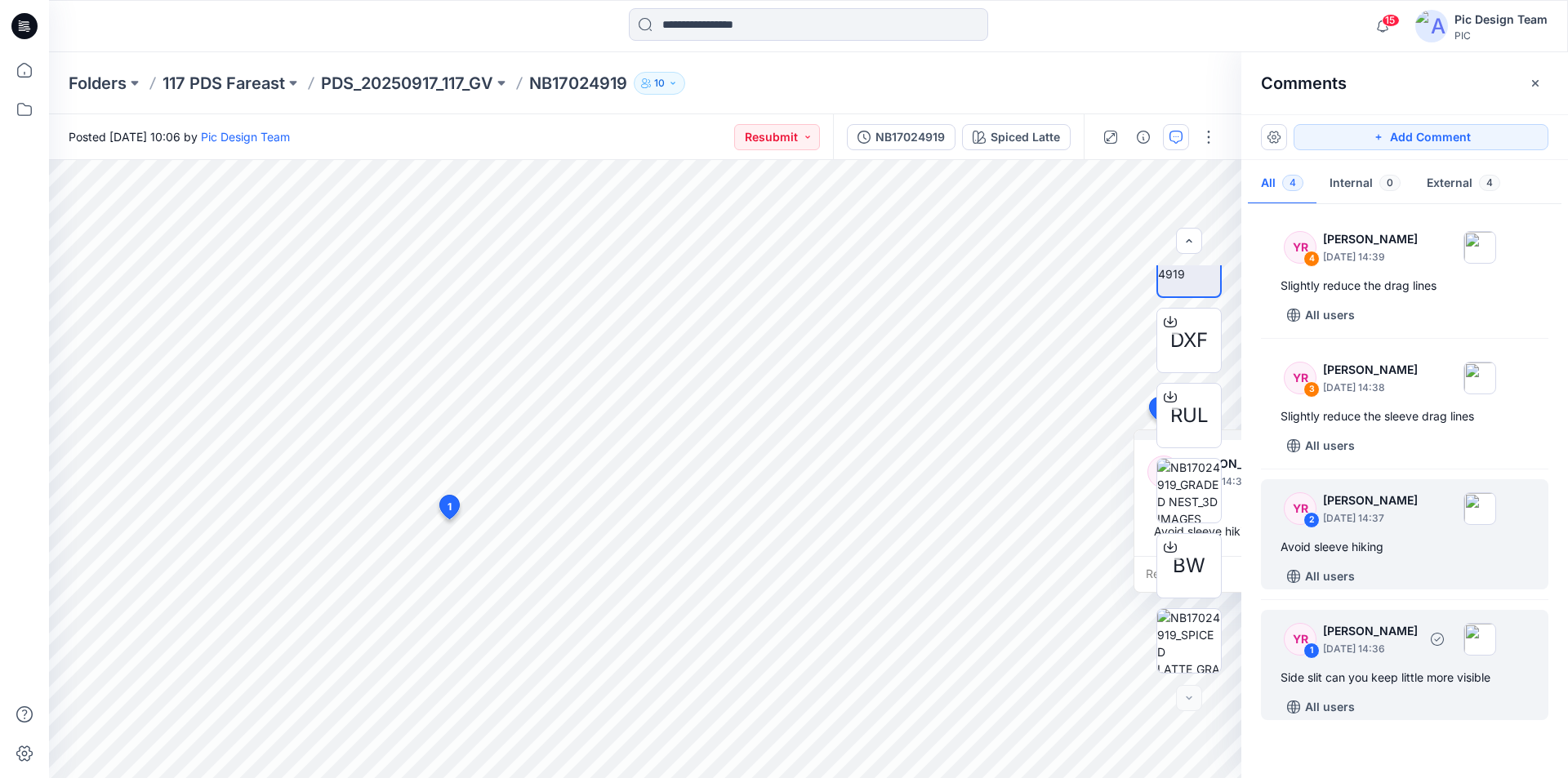
click at [1442, 690] on div "YR 1 [PERSON_NAME] [DATE] 14:36 Side slit can you keep little more visible All …" at bounding box center [1405, 664] width 288 height 110
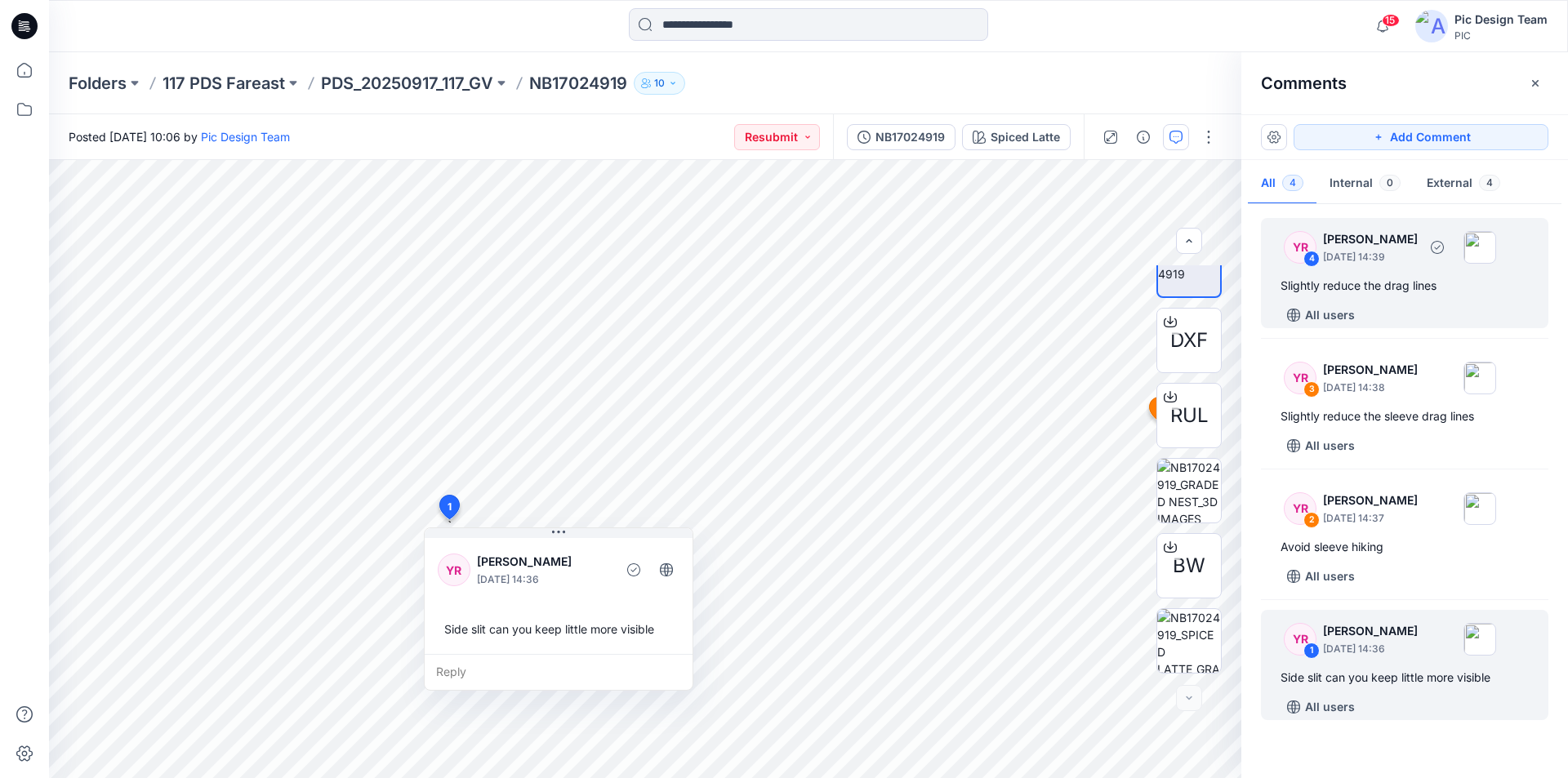
click at [1373, 303] on div "All users" at bounding box center [1414, 314] width 268 height 26
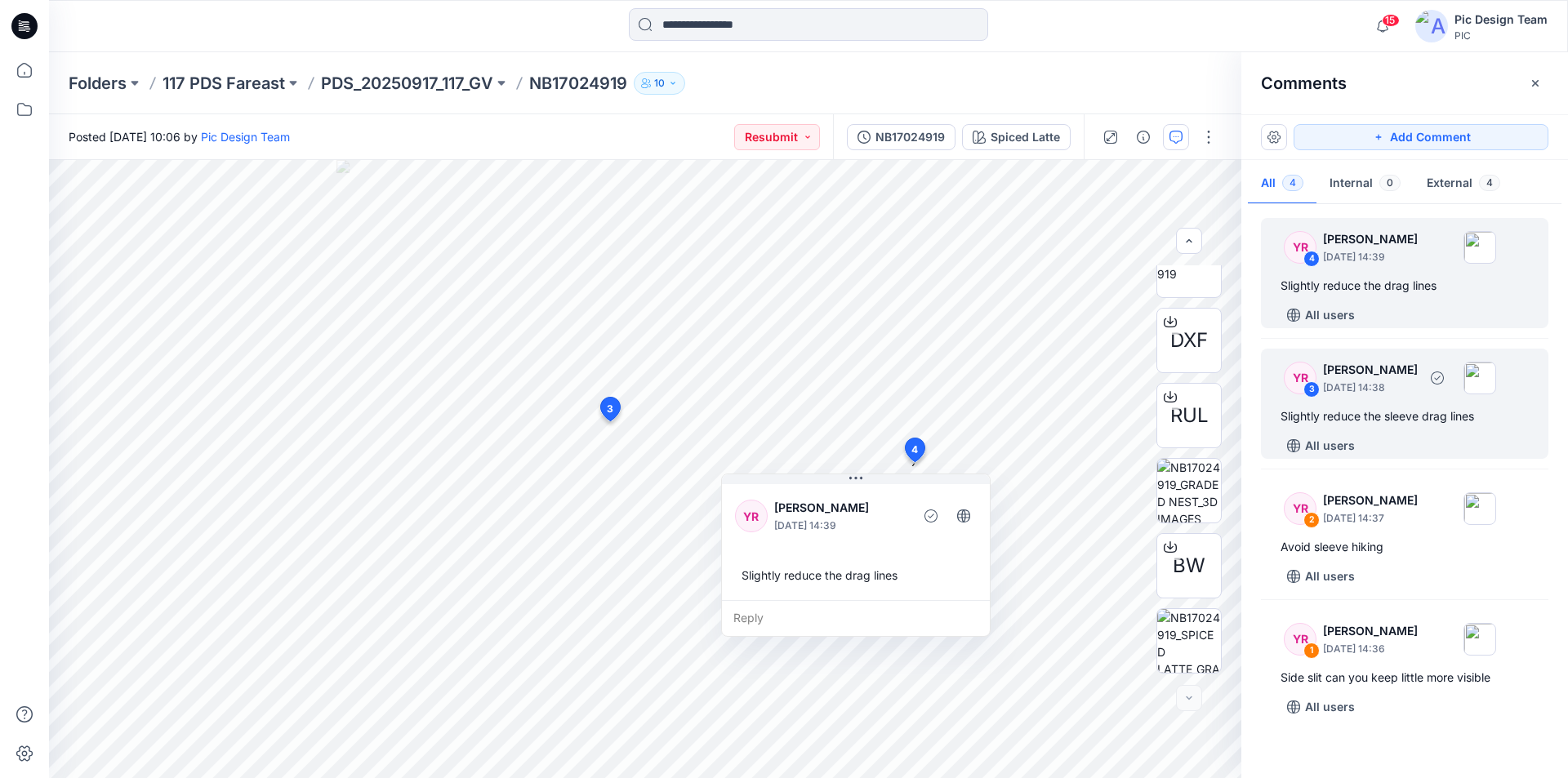
click at [1392, 424] on div "Slightly reduce the sleeve drag lines" at bounding box center [1405, 416] width 249 height 19
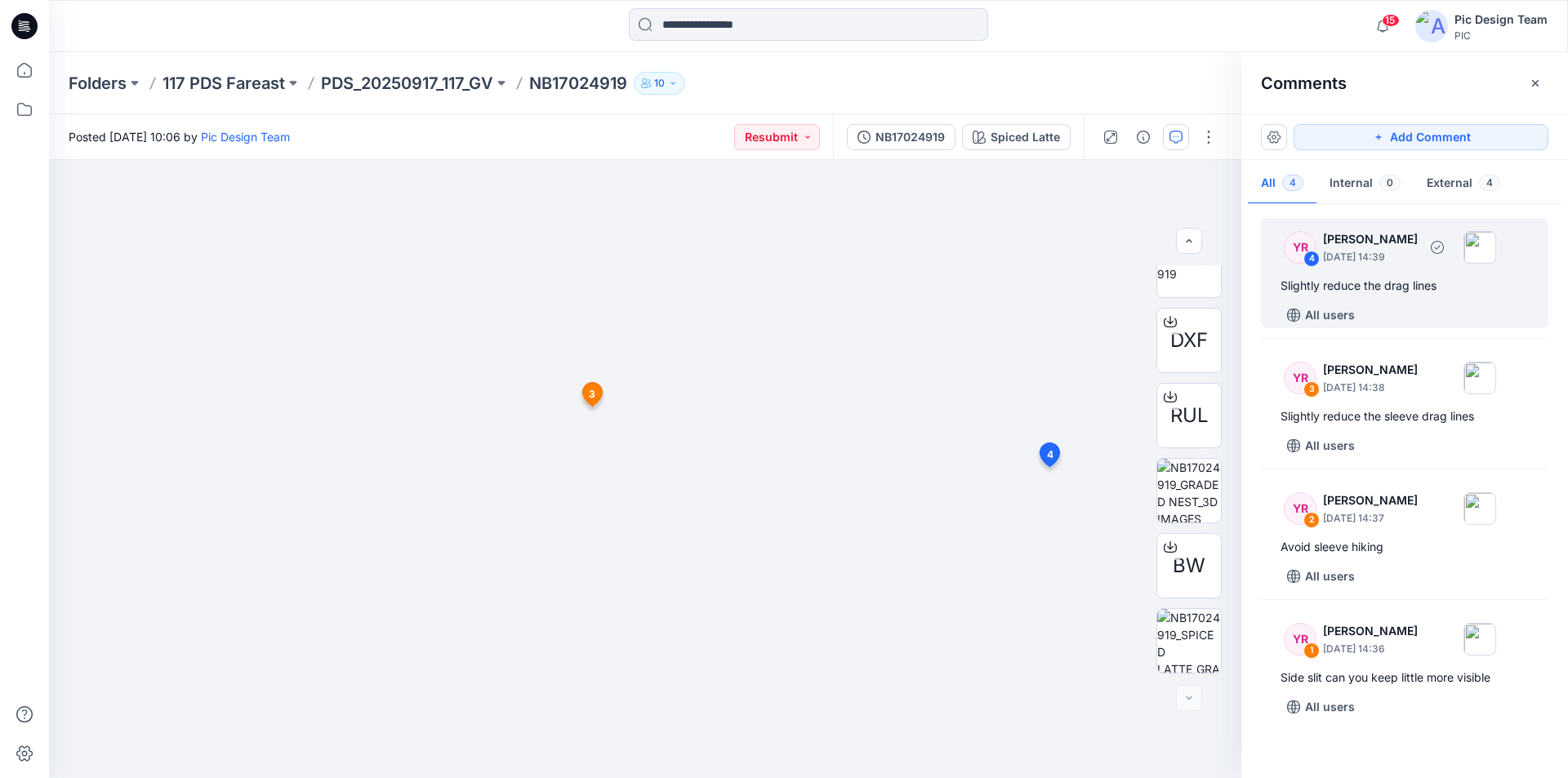
click at [1399, 307] on div "All users" at bounding box center [1414, 314] width 268 height 26
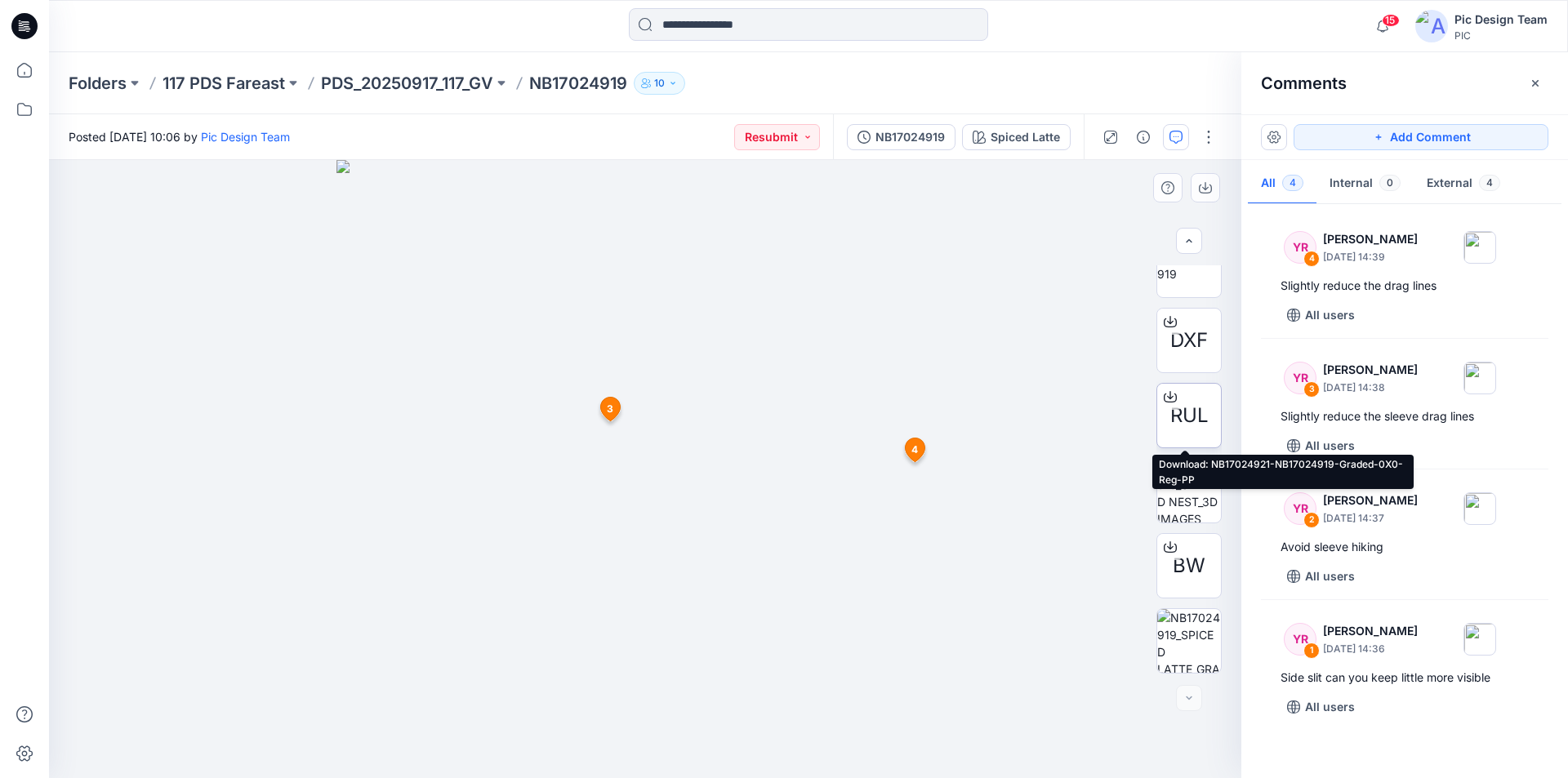
scroll to position [0, 0]
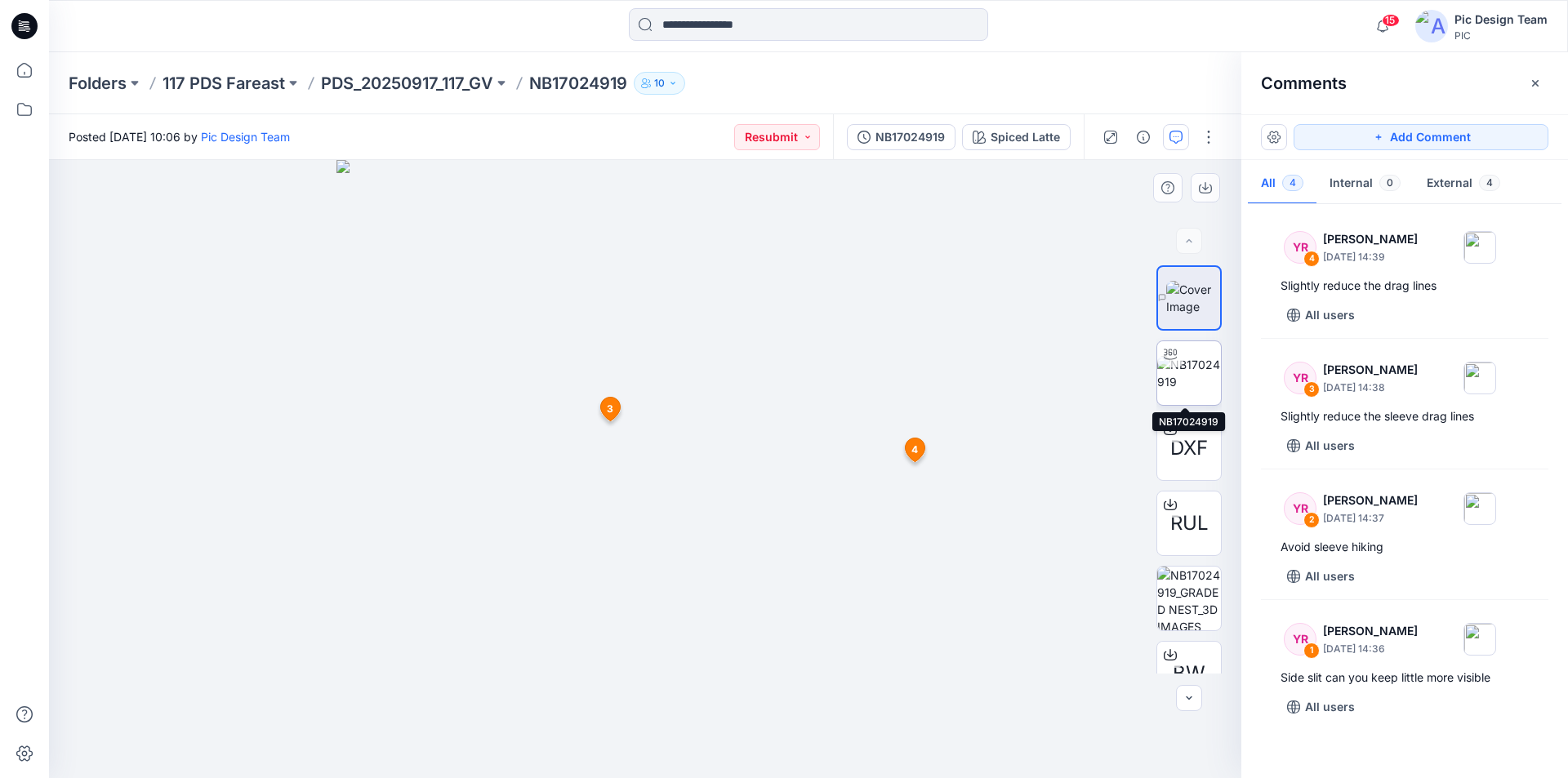
click at [1190, 359] on img at bounding box center [1188, 373] width 64 height 34
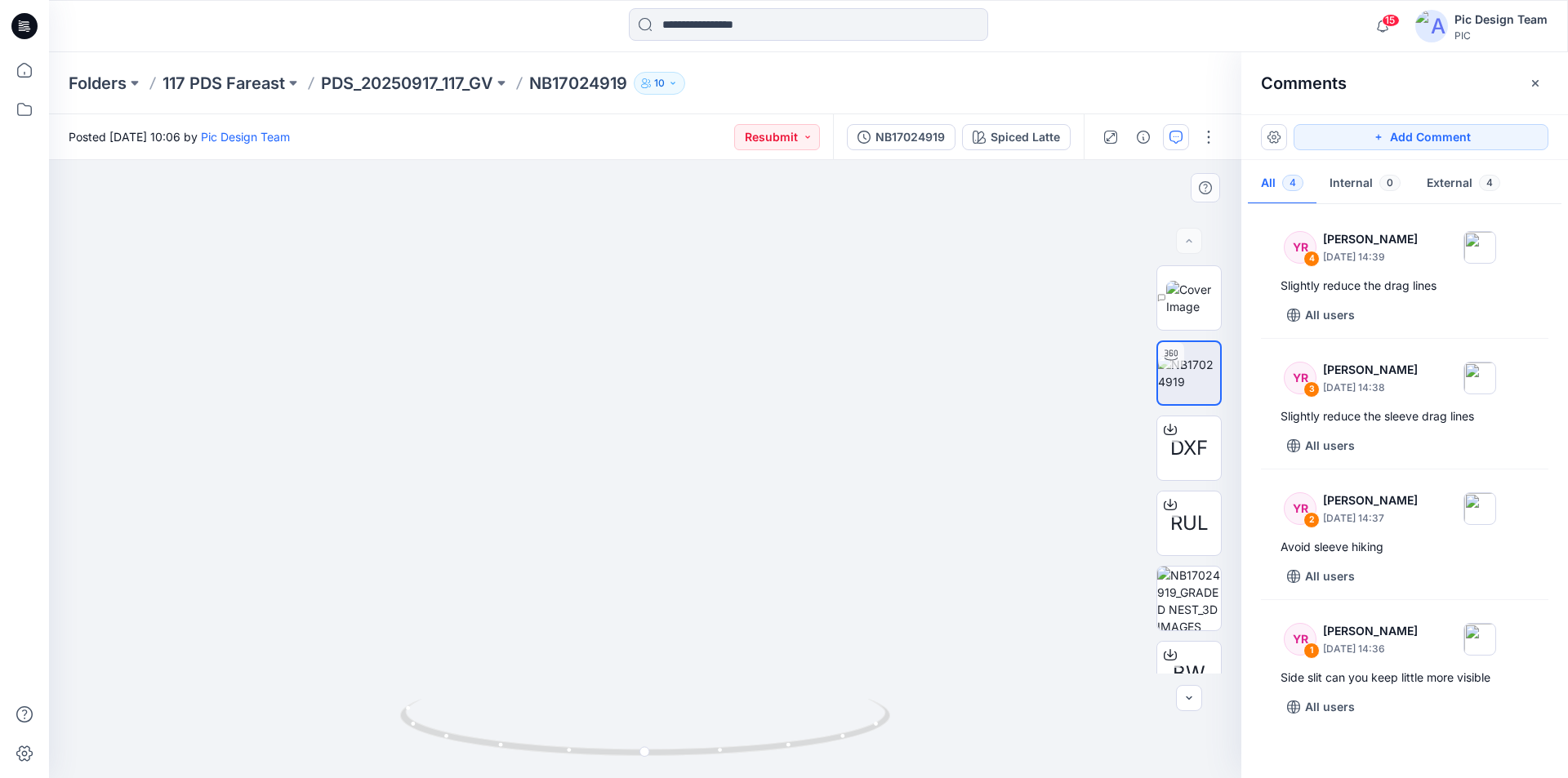
drag, startPoint x: 1010, startPoint y: 434, endPoint x: 805, endPoint y: 382, distance: 211.5
drag, startPoint x: 884, startPoint y: 718, endPoint x: 844, endPoint y: 736, distance: 43.9
click at [844, 736] on icon at bounding box center [647, 729] width 494 height 61
drag, startPoint x: 863, startPoint y: 736, endPoint x: 899, endPoint y: 724, distance: 37.9
click at [899, 724] on div at bounding box center [644, 468] width 1192 height 618
